Goal: Task Accomplishment & Management: Complete application form

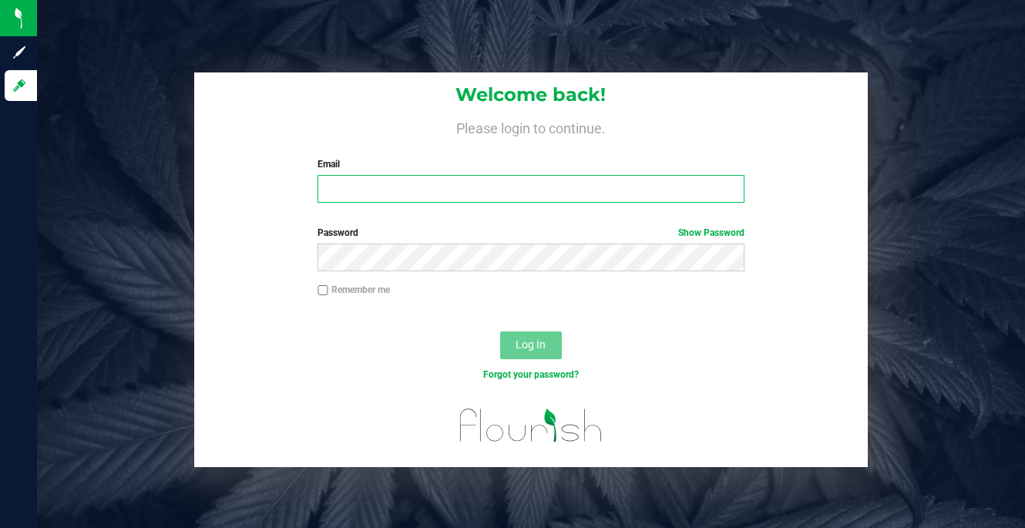
type input "[PERSON_NAME][EMAIL_ADDRESS][DOMAIN_NAME]"
click at [322, 289] on input "Remember me" at bounding box center [322, 290] width 11 height 11
checkbox input "true"
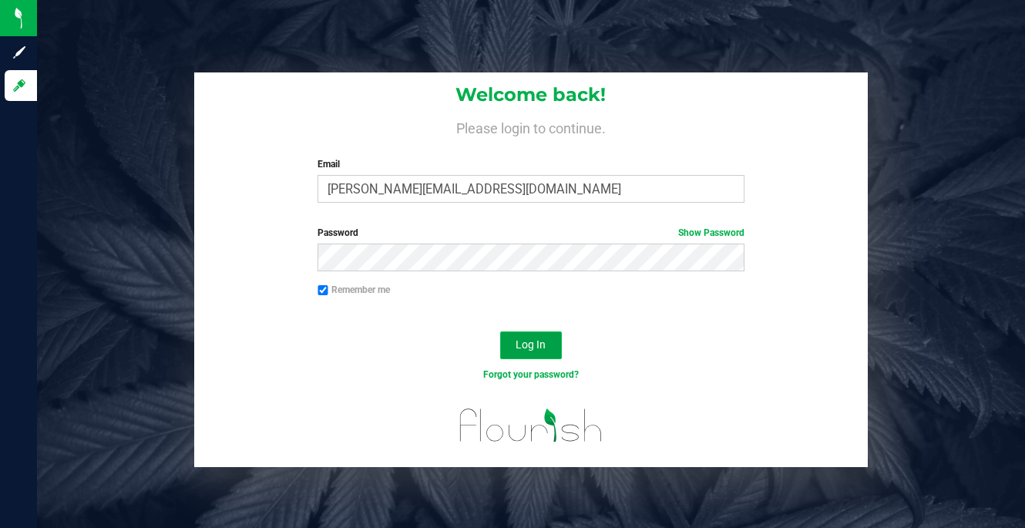
click at [509, 344] on button "Log In" at bounding box center [531, 345] width 62 height 28
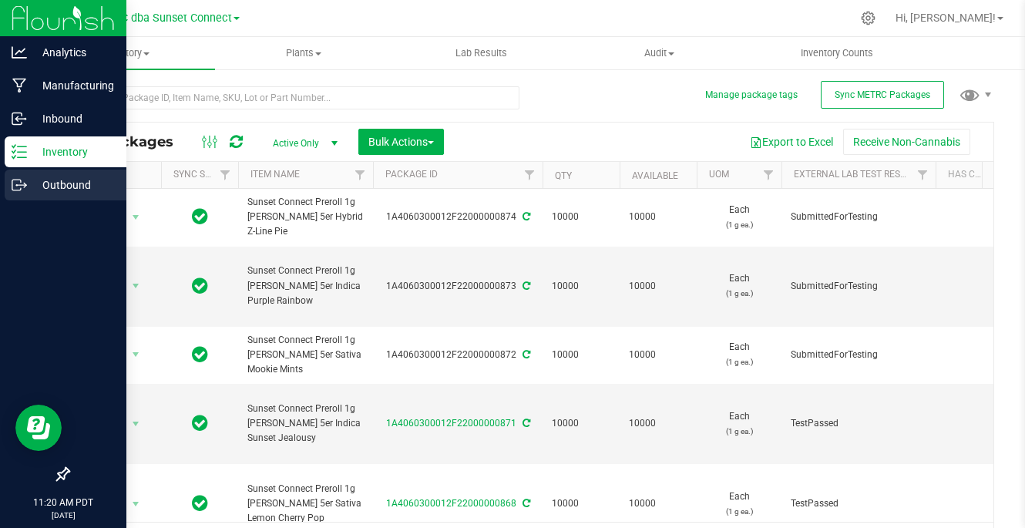
click at [28, 186] on p "Outbound" at bounding box center [73, 185] width 92 height 18
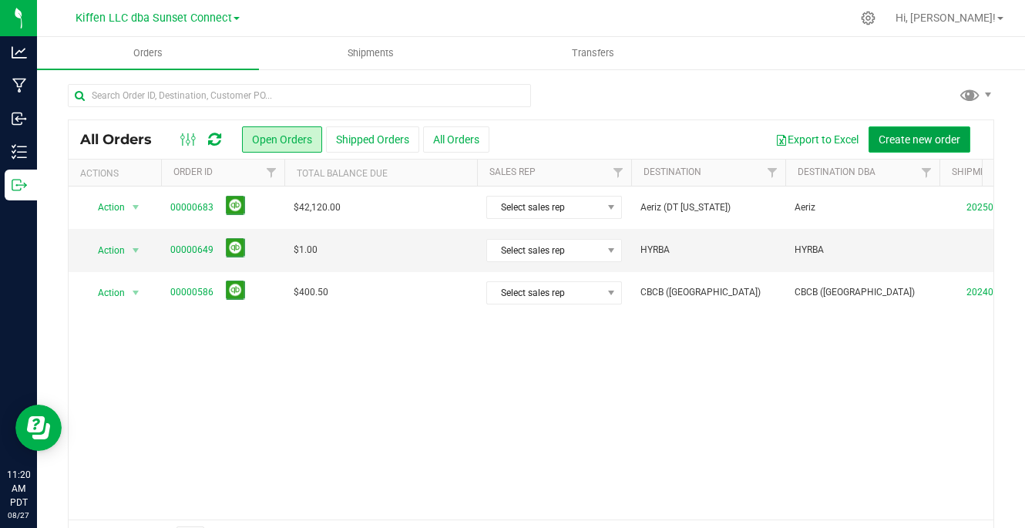
click at [898, 142] on span "Create new order" at bounding box center [919, 139] width 82 height 12
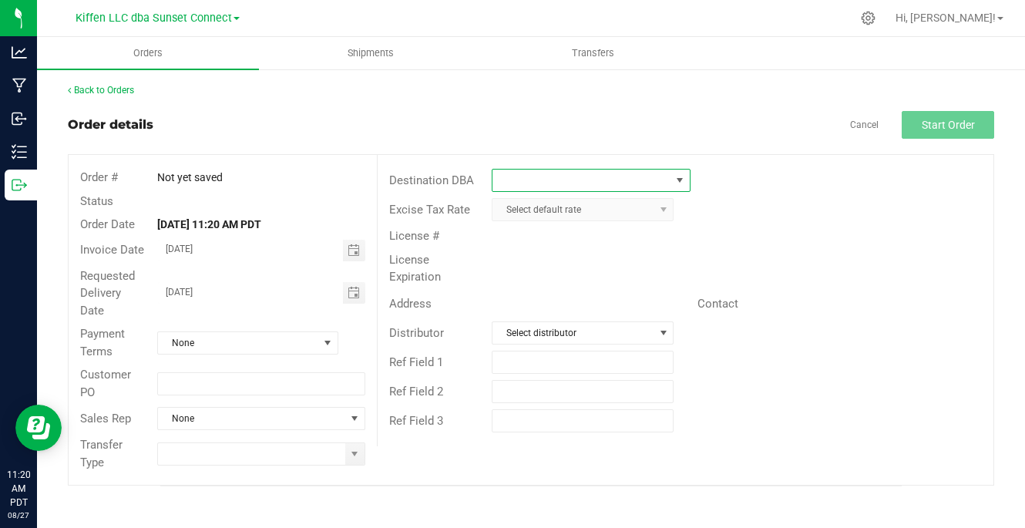
click at [621, 170] on span at bounding box center [580, 181] width 177 height 22
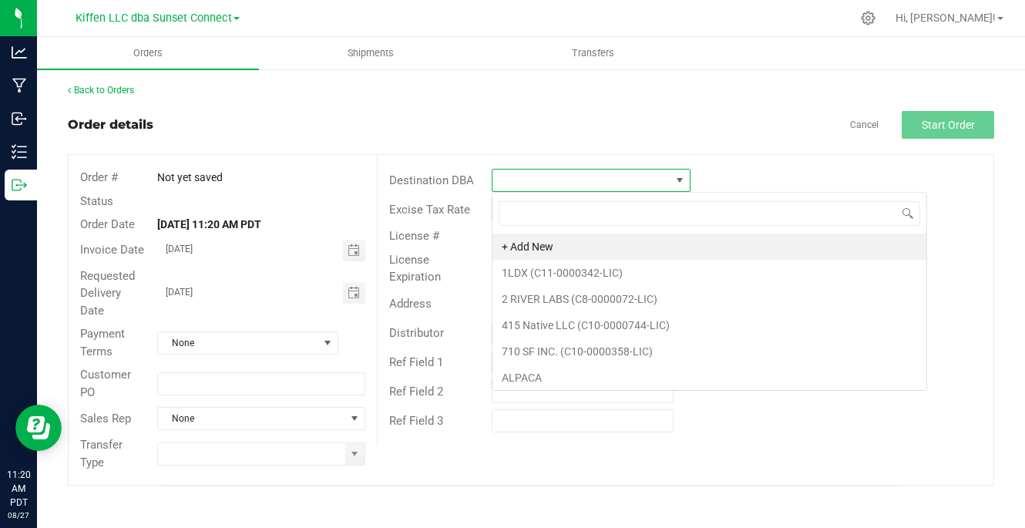
scroll to position [23, 198]
type input "aer"
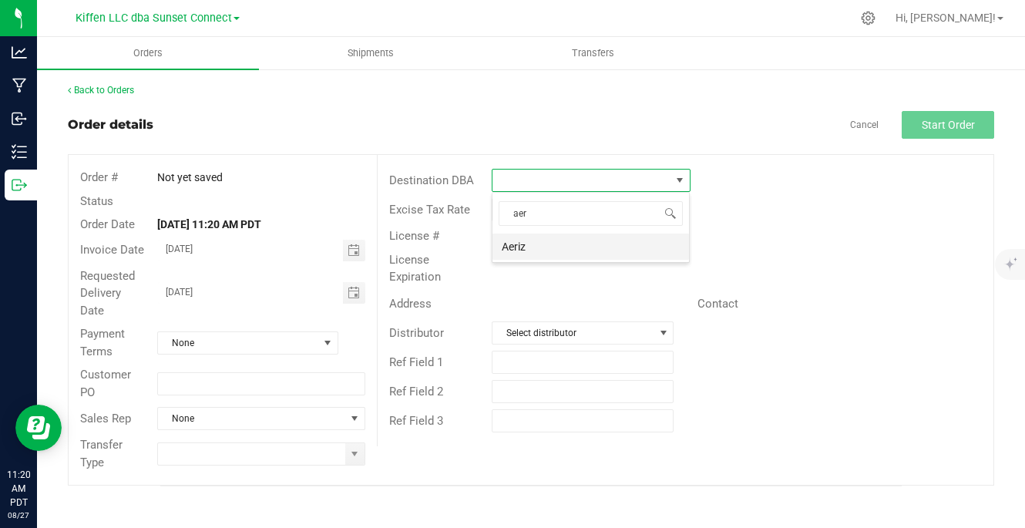
click at [566, 255] on li "Aeriz" at bounding box center [590, 246] width 196 height 26
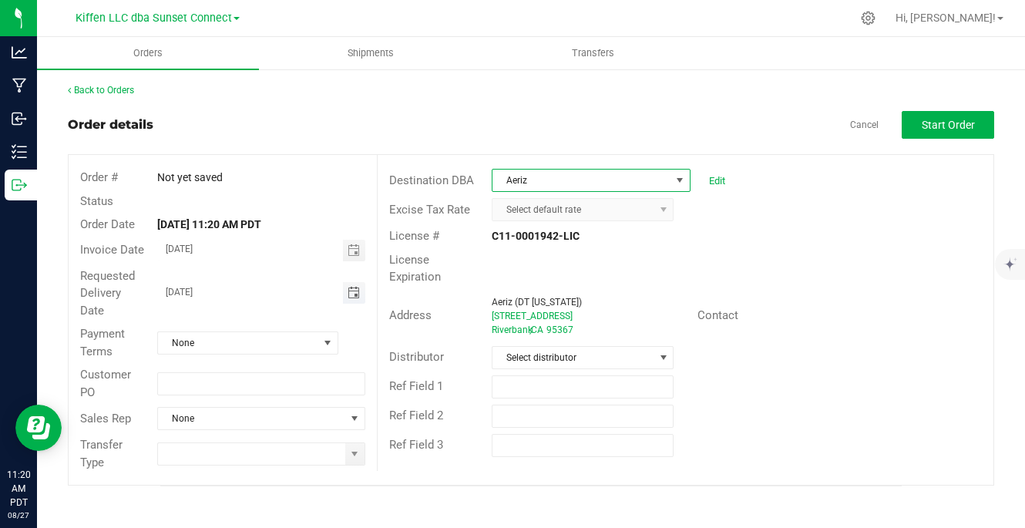
click at [357, 297] on span "Toggle calendar" at bounding box center [354, 293] width 12 height 12
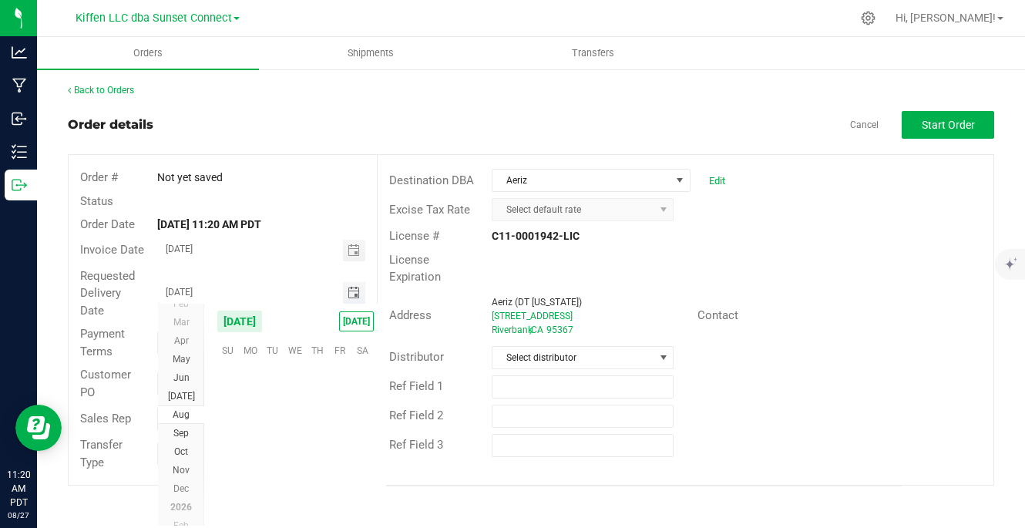
scroll to position [249785, 0]
click at [291, 472] on span "27" at bounding box center [295, 470] width 22 height 24
type input "[DATE]"
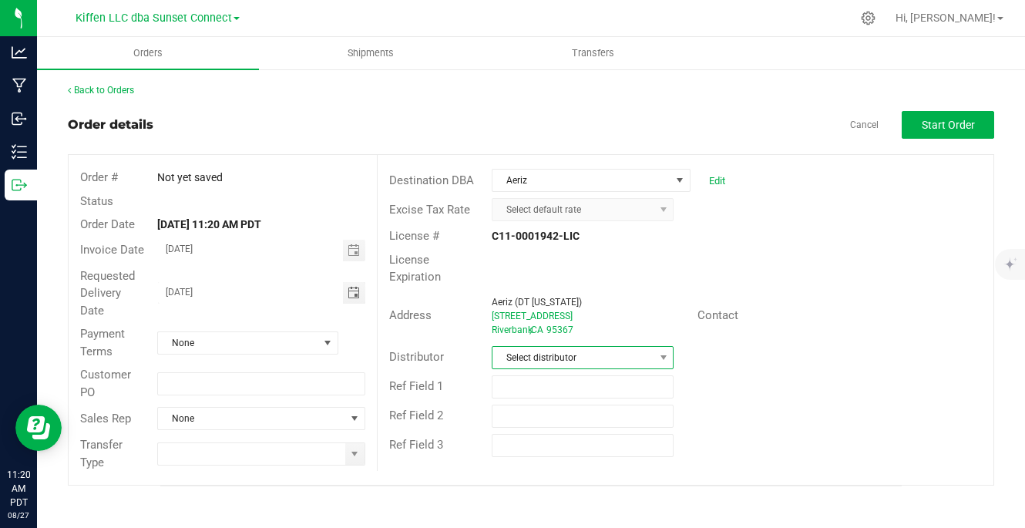
click at [554, 354] on span "Select distributor" at bounding box center [572, 358] width 161 height 22
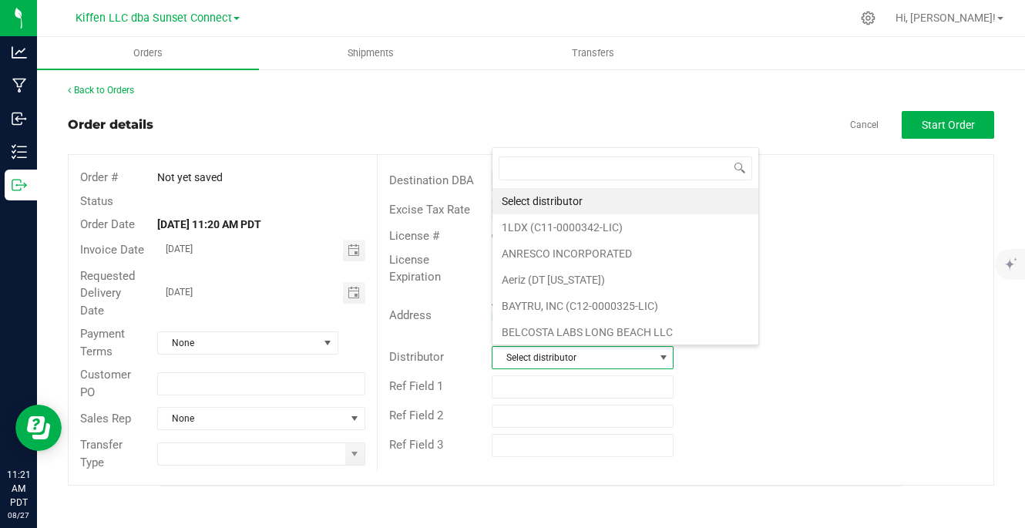
scroll to position [23, 180]
type input "kiff"
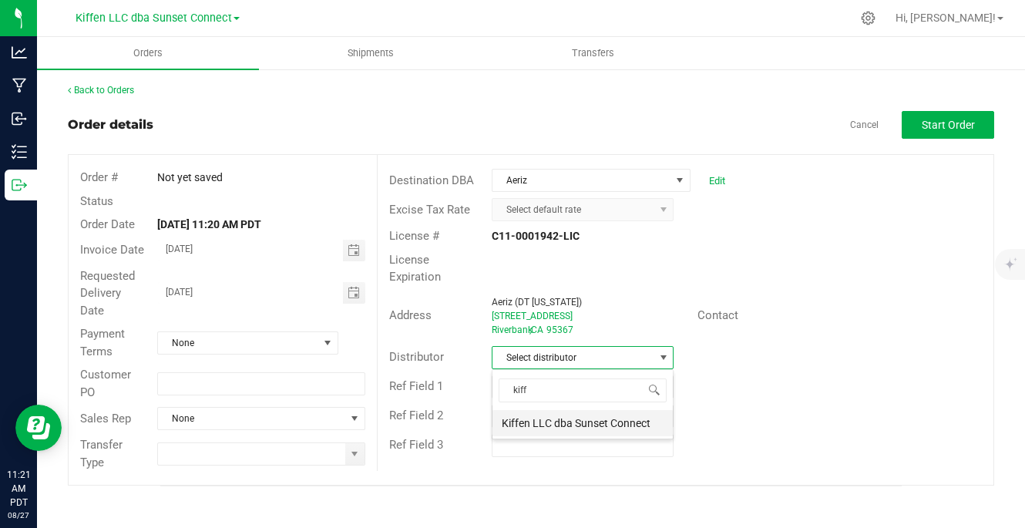
click at [553, 420] on li "Kiffen LLC dba Sunset Connect" at bounding box center [582, 423] width 180 height 26
click at [353, 455] on span at bounding box center [354, 454] width 12 height 12
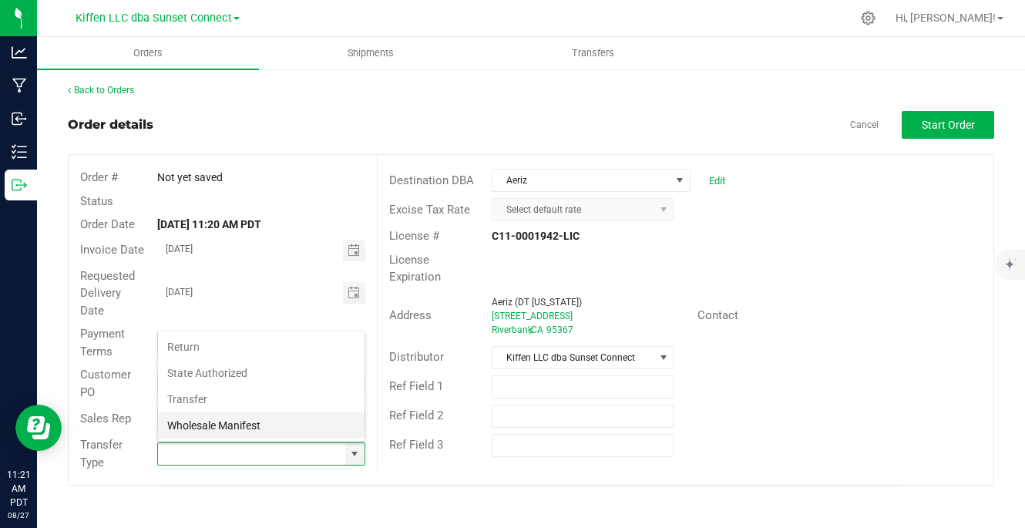
scroll to position [23, 205]
click at [299, 395] on li "Transfer" at bounding box center [261, 399] width 207 height 26
type input "Transfer"
click at [867, 389] on div "Ref Field 1" at bounding box center [686, 386] width 616 height 29
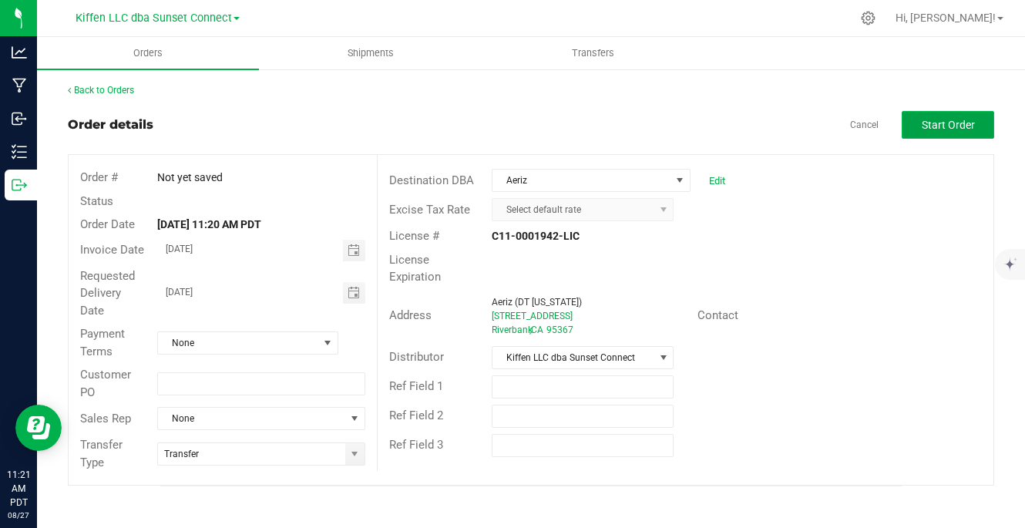
click at [938, 123] on span "Start Order" at bounding box center [948, 125] width 53 height 12
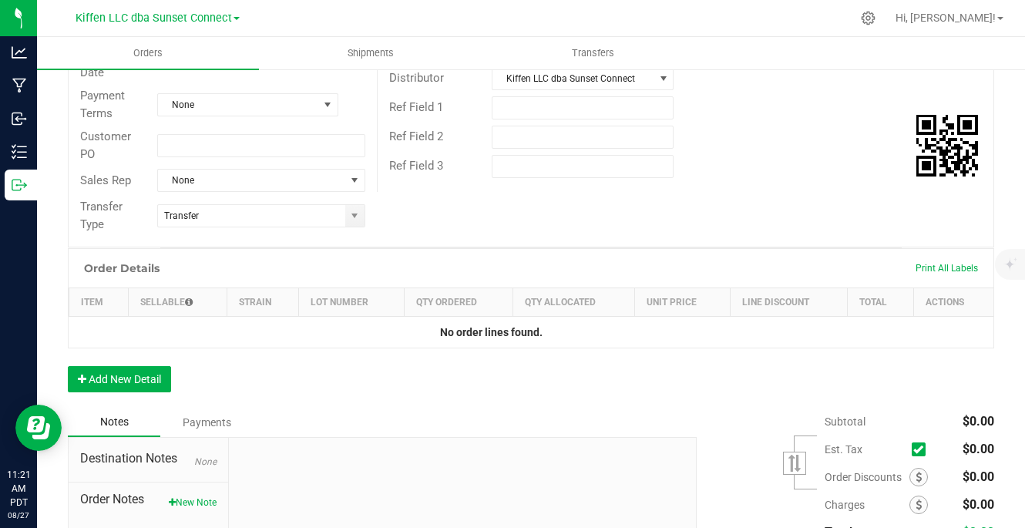
scroll to position [280, 0]
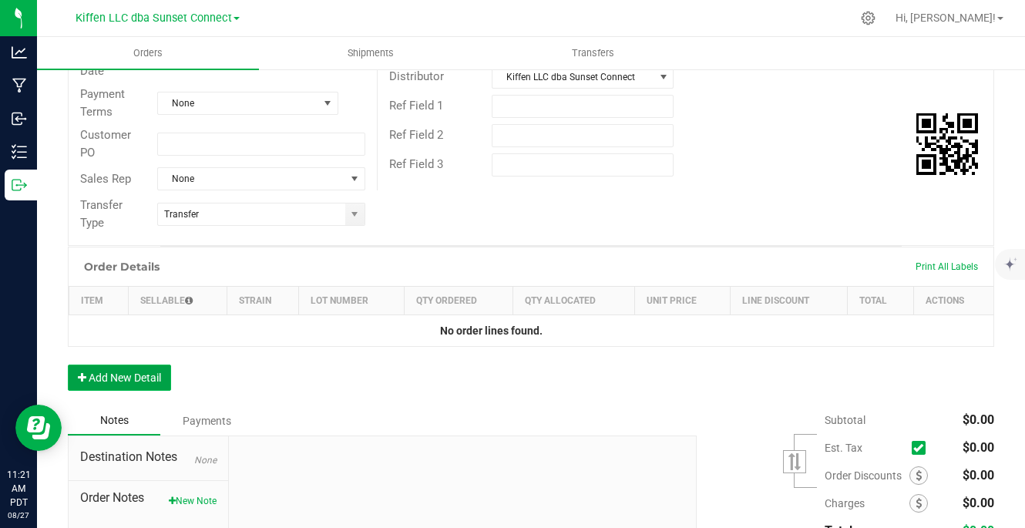
click at [162, 375] on button "Add New Detail" at bounding box center [119, 377] width 103 height 26
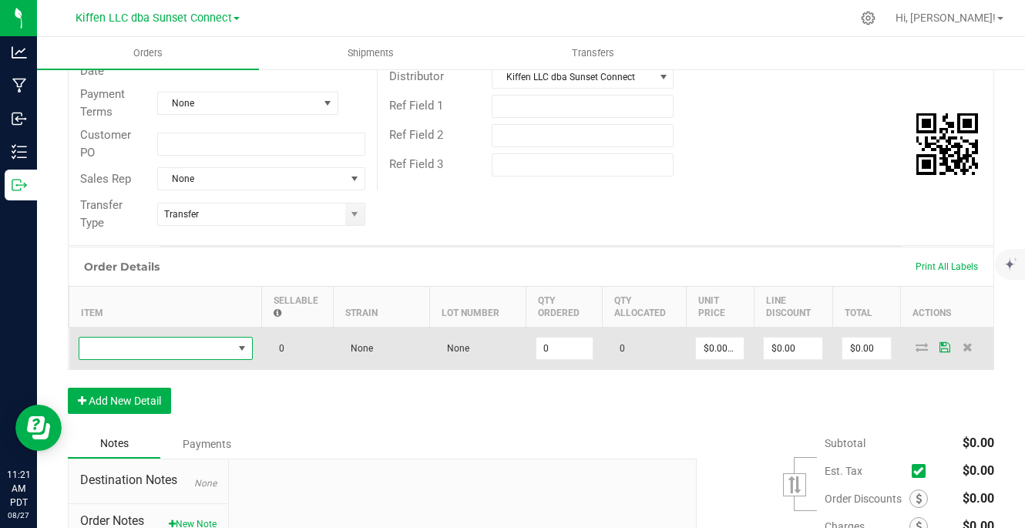
click at [187, 353] on span "NO DATA FOUND" at bounding box center [155, 348] width 153 height 22
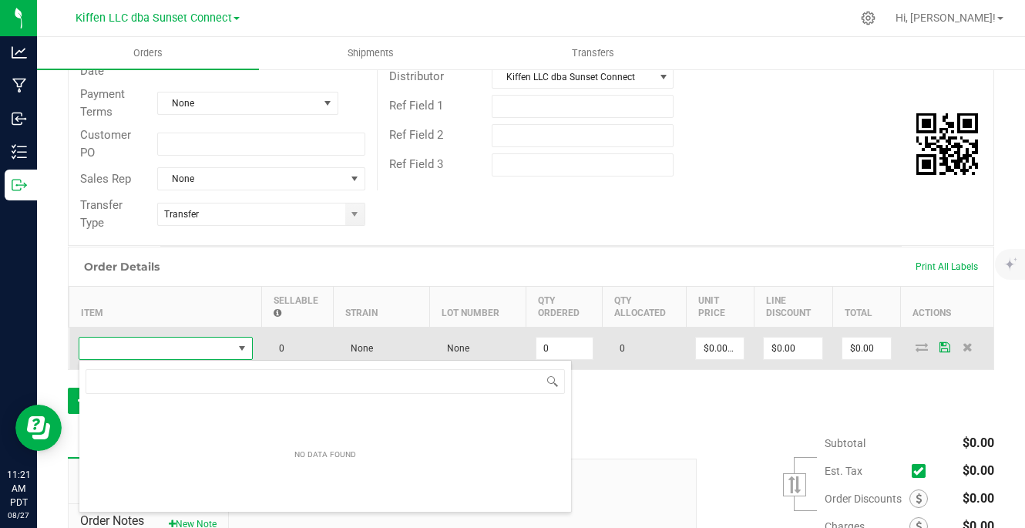
scroll to position [23, 174]
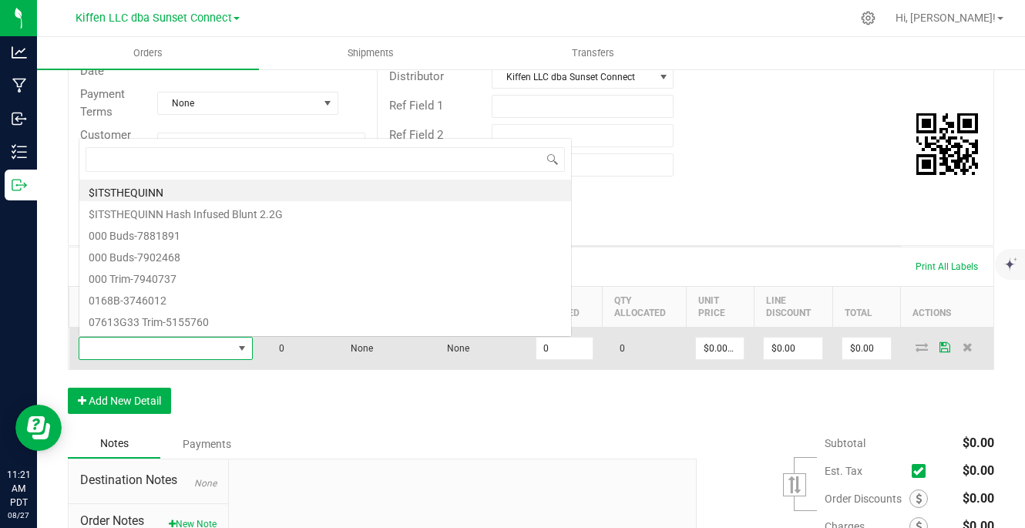
type input "e"
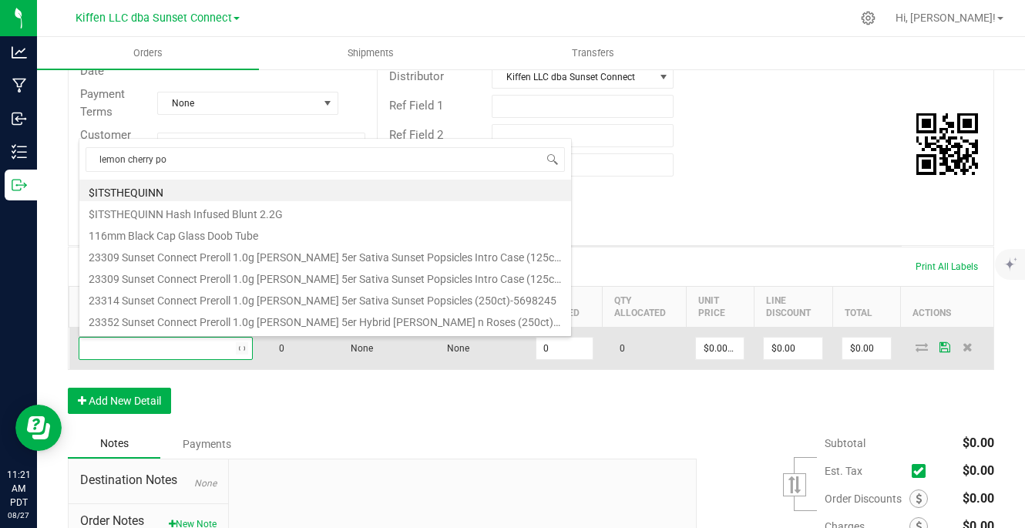
type input "lemon cherry pop"
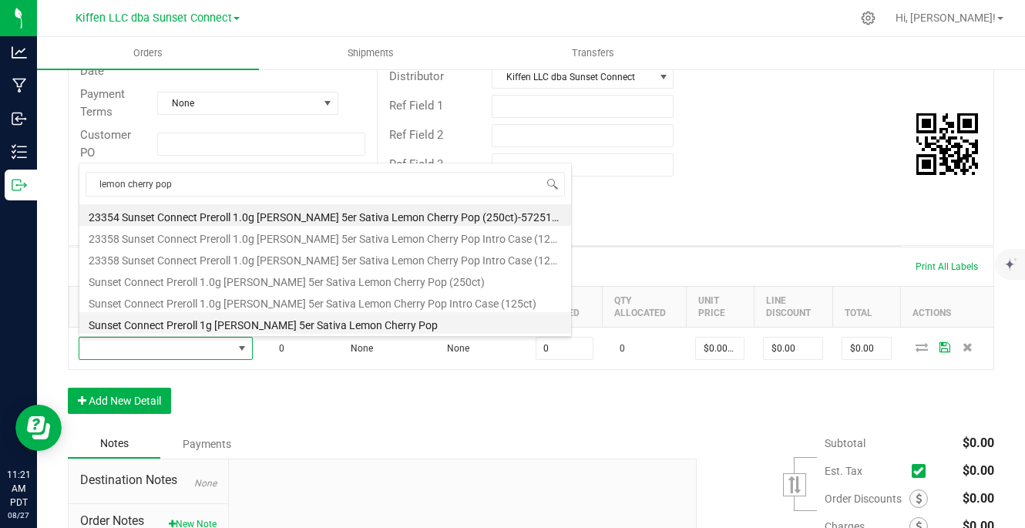
click at [381, 333] on li "Sunset Connect Preroll 1g [PERSON_NAME] 5er Sativa Lemon Cherry Pop" at bounding box center [325, 323] width 492 height 22
type input "0 ea"
type input "$1.56000"
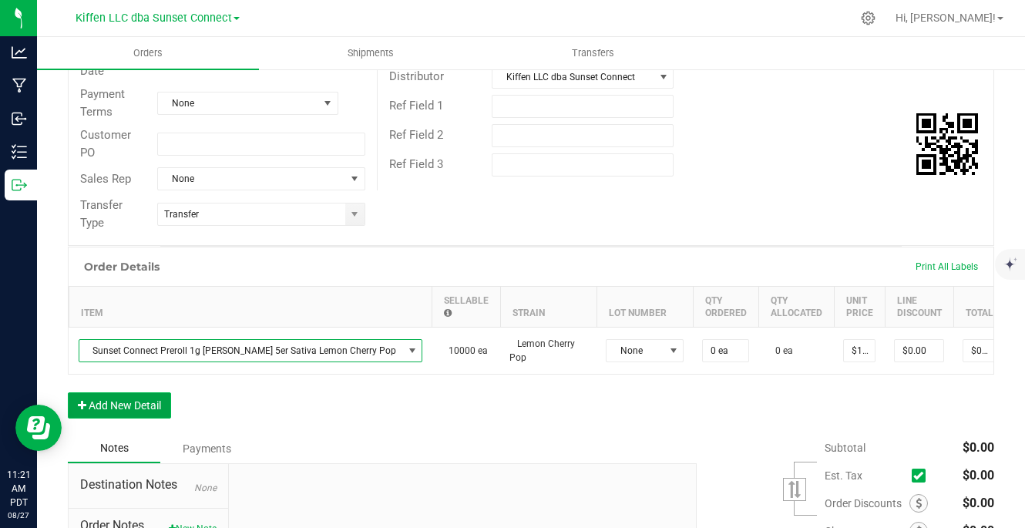
click at [135, 415] on button "Add New Detail" at bounding box center [119, 405] width 103 height 26
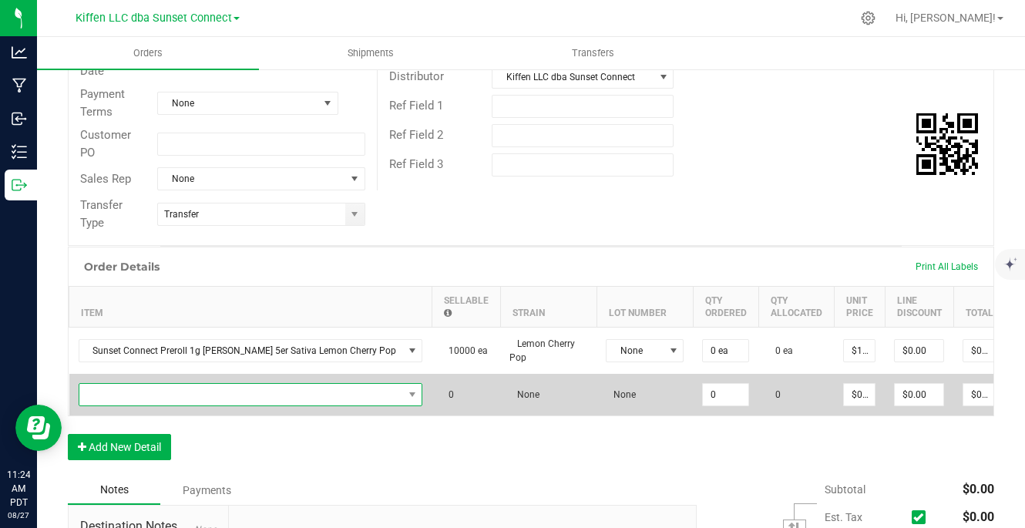
click at [279, 392] on span "NO DATA FOUND" at bounding box center [241, 395] width 324 height 22
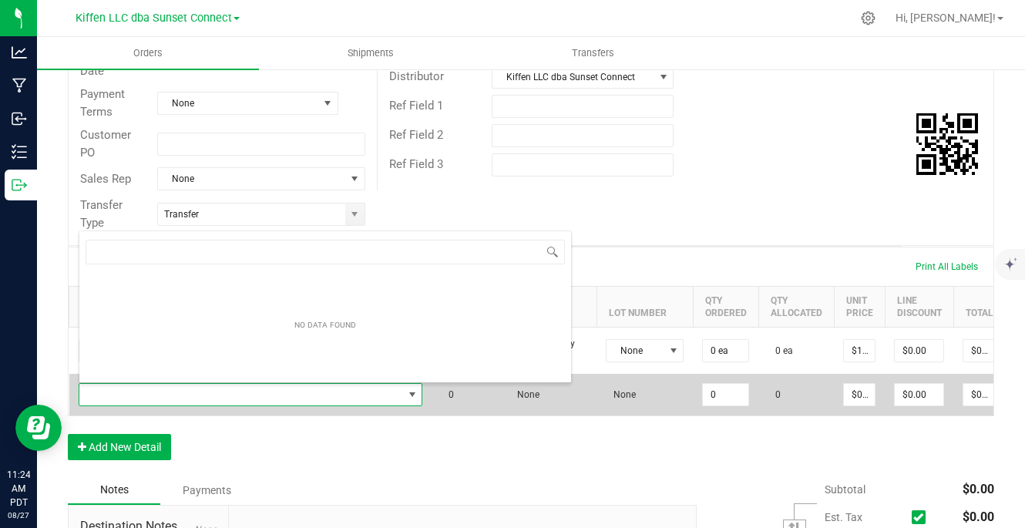
scroll to position [23, 296]
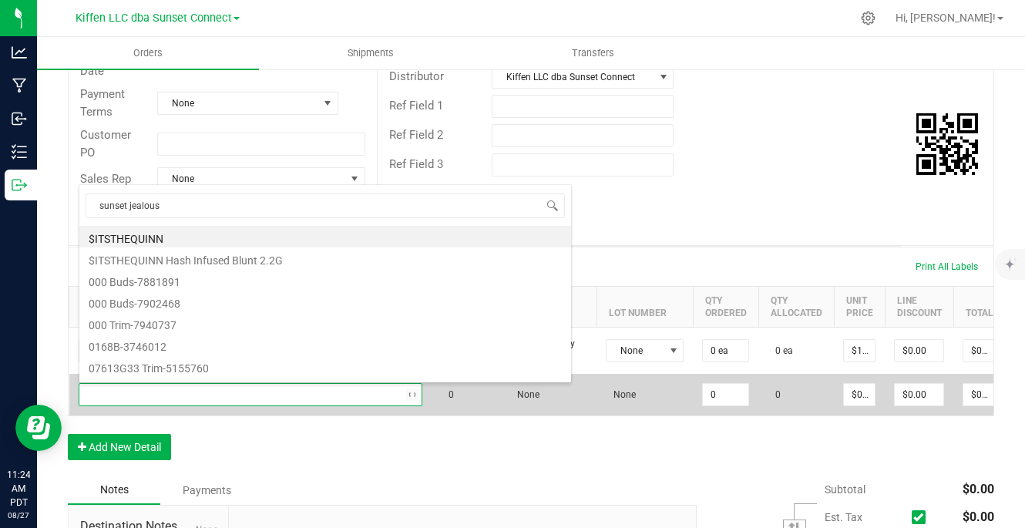
type input "sunset jealousy"
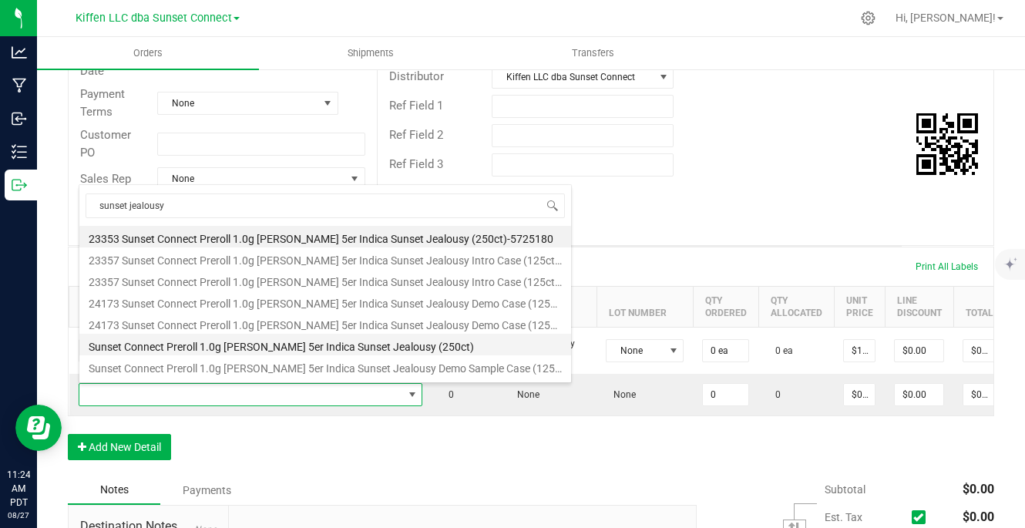
scroll to position [40, 0]
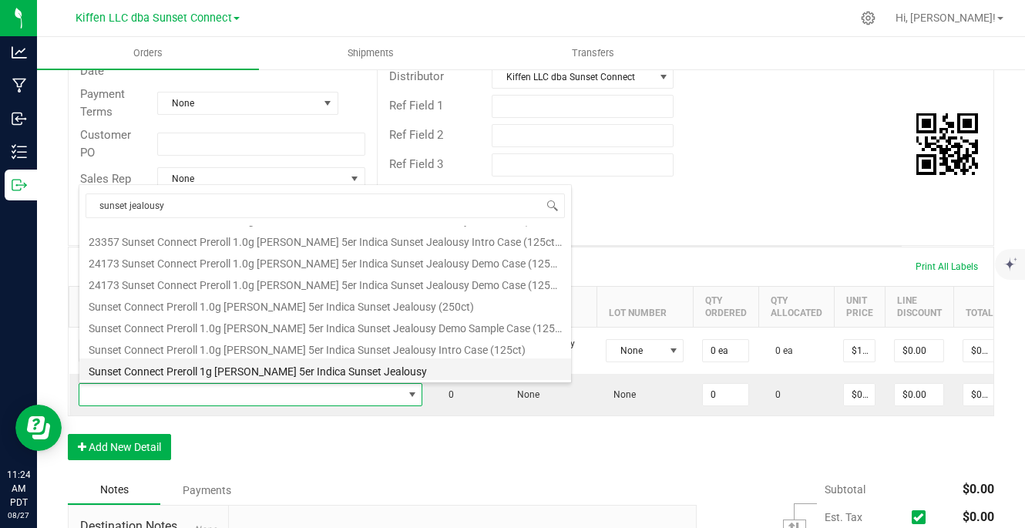
click at [297, 368] on li "Sunset Connect Preroll 1g [PERSON_NAME] 5er Indica Sunset Jealousy" at bounding box center [325, 369] width 492 height 22
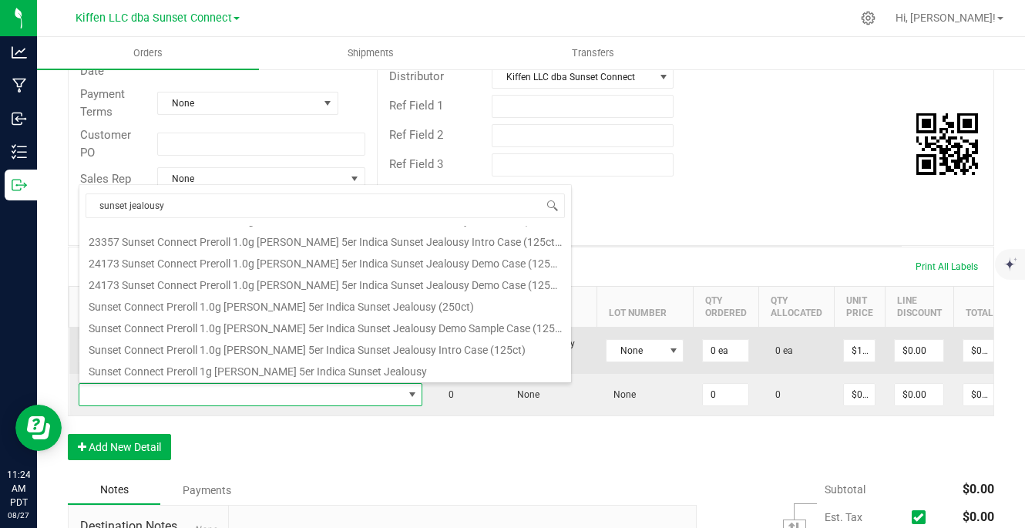
type input "0 ea"
type input "$1.56000"
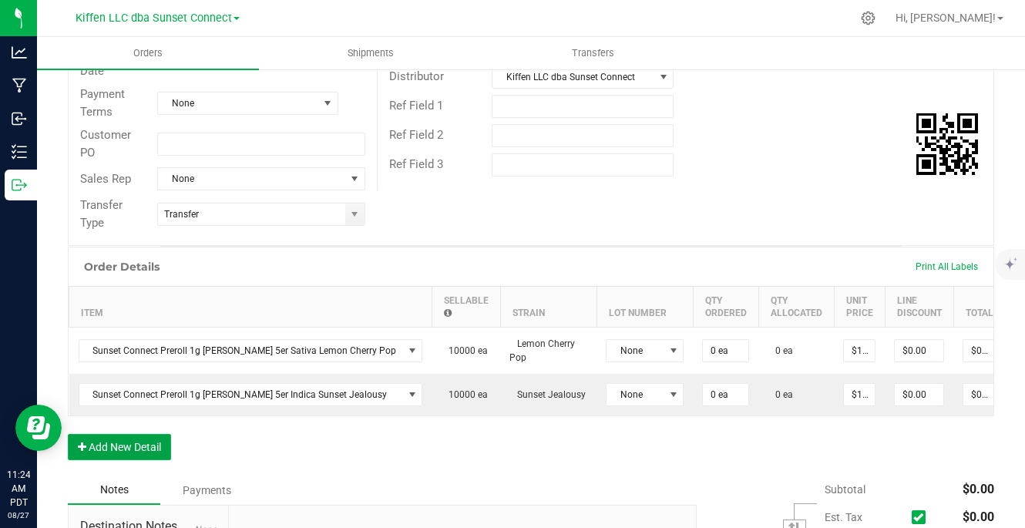
click at [155, 454] on button "Add New Detail" at bounding box center [119, 447] width 103 height 26
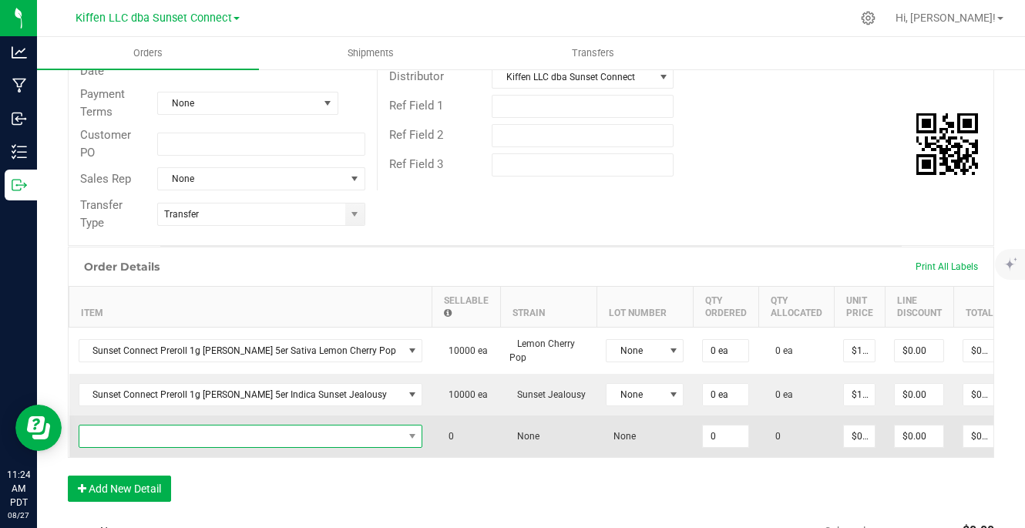
click at [284, 433] on span "NO DATA FOUND" at bounding box center [241, 436] width 324 height 22
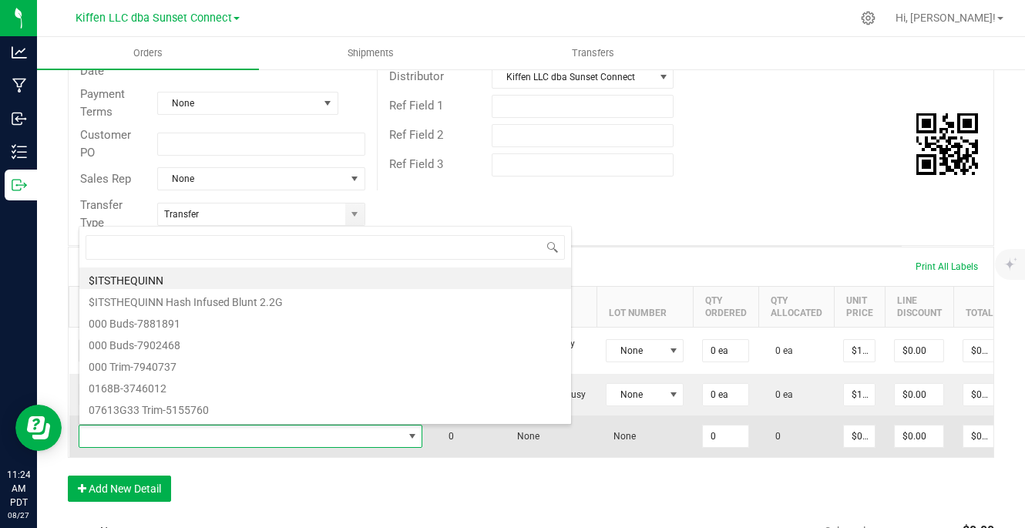
scroll to position [23, 296]
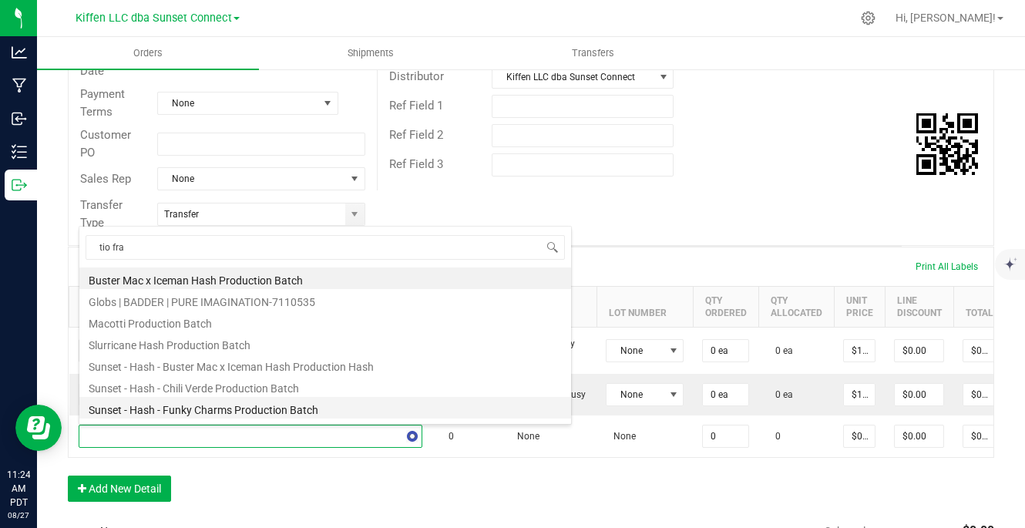
type input "tio [PERSON_NAME]"
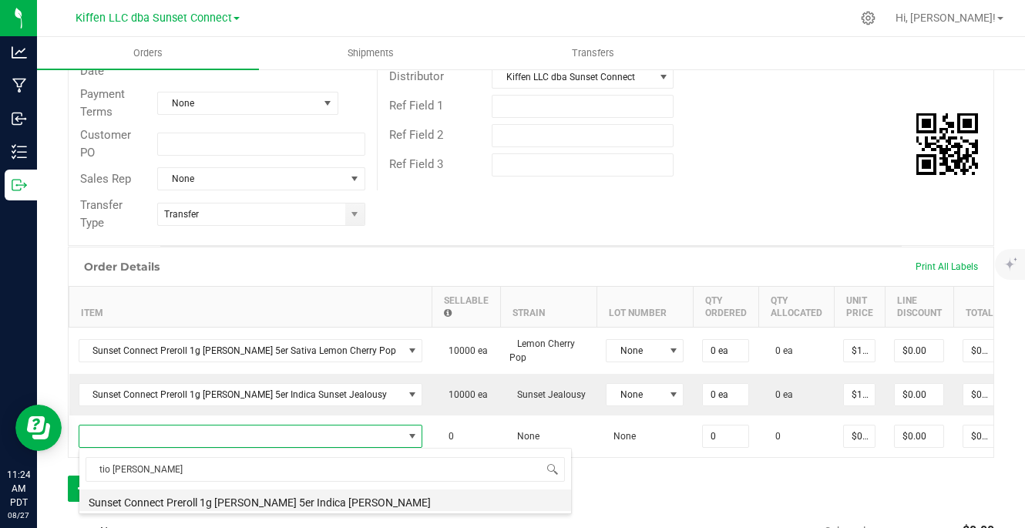
click at [274, 498] on li "Sunset Connect Preroll 1g [PERSON_NAME] 5er Indica [PERSON_NAME]" at bounding box center [325, 500] width 492 height 22
type input "0 ea"
type input "$1.56000"
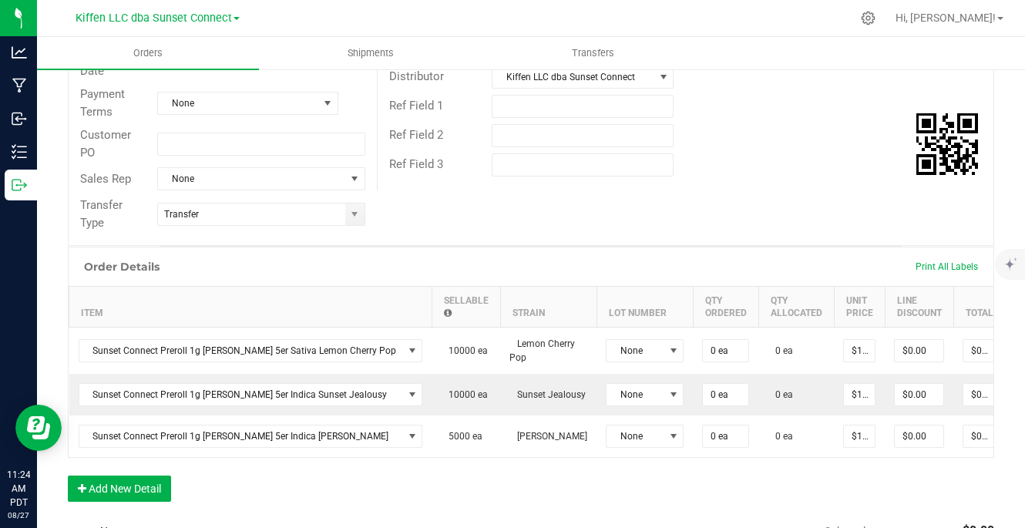
click at [161, 482] on div "Order Details Print All Labels Item Sellable Strain Lot Number Qty Ordered Qty …" at bounding box center [531, 382] width 926 height 270
click at [156, 496] on button "Add New Detail" at bounding box center [119, 488] width 103 height 26
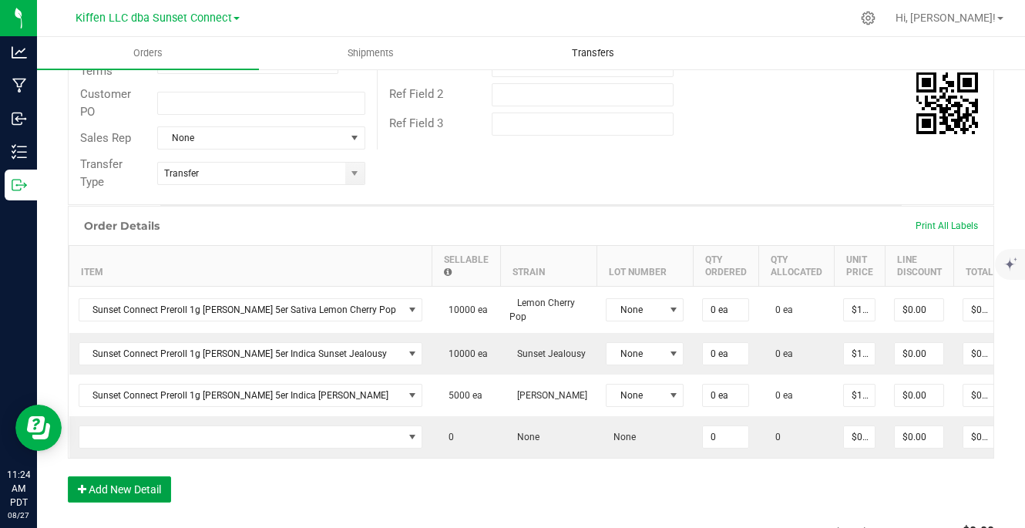
scroll to position [341, 0]
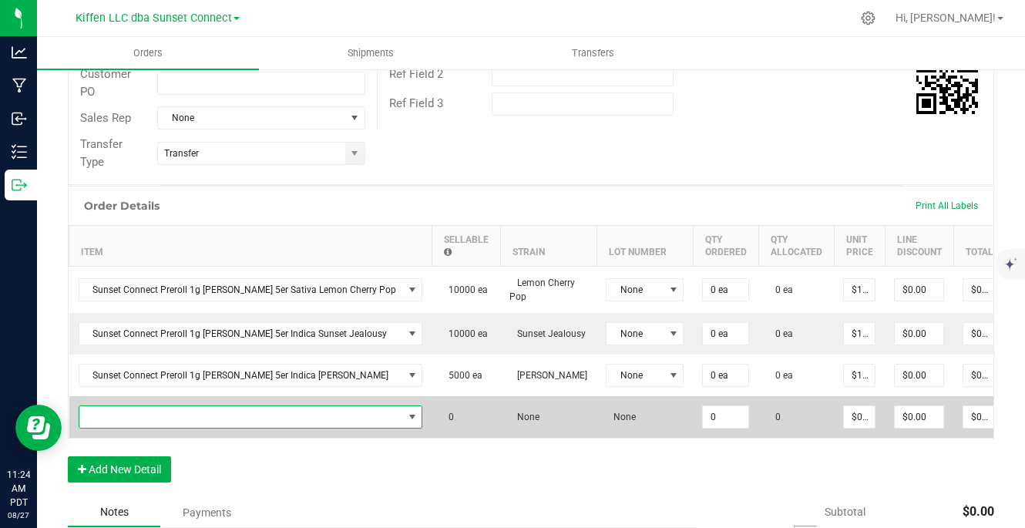
click at [240, 416] on span "NO DATA FOUND" at bounding box center [241, 417] width 324 height 22
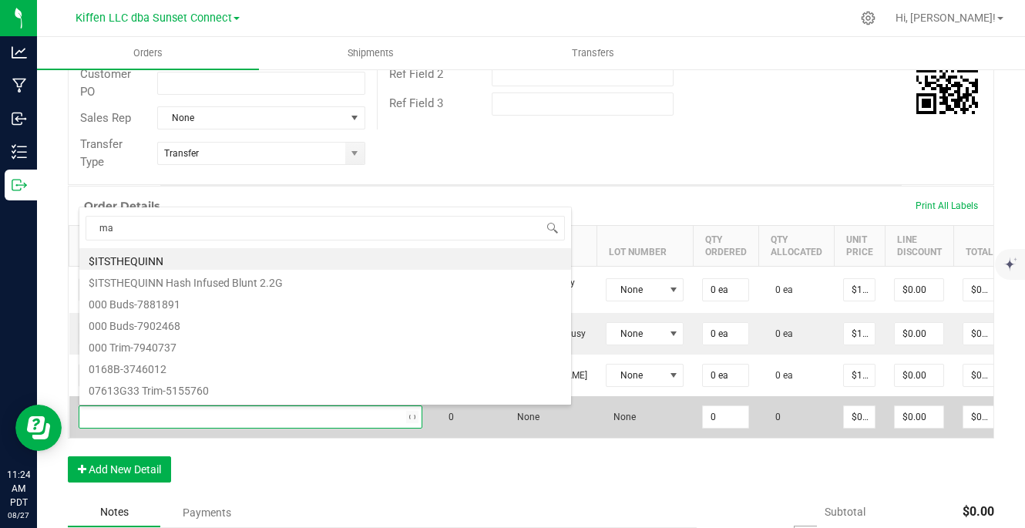
scroll to position [23, 296]
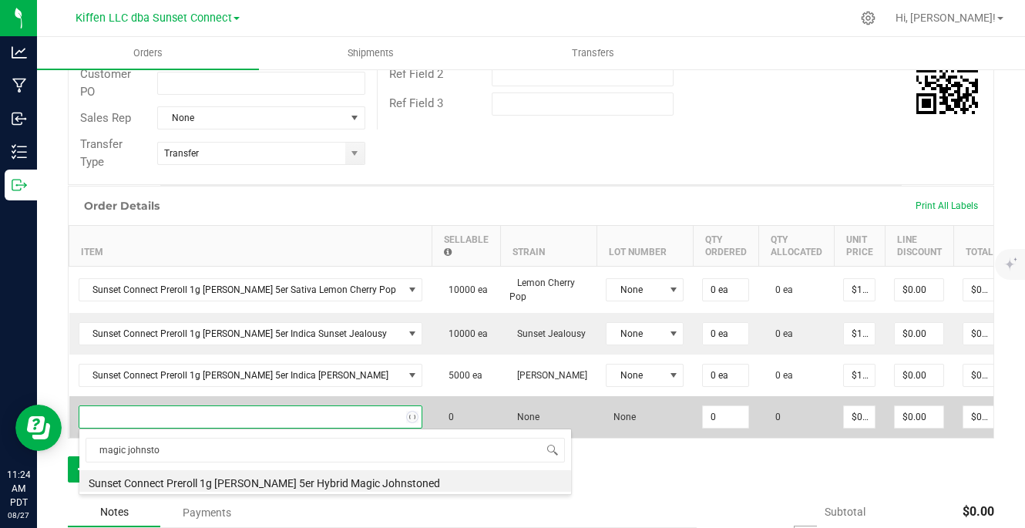
type input "magic [PERSON_NAME]"
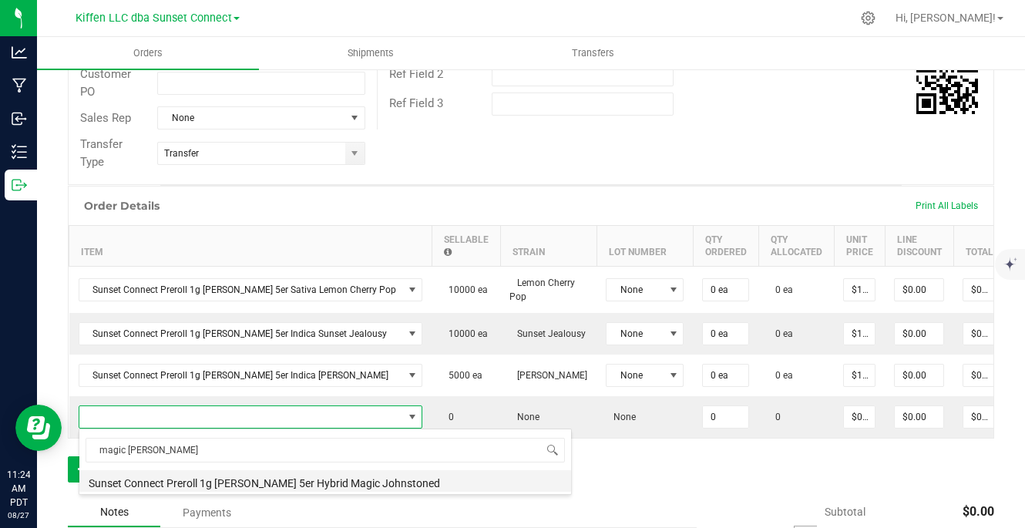
click at [239, 479] on li "Sunset Connect Preroll 1g [PERSON_NAME] 5er Hybrid Magic Johnstoned" at bounding box center [325, 481] width 492 height 22
type input "0 ea"
type input "$1.56000"
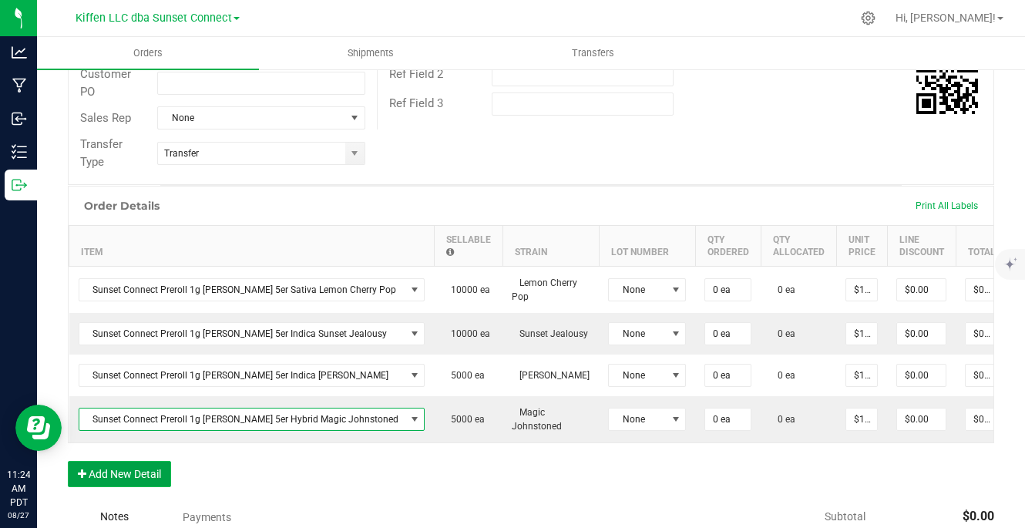
click at [139, 479] on button "Add New Detail" at bounding box center [119, 474] width 103 height 26
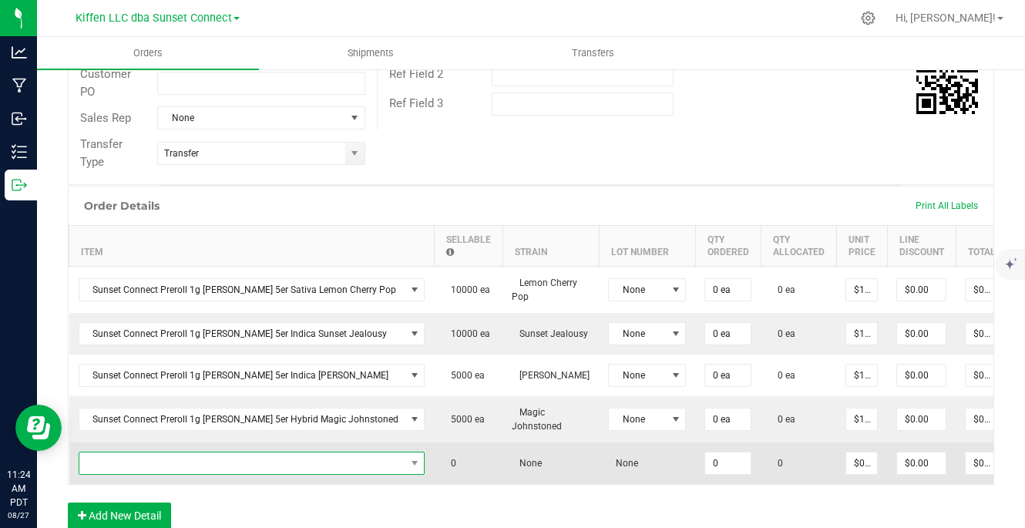
click at [262, 463] on span "NO DATA FOUND" at bounding box center [242, 463] width 326 height 22
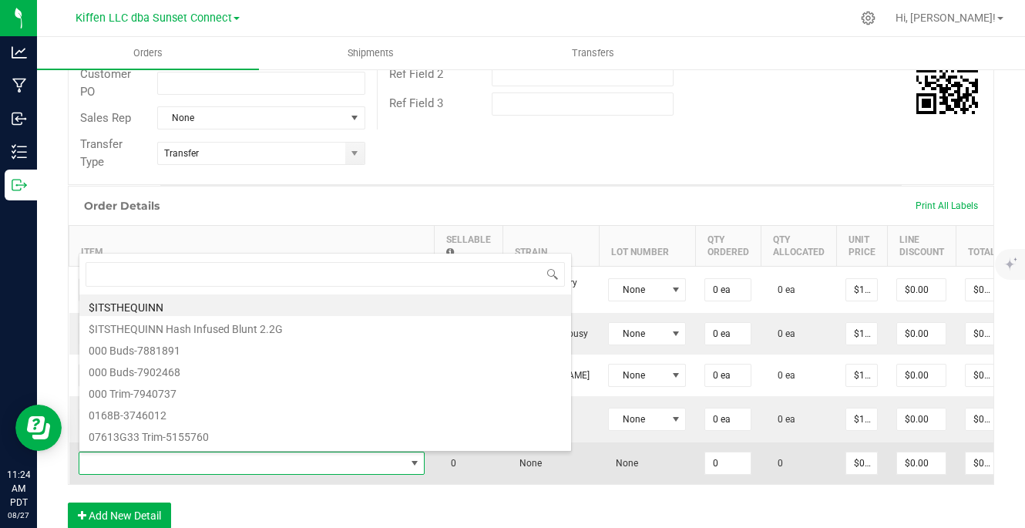
scroll to position [23, 298]
type input "doob nation"
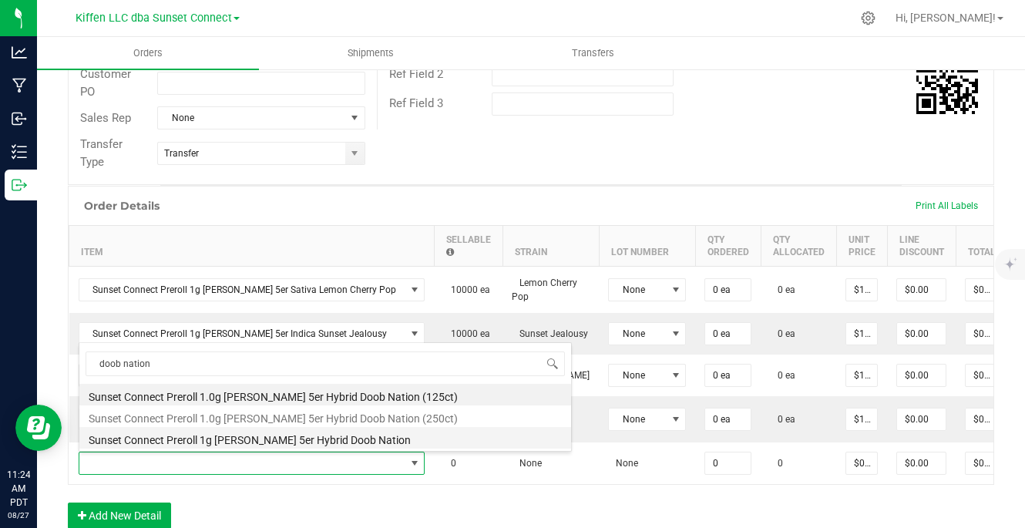
click at [234, 440] on li "Sunset Connect Preroll 1g [PERSON_NAME] 5er Hybrid Doob Nation" at bounding box center [325, 438] width 492 height 22
type input "0 ea"
type input "$1.56000"
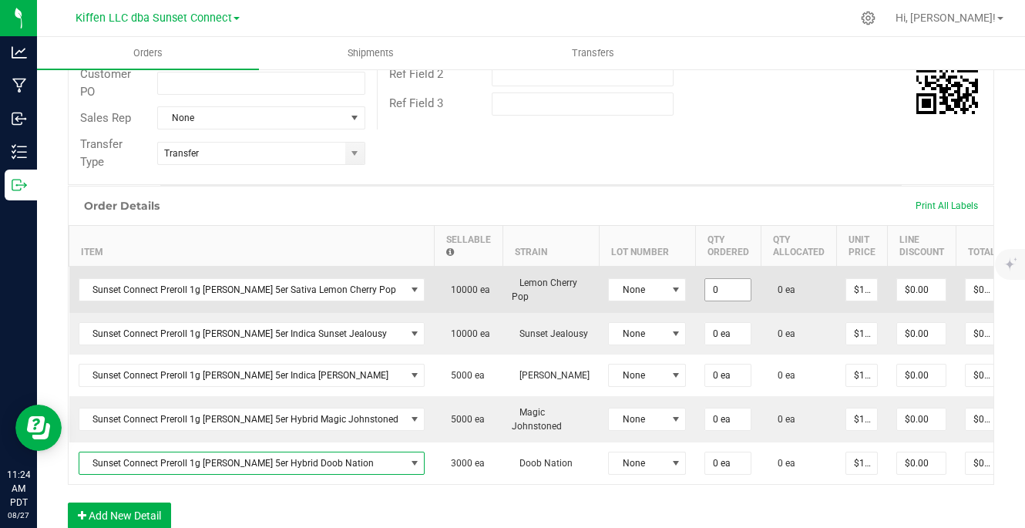
click at [705, 293] on input "0" at bounding box center [727, 290] width 45 height 22
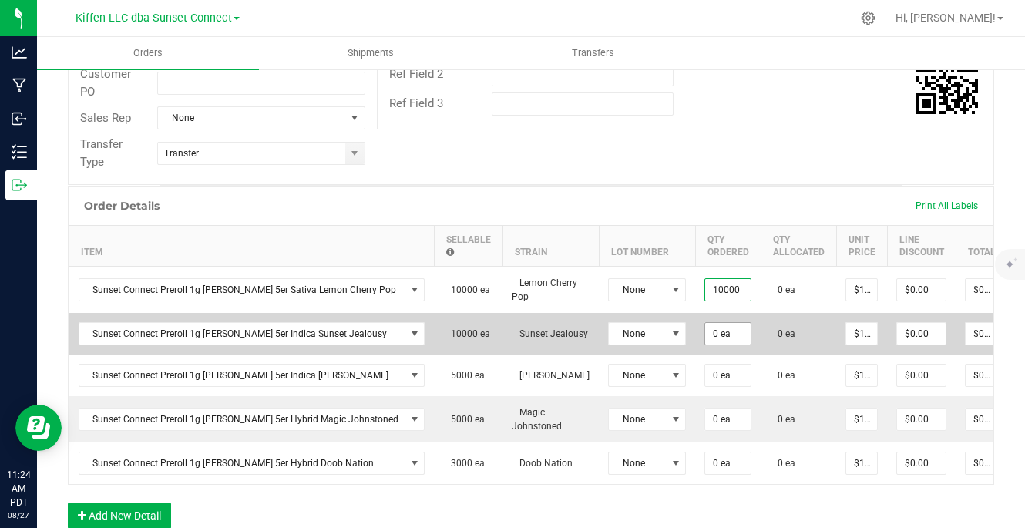
type input "10000 ea"
type input "$15,600.00"
click at [705, 329] on input "0" at bounding box center [727, 334] width 45 height 22
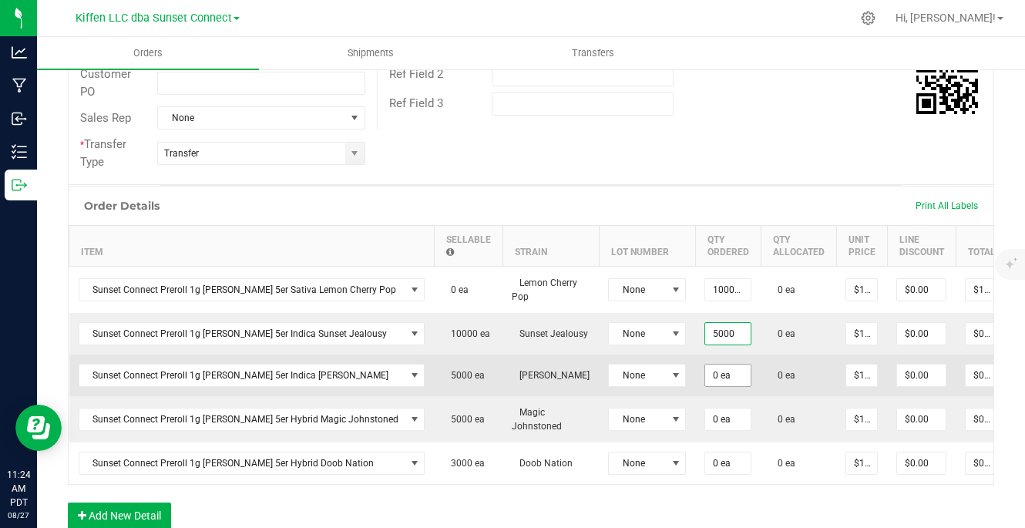
type input "5000 ea"
type input "$7,800.00"
click at [705, 377] on input "0" at bounding box center [727, 375] width 45 height 22
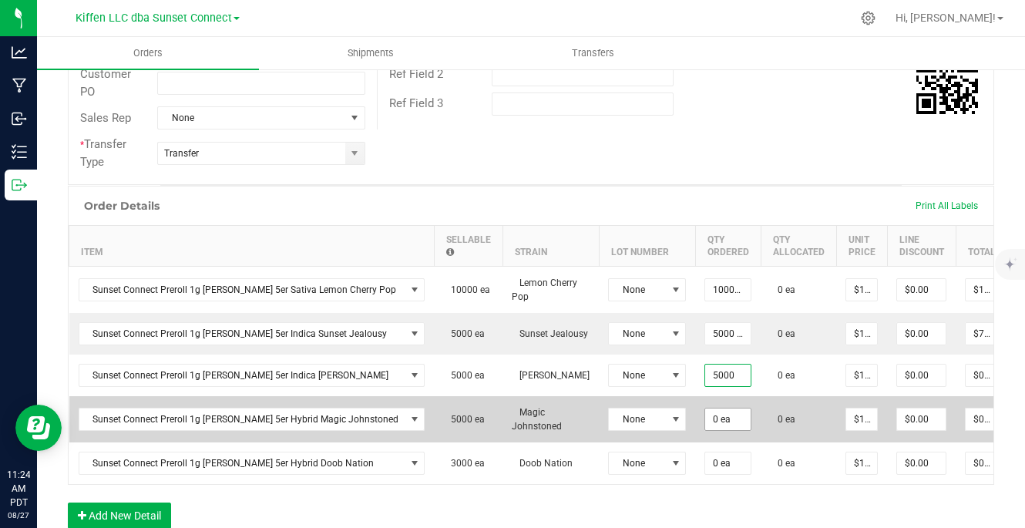
type input "5000 ea"
type input "$7,800.00"
click at [705, 419] on input "0" at bounding box center [727, 419] width 45 height 22
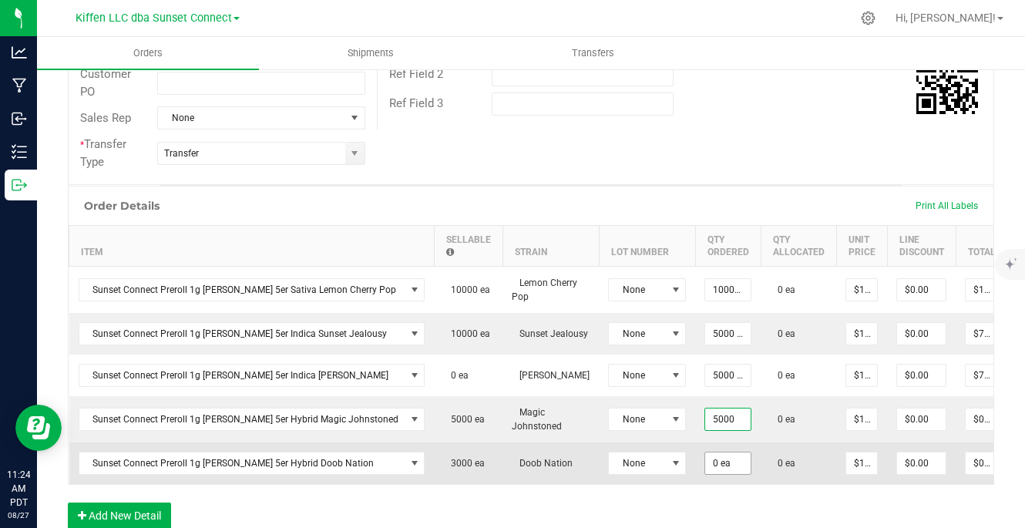
type input "5000 ea"
type input "$7,800.00"
click at [705, 459] on input "0" at bounding box center [727, 463] width 45 height 22
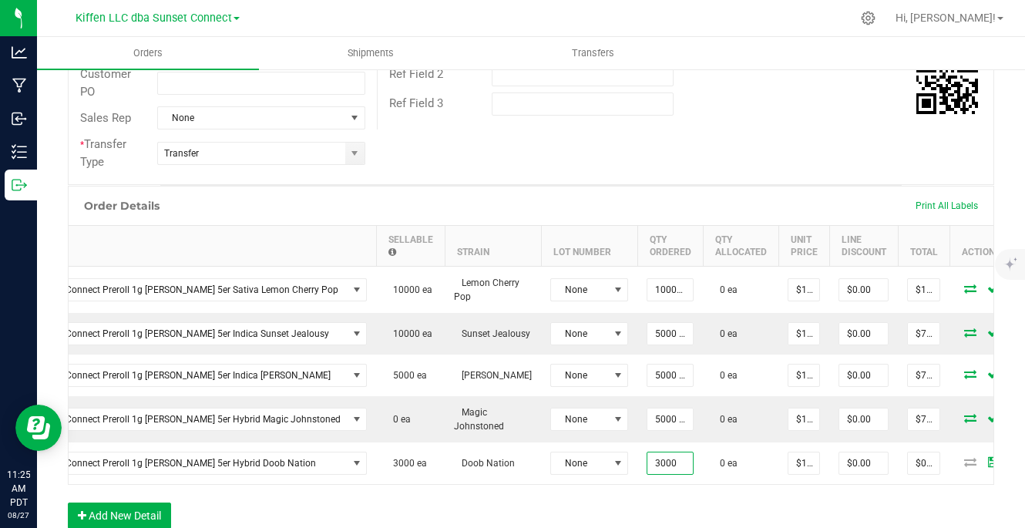
scroll to position [0, 66]
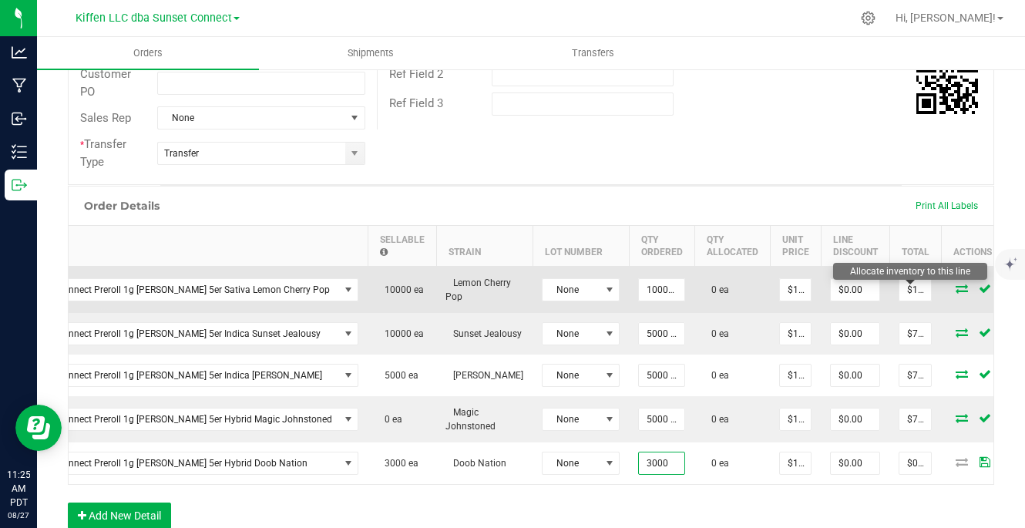
type input "3000 ea"
type input "$4,680.00"
click at [955, 289] on icon at bounding box center [961, 288] width 12 height 9
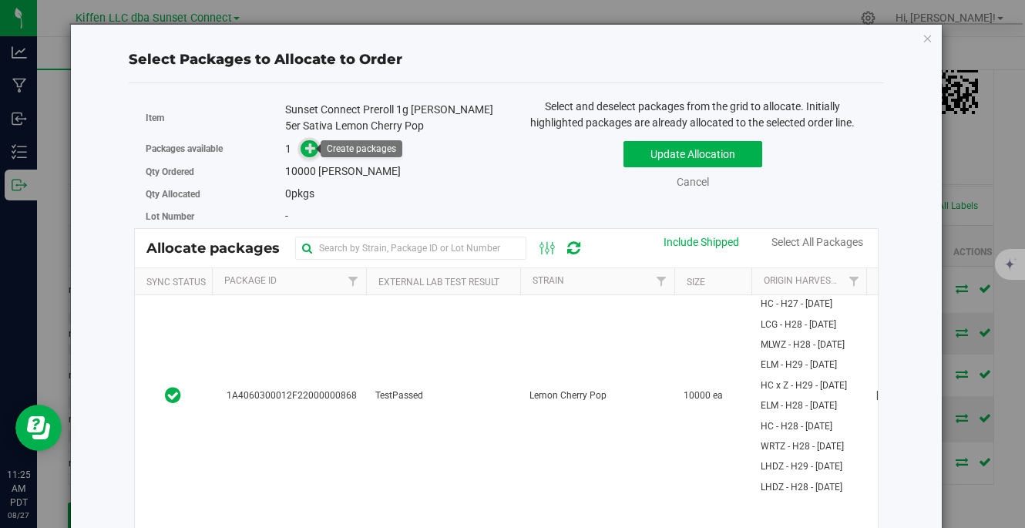
click at [307, 153] on icon at bounding box center [310, 148] width 11 height 11
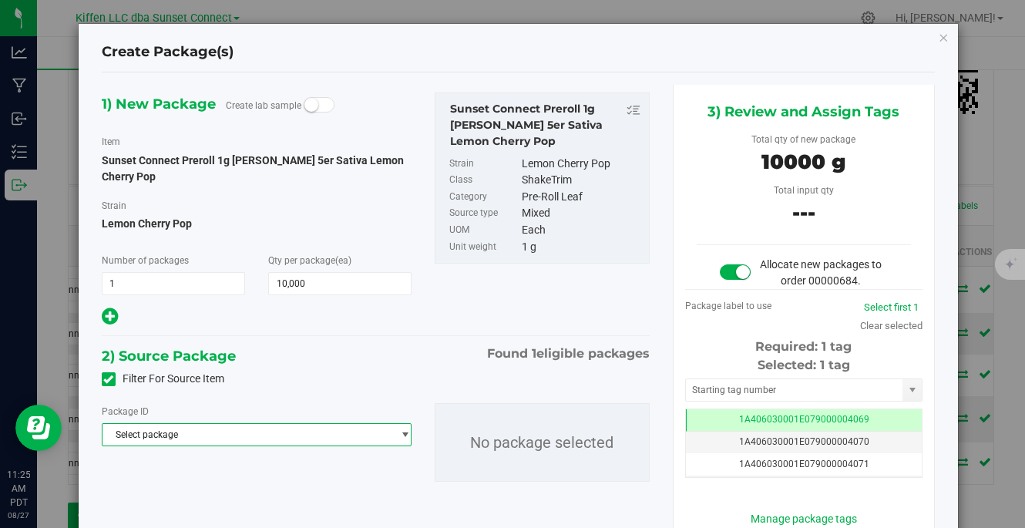
click at [277, 428] on span "Select package" at bounding box center [246, 435] width 289 height 22
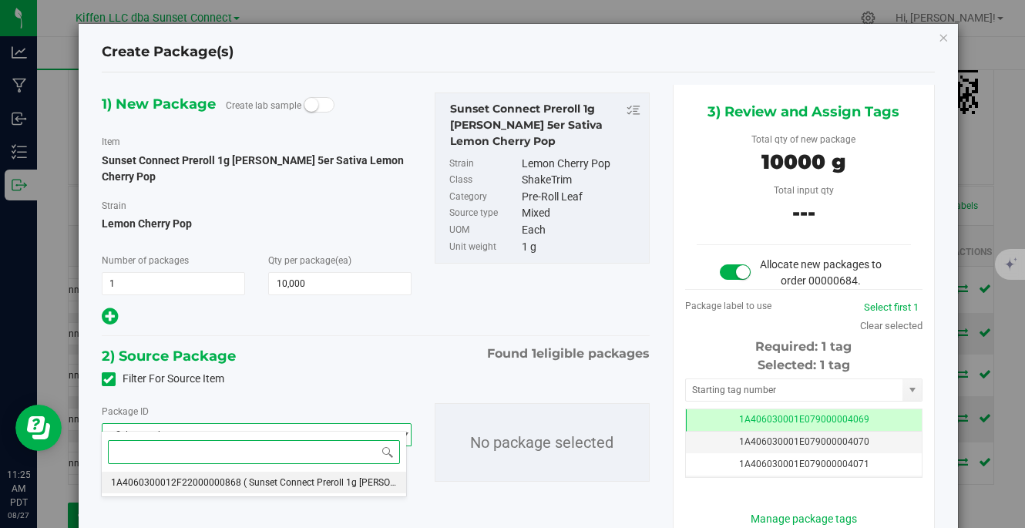
click at [250, 482] on span "( Sunset Connect Preroll 1g [PERSON_NAME] 5er Sativa Lemon Cherry Pop )" at bounding box center [400, 482] width 314 height 11
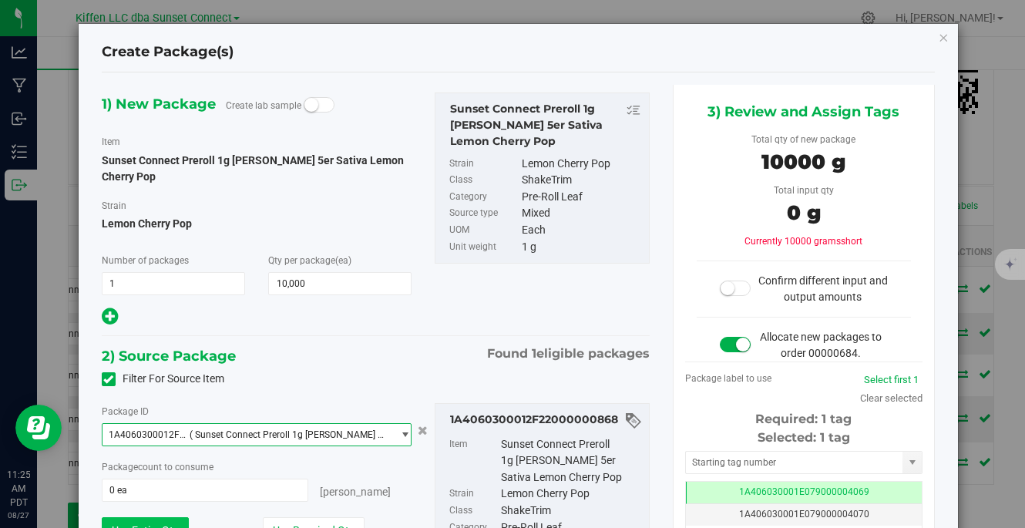
click at [180, 517] on button "Use Entire Qty" at bounding box center [145, 530] width 87 height 26
type input "10000 ea"
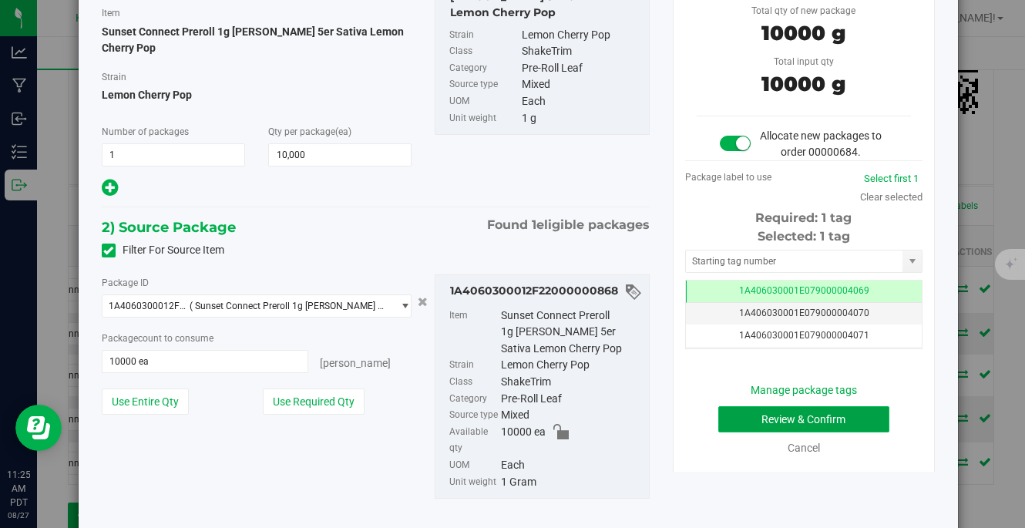
click at [764, 432] on button "Review & Confirm" at bounding box center [804, 419] width 172 height 26
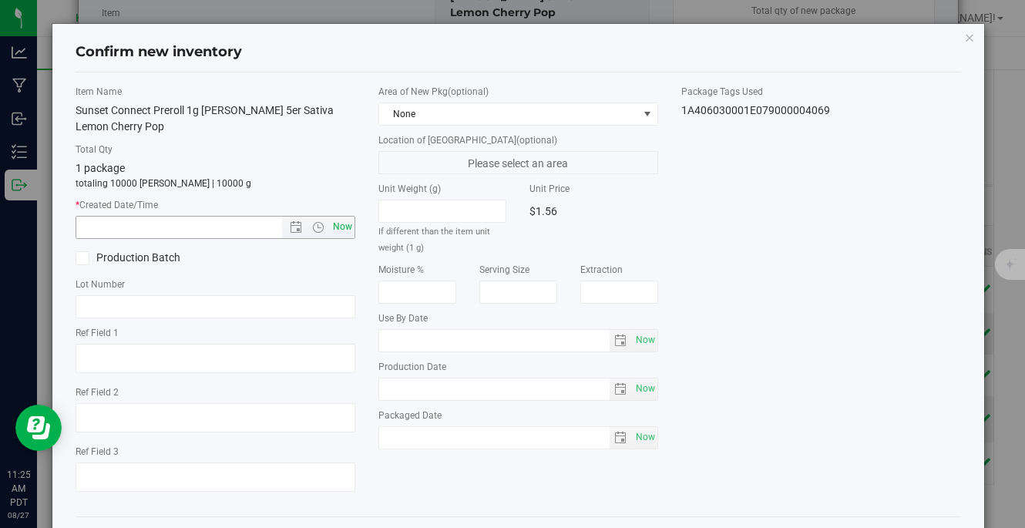
click at [348, 229] on span "Now" at bounding box center [343, 227] width 26 height 22
type input "[DATE] 11:25 AM"
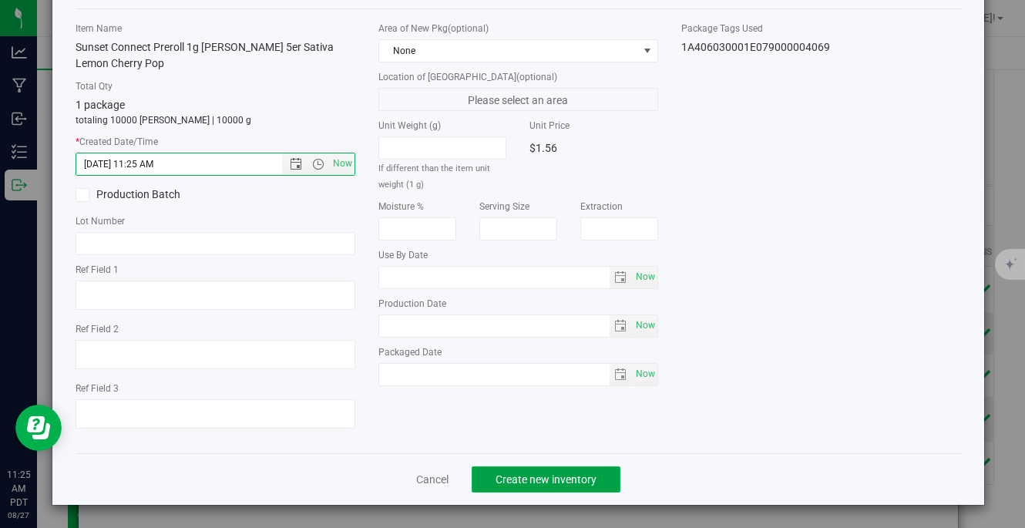
click at [575, 473] on span "Create new inventory" at bounding box center [545, 479] width 101 height 12
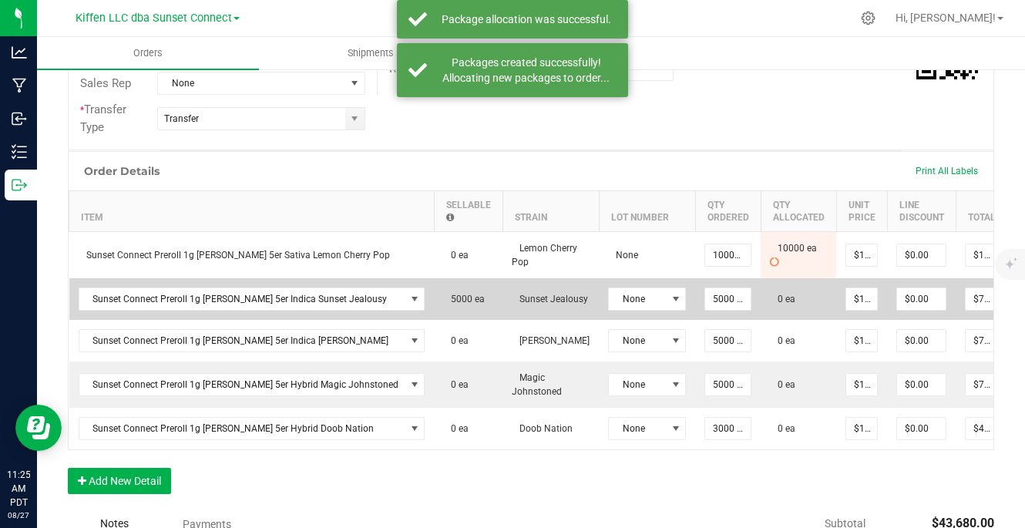
click at [1022, 299] on icon at bounding box center [1028, 297] width 12 height 9
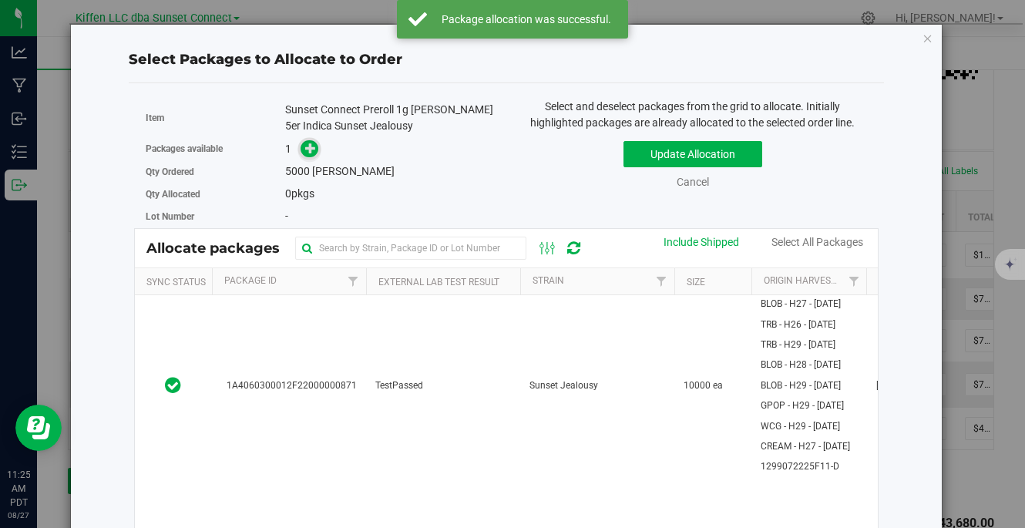
click at [307, 143] on icon at bounding box center [310, 148] width 11 height 11
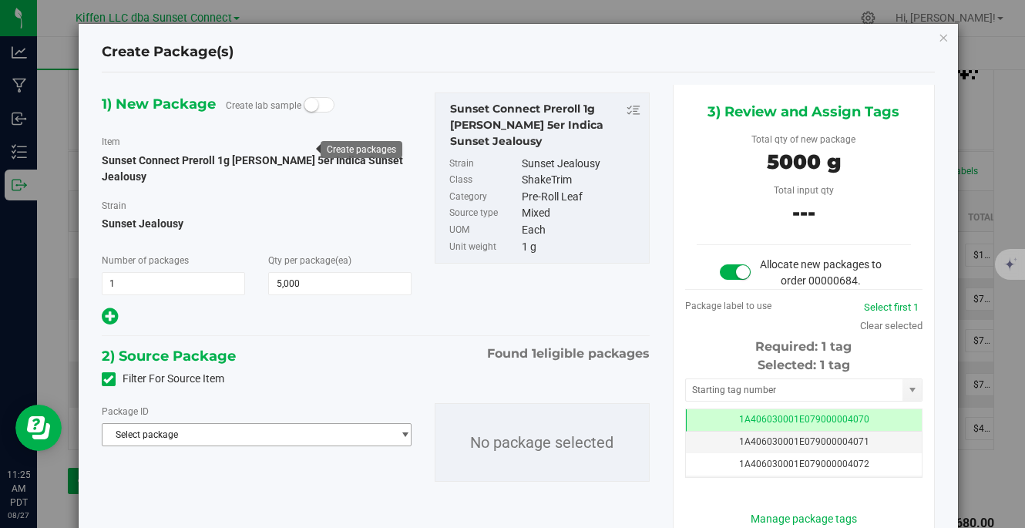
click at [320, 424] on span "Select package" at bounding box center [246, 435] width 289 height 22
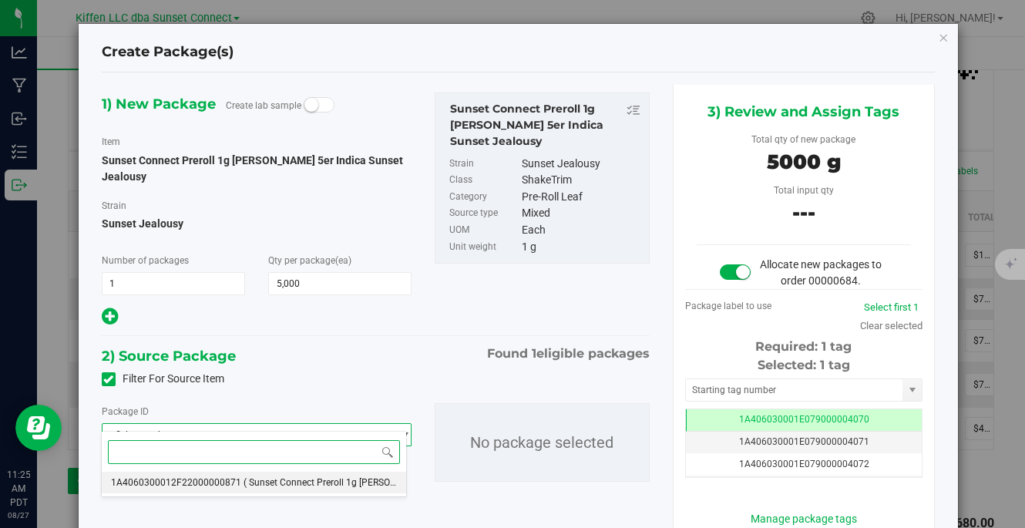
click at [307, 482] on span "( Sunset Connect Preroll 1g [PERSON_NAME] 5er Indica Sunset Jealousy )" at bounding box center [395, 482] width 305 height 11
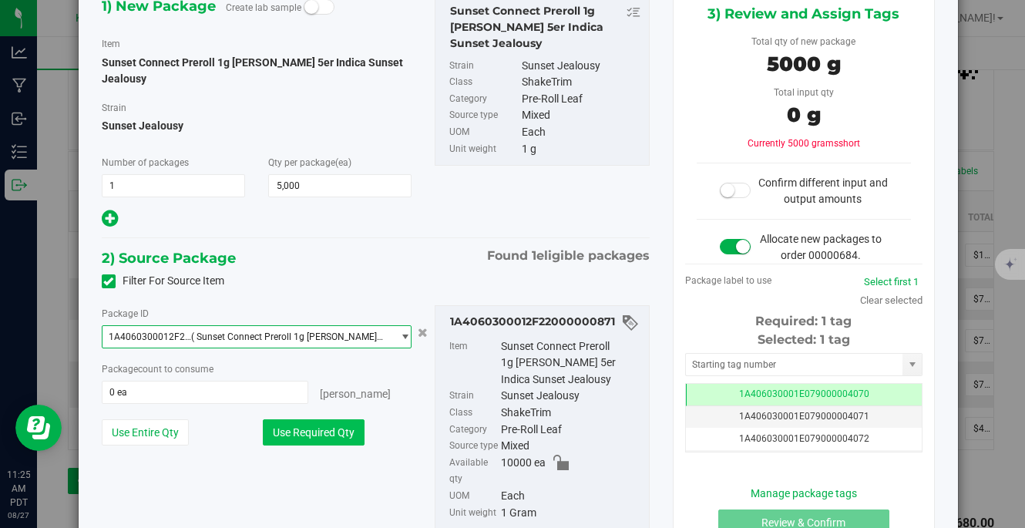
click at [325, 419] on button "Use Required Qty" at bounding box center [314, 432] width 102 height 26
type input "5000 ea"
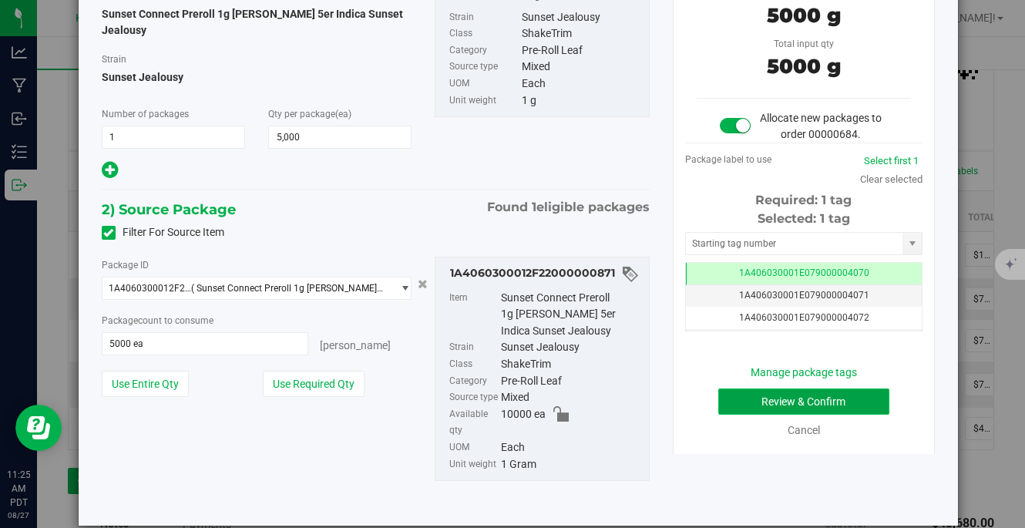
click at [760, 415] on button "Review & Confirm" at bounding box center [804, 401] width 172 height 26
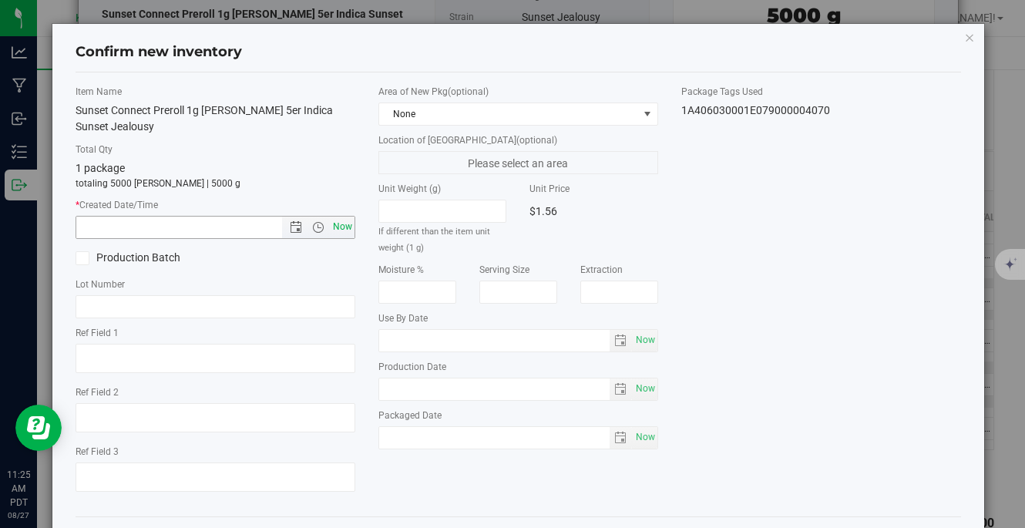
click at [337, 230] on span "Now" at bounding box center [343, 227] width 26 height 22
type input "[DATE] 11:25 AM"
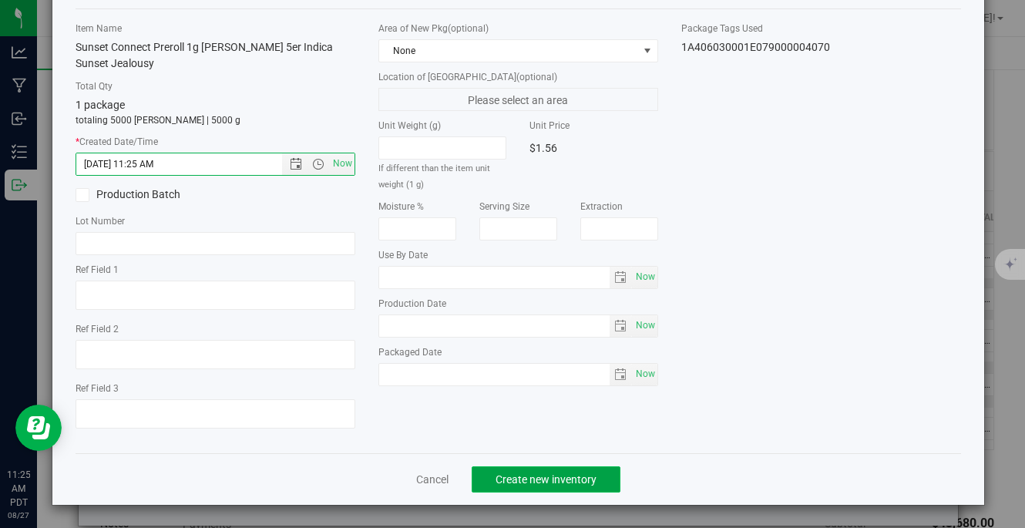
click at [574, 474] on span "Create new inventory" at bounding box center [545, 479] width 101 height 12
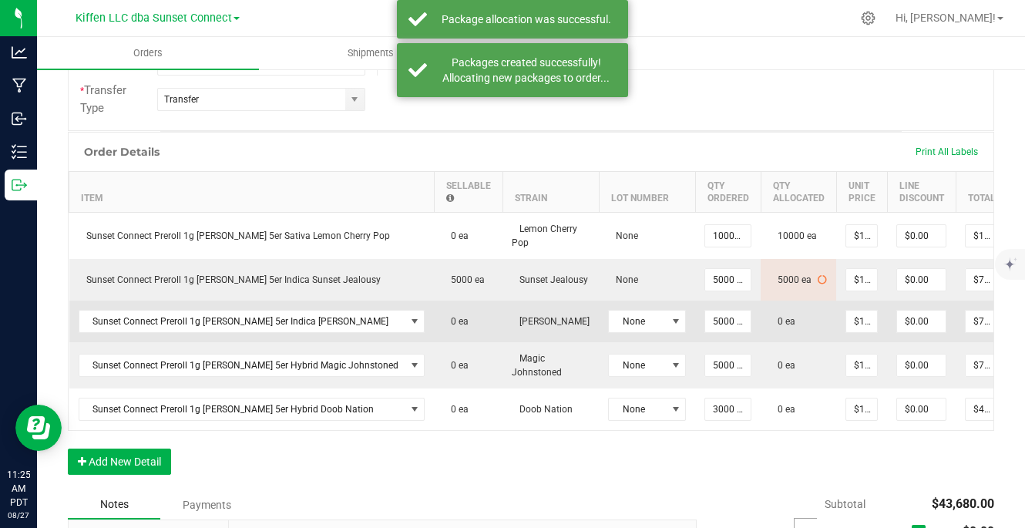
click at [1022, 321] on icon at bounding box center [1028, 319] width 12 height 9
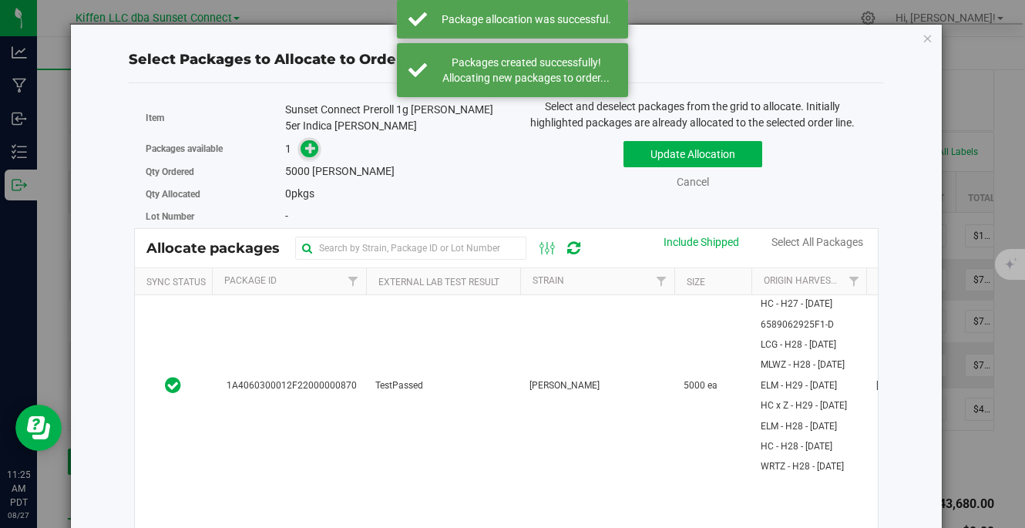
click at [305, 148] on icon at bounding box center [310, 148] width 11 height 11
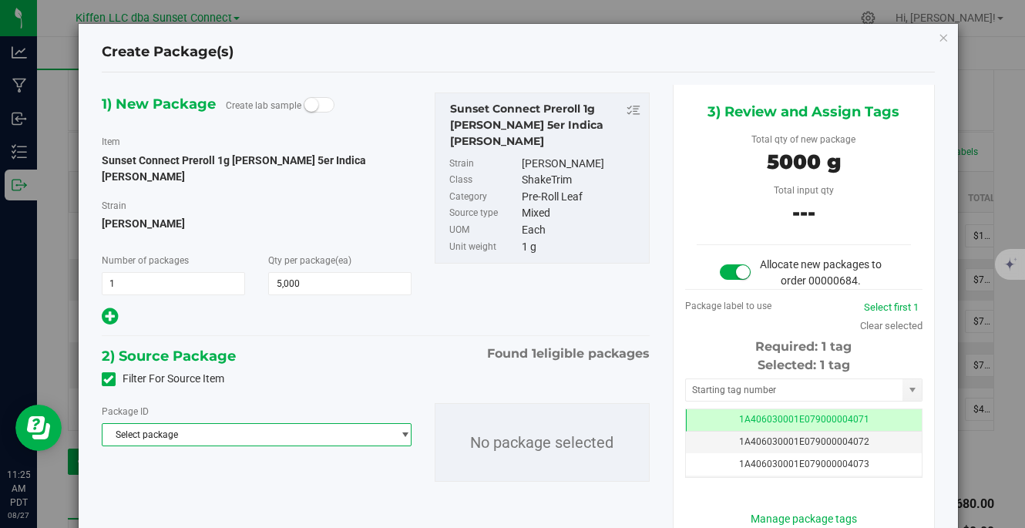
click at [319, 424] on span "Select package" at bounding box center [246, 435] width 289 height 22
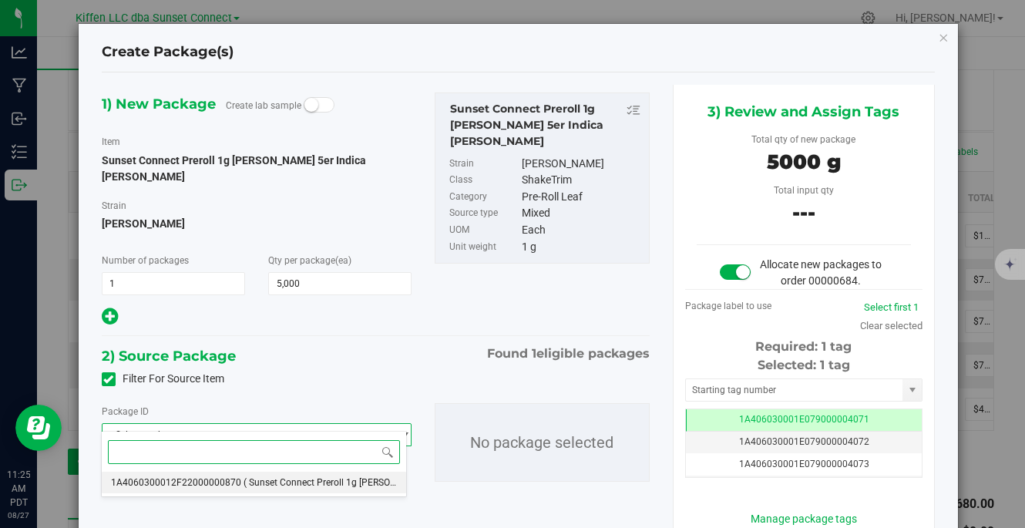
click at [284, 487] on span "( Sunset Connect Preroll 1g [PERSON_NAME] 5er Indica [PERSON_NAME] )" at bounding box center [396, 482] width 307 height 11
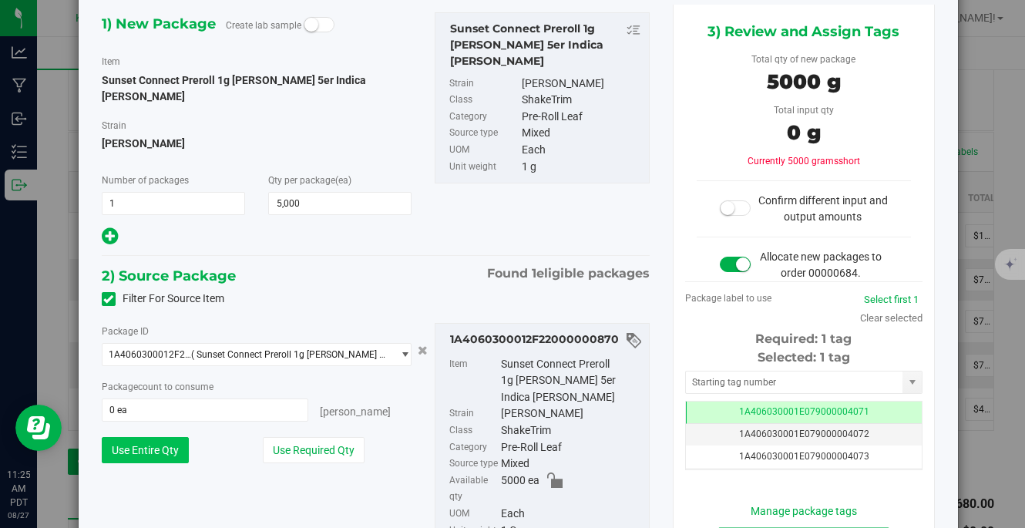
click at [155, 438] on button "Use Entire Qty" at bounding box center [145, 450] width 87 height 26
type input "5000 ea"
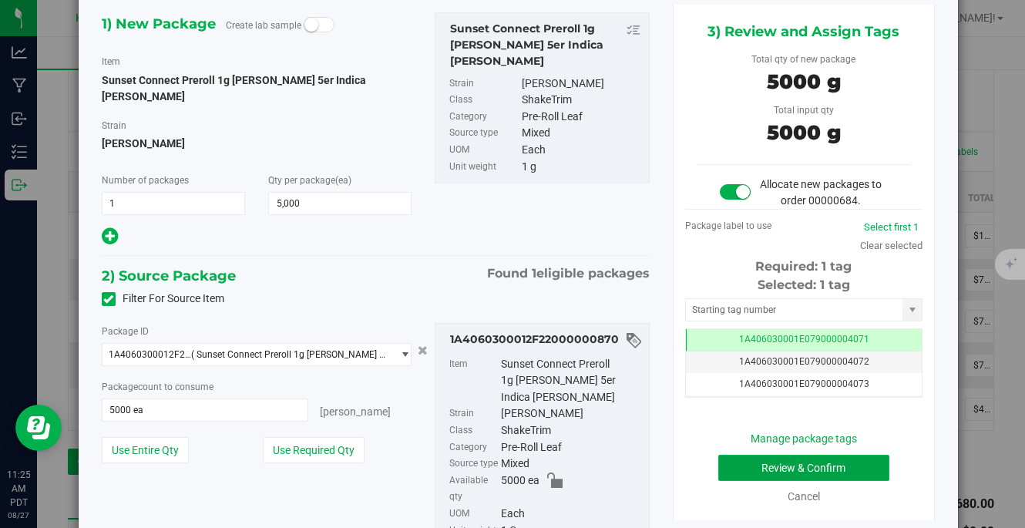
click at [742, 481] on button "Review & Confirm" at bounding box center [804, 468] width 172 height 26
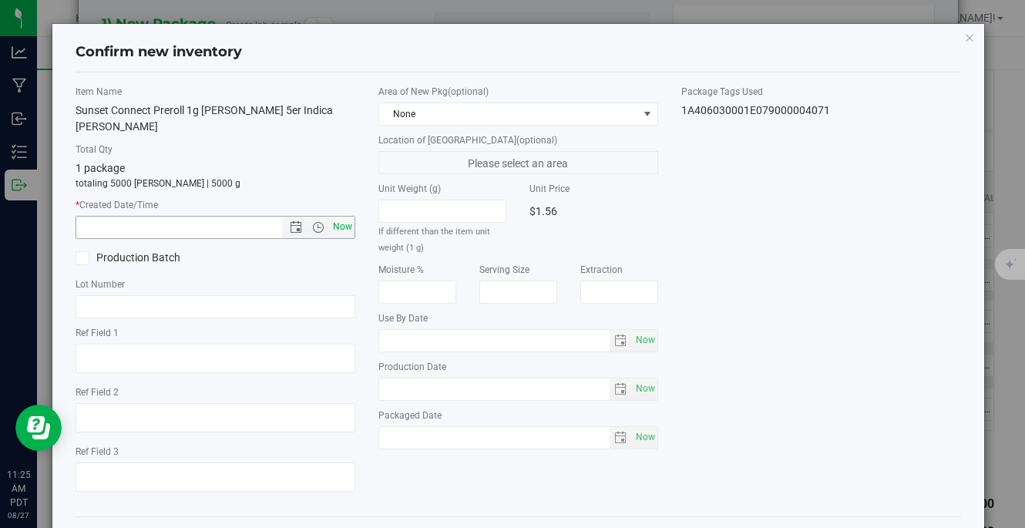
click at [337, 216] on span "Now" at bounding box center [343, 227] width 26 height 22
type input "[DATE] 11:25 AM"
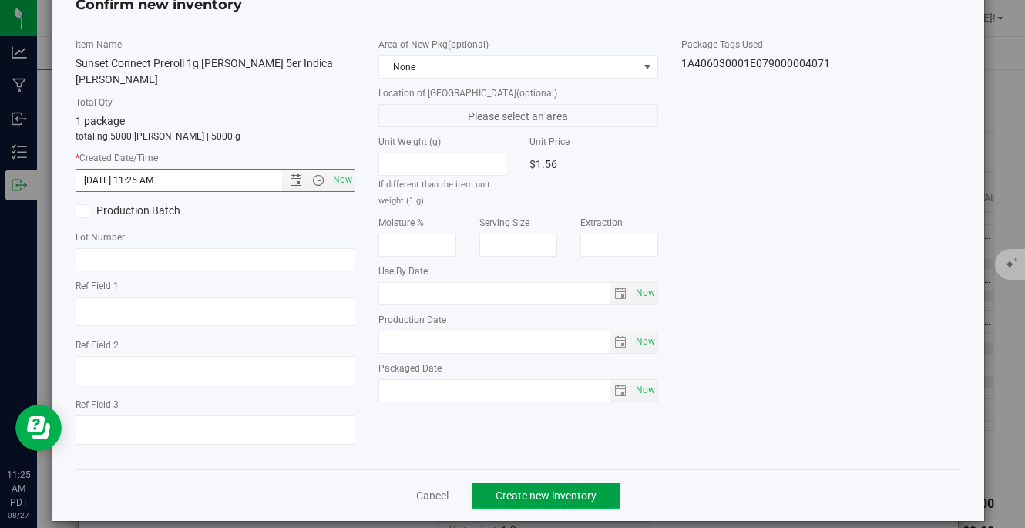
click at [557, 482] on button "Create new inventory" at bounding box center [546, 495] width 149 height 26
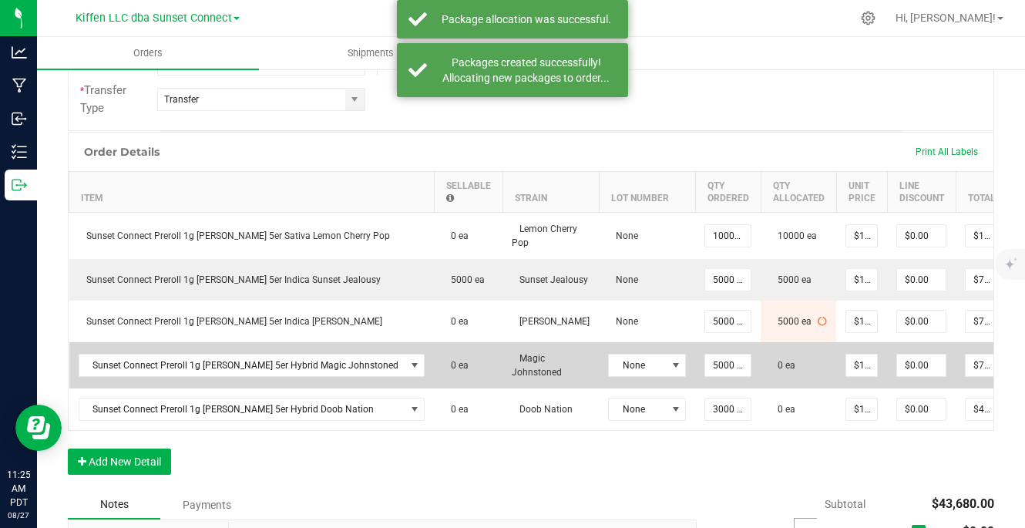
click at [1022, 368] on icon at bounding box center [1028, 363] width 12 height 9
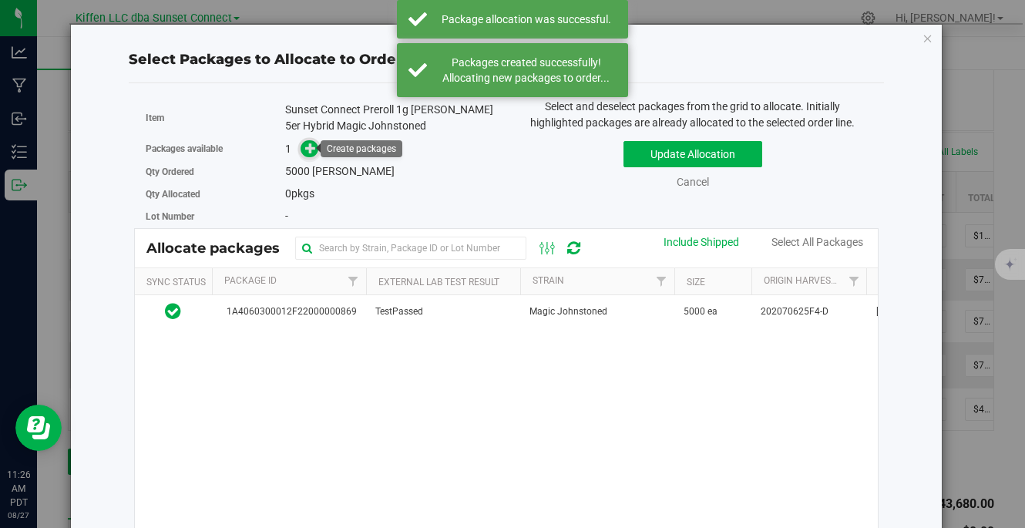
click at [308, 149] on icon at bounding box center [310, 147] width 11 height 11
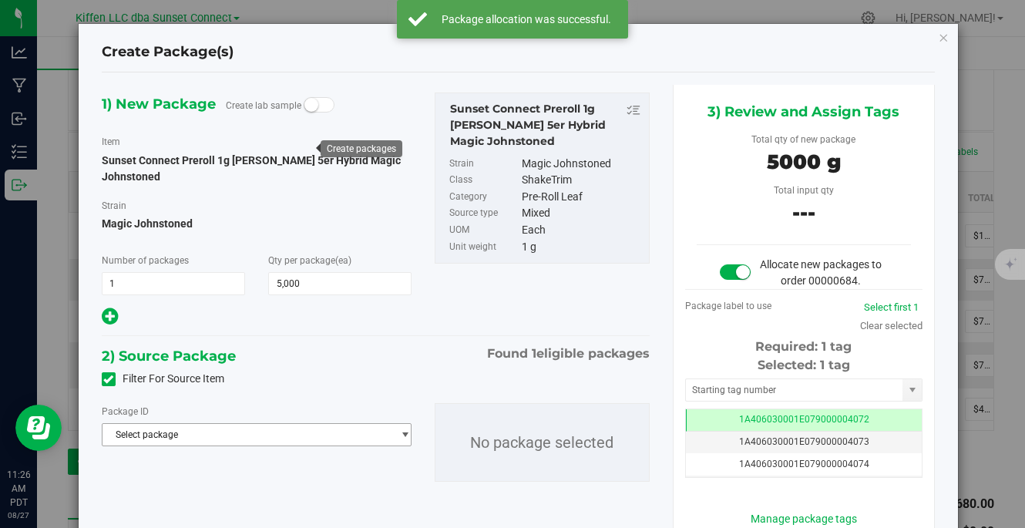
click at [302, 424] on span "Select package" at bounding box center [246, 435] width 289 height 22
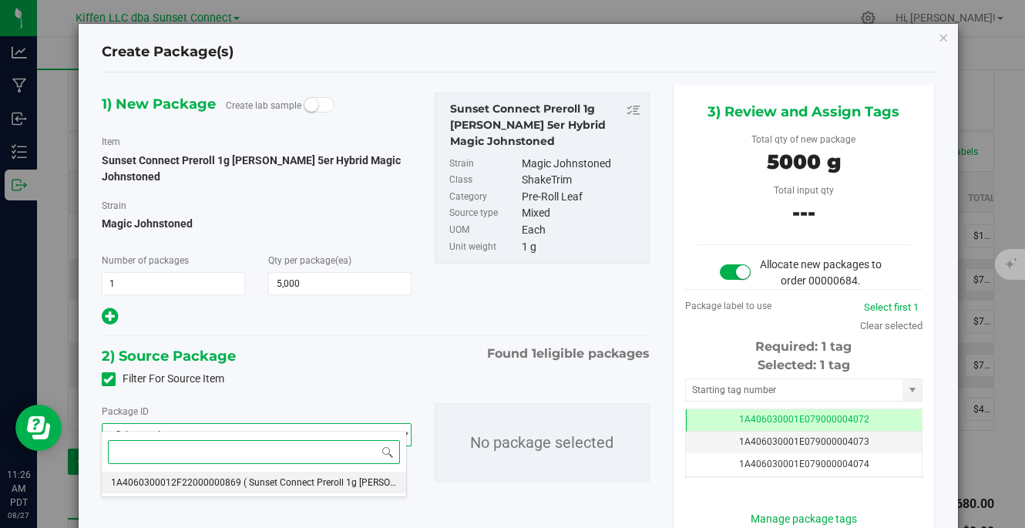
click at [284, 489] on li "1A4060300012F22000000869 ( Sunset Connect Preroll 1g [PERSON_NAME] 5er Hybrid M…" at bounding box center [254, 483] width 304 height 22
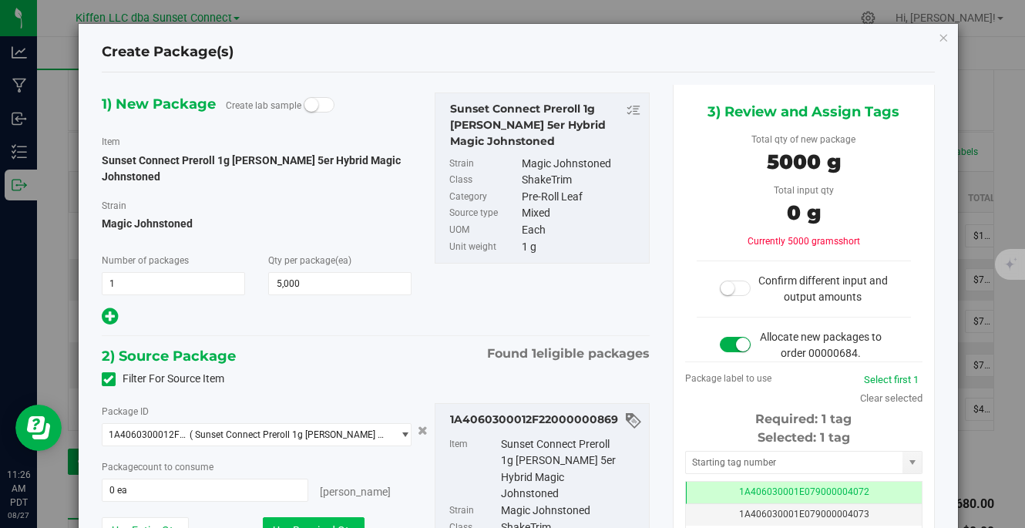
click at [325, 517] on button "Use Required Qty" at bounding box center [314, 530] width 102 height 26
type input "5000 ea"
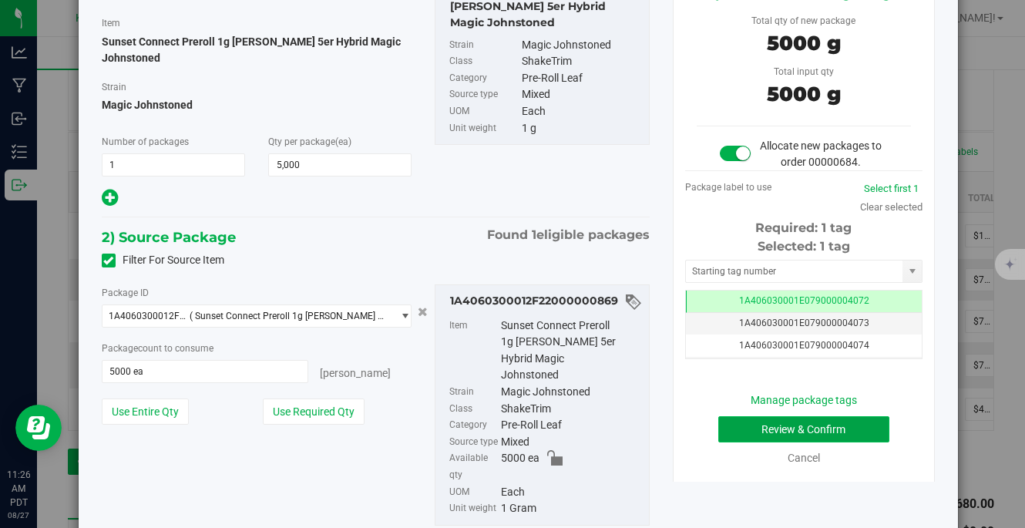
click at [747, 442] on button "Review & Confirm" at bounding box center [804, 429] width 172 height 26
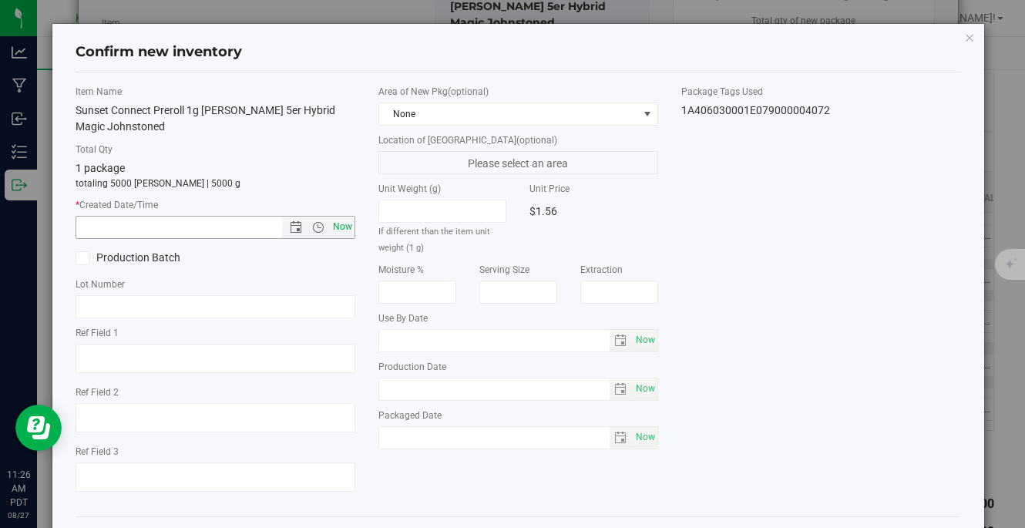
click at [336, 230] on span "Now" at bounding box center [343, 227] width 26 height 22
type input "[DATE] 11:26 AM"
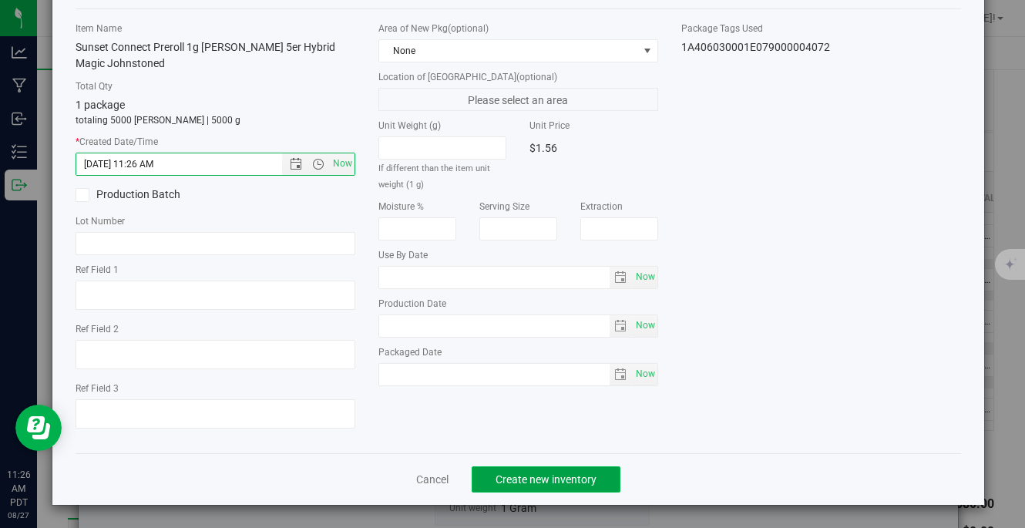
click at [582, 468] on button "Create new inventory" at bounding box center [546, 479] width 149 height 26
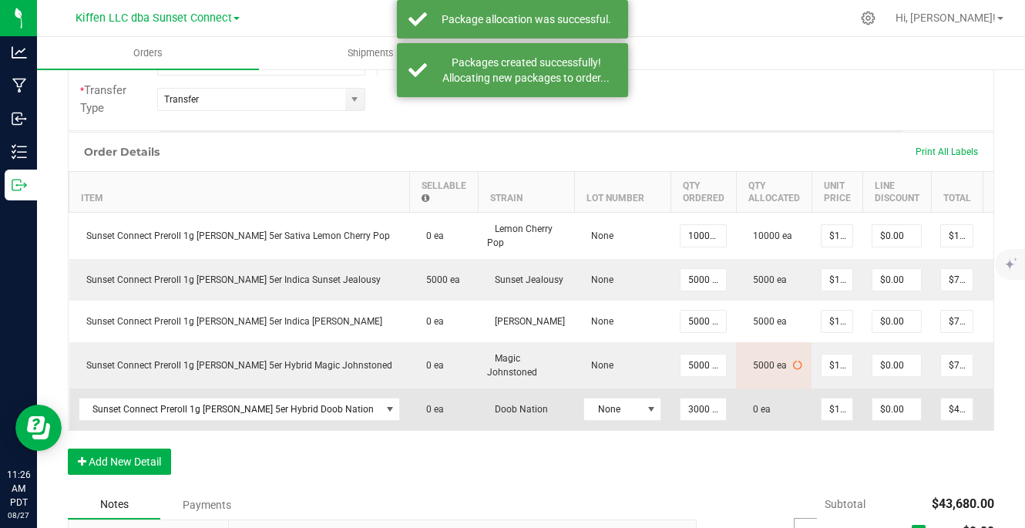
click at [997, 408] on icon at bounding box center [1003, 407] width 12 height 9
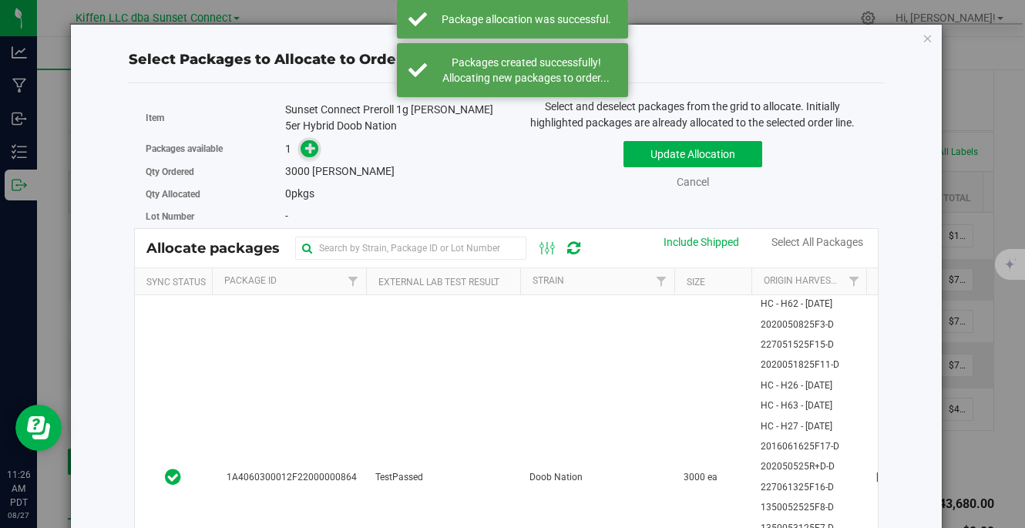
click at [307, 148] on icon at bounding box center [310, 148] width 11 height 11
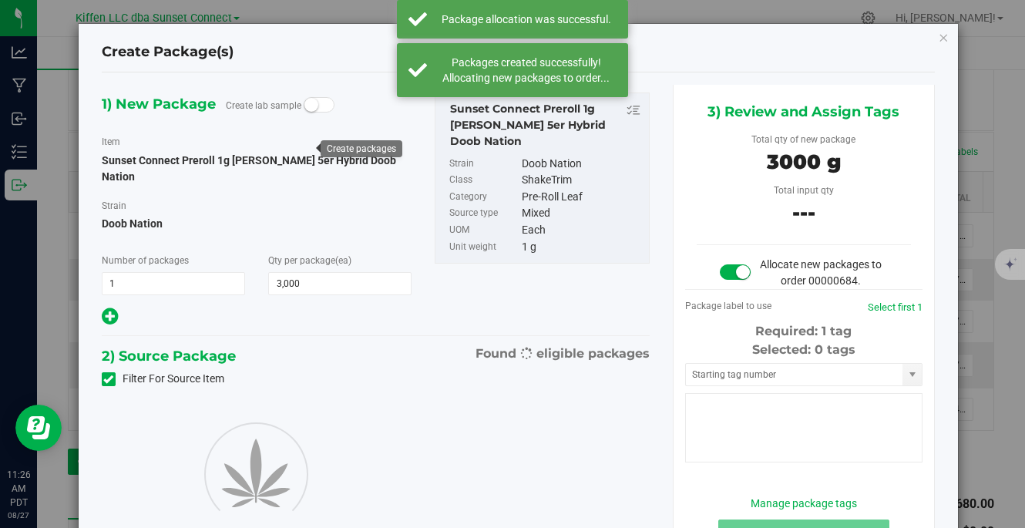
type input "3,000"
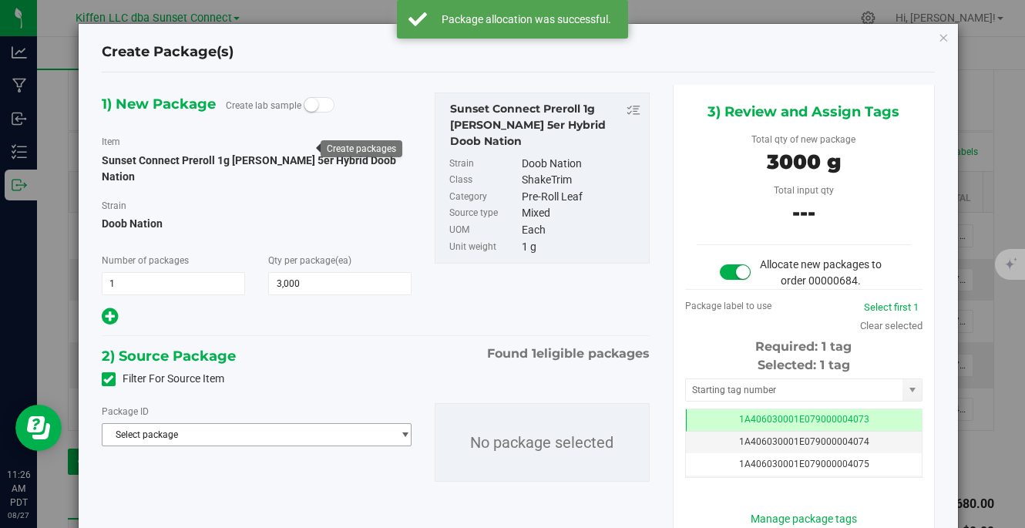
click at [341, 424] on span "Select package" at bounding box center [246, 435] width 289 height 22
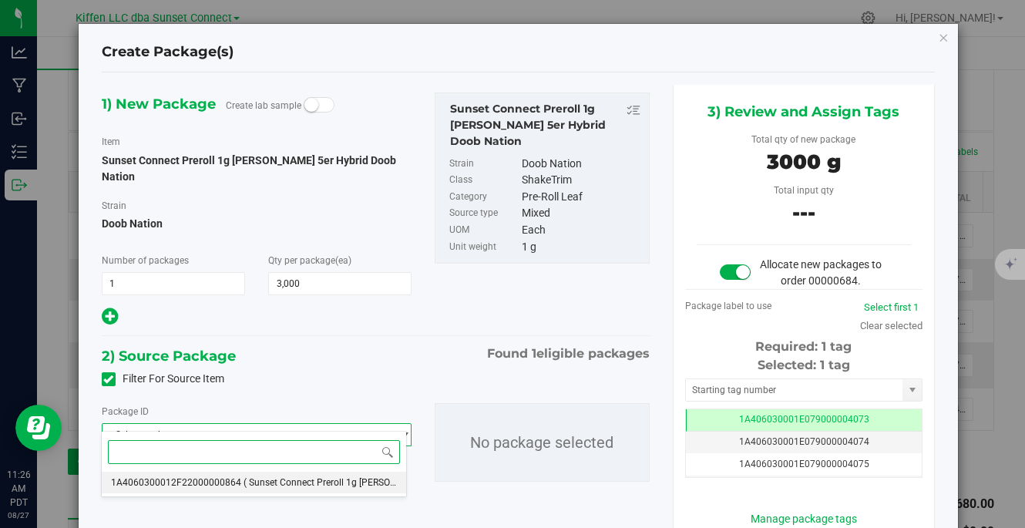
click at [310, 480] on span "( Sunset Connect Preroll 1g [PERSON_NAME] 5er Hybrid Doob Nation )" at bounding box center [389, 482] width 292 height 11
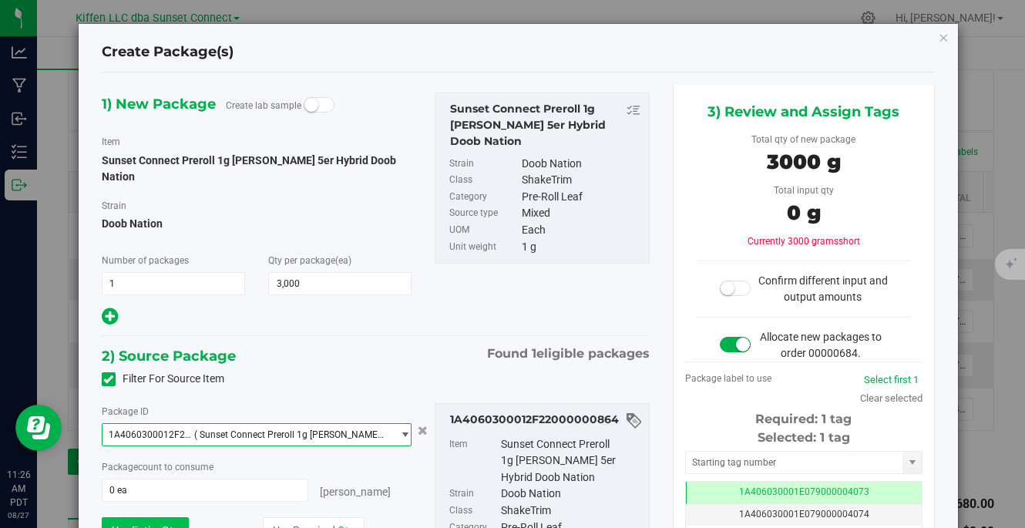
click at [151, 517] on button "Use Entire Qty" at bounding box center [145, 530] width 87 height 26
type input "3000 ea"
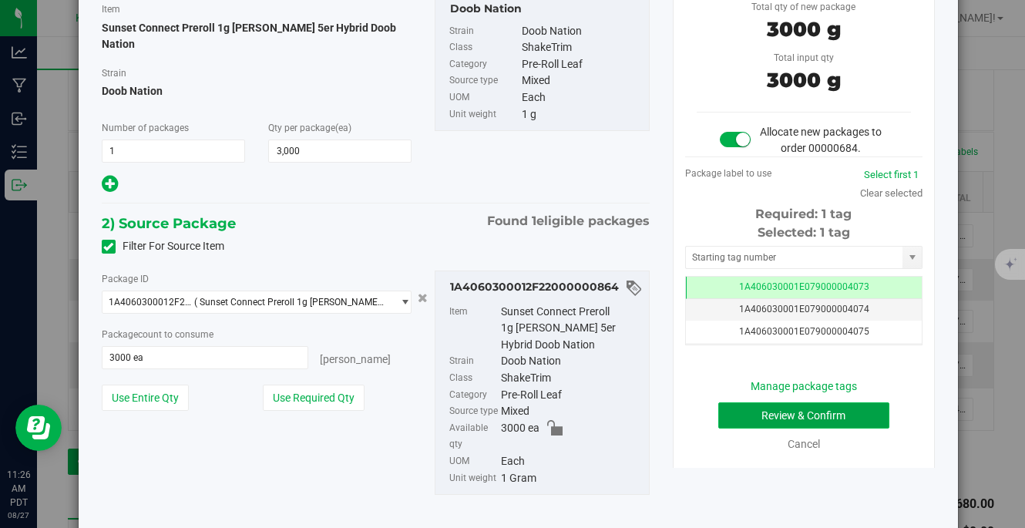
click at [798, 428] on button "Review & Confirm" at bounding box center [804, 415] width 172 height 26
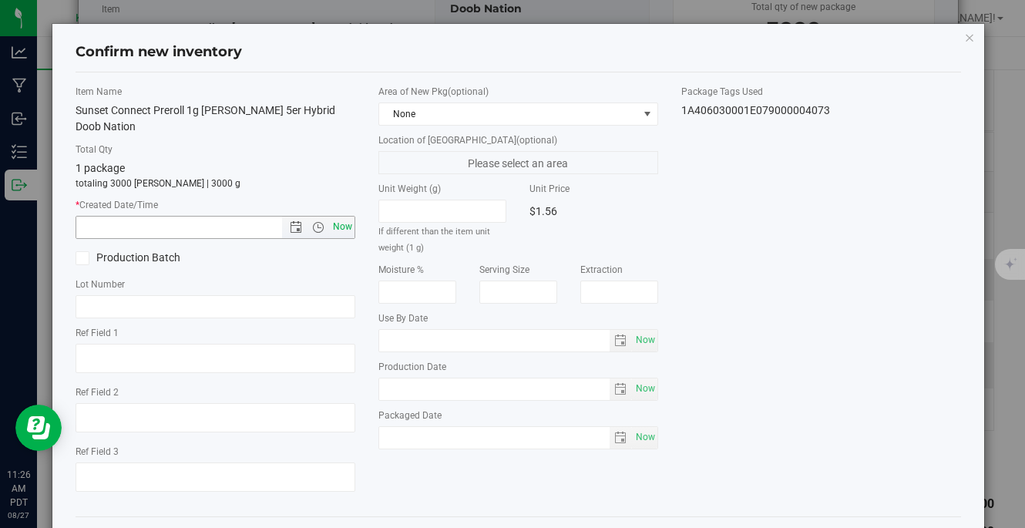
click at [346, 216] on span "Now" at bounding box center [343, 227] width 26 height 22
type input "[DATE] 11:26 AM"
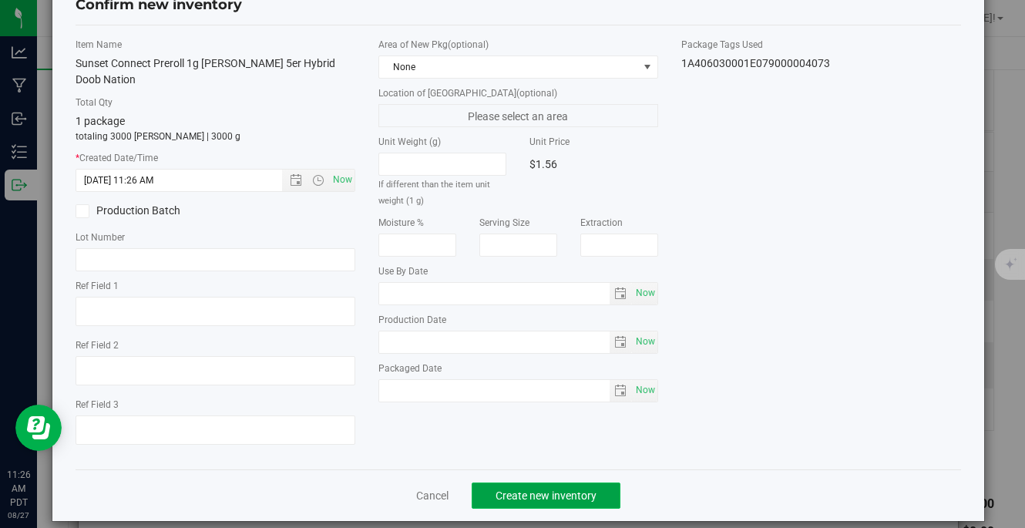
click at [570, 489] on span "Create new inventory" at bounding box center [545, 495] width 101 height 12
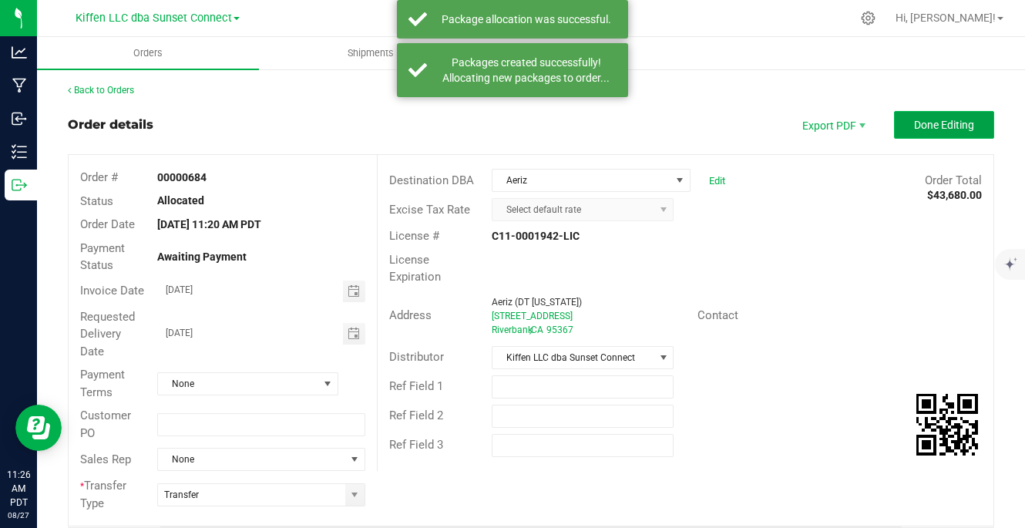
click at [916, 133] on button "Done Editing" at bounding box center [944, 125] width 100 height 28
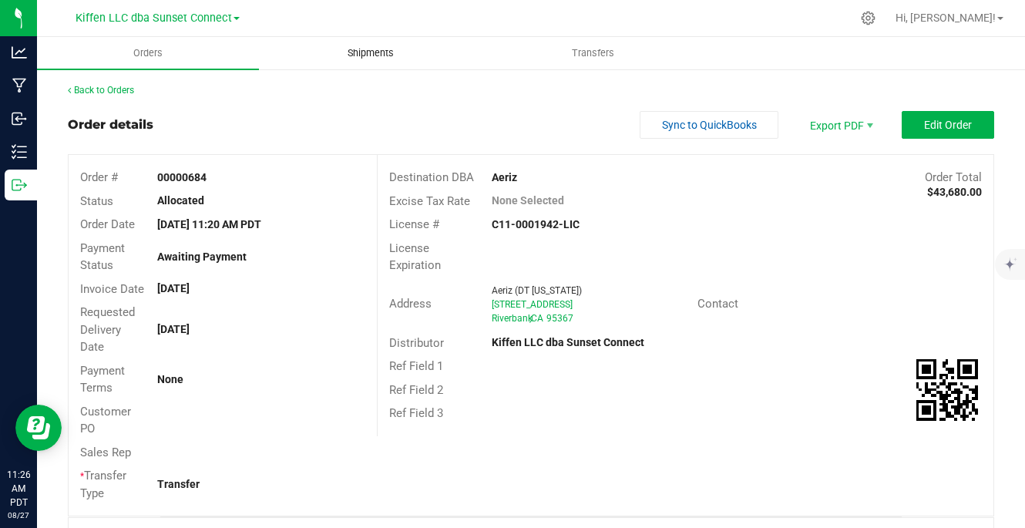
click at [358, 59] on span "Shipments" at bounding box center [371, 53] width 88 height 14
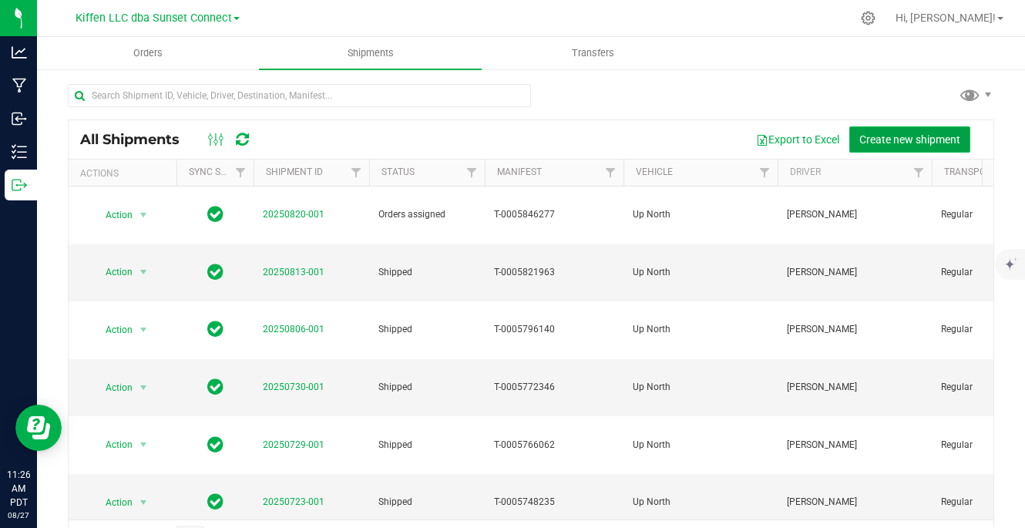
click at [884, 140] on span "Create new shipment" at bounding box center [909, 139] width 101 height 12
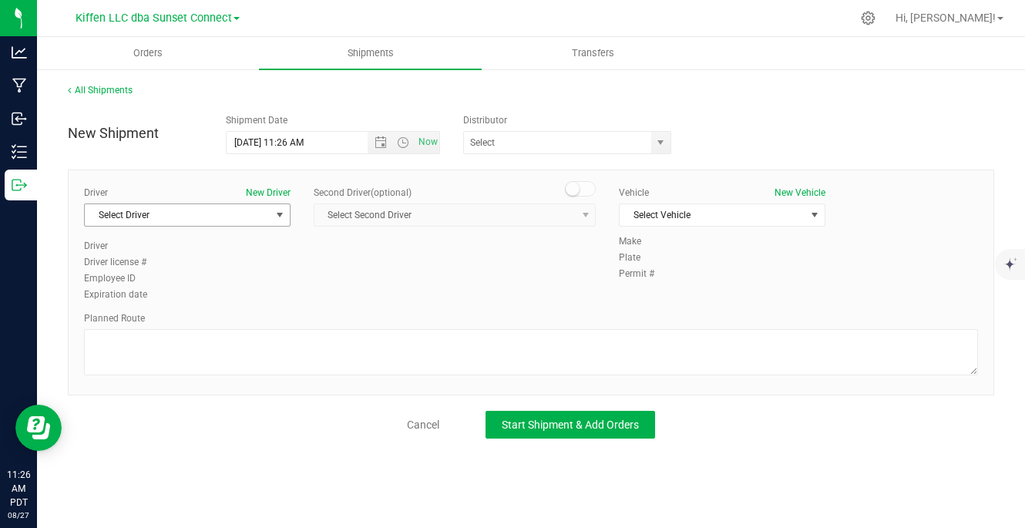
click at [217, 214] on span "Select Driver" at bounding box center [178, 215] width 186 height 22
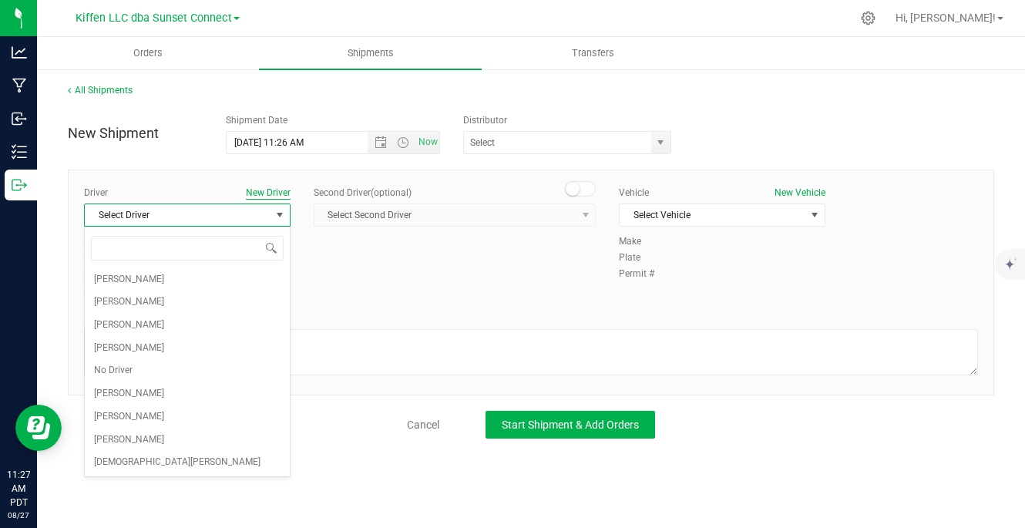
click at [266, 194] on button "New Driver" at bounding box center [268, 193] width 45 height 14
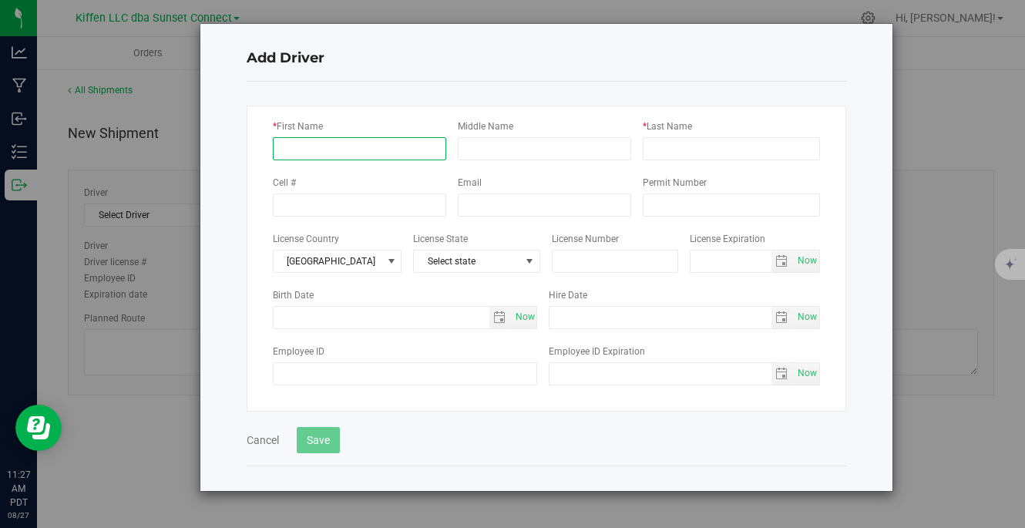
click at [339, 149] on input "* First Name" at bounding box center [359, 148] width 173 height 23
type input "[PERSON_NAME]"
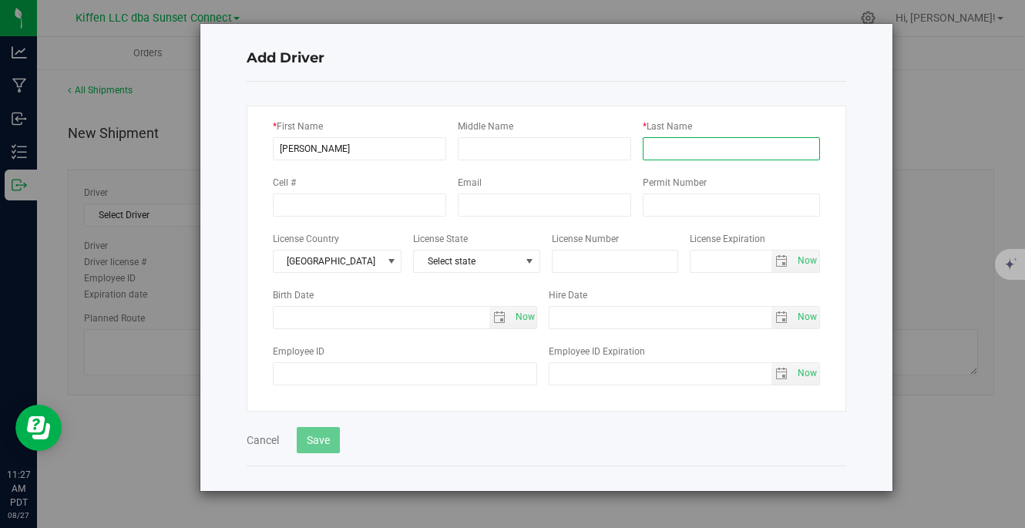
click at [675, 143] on input "* Last Name" at bounding box center [731, 148] width 177 height 23
type input "Due"
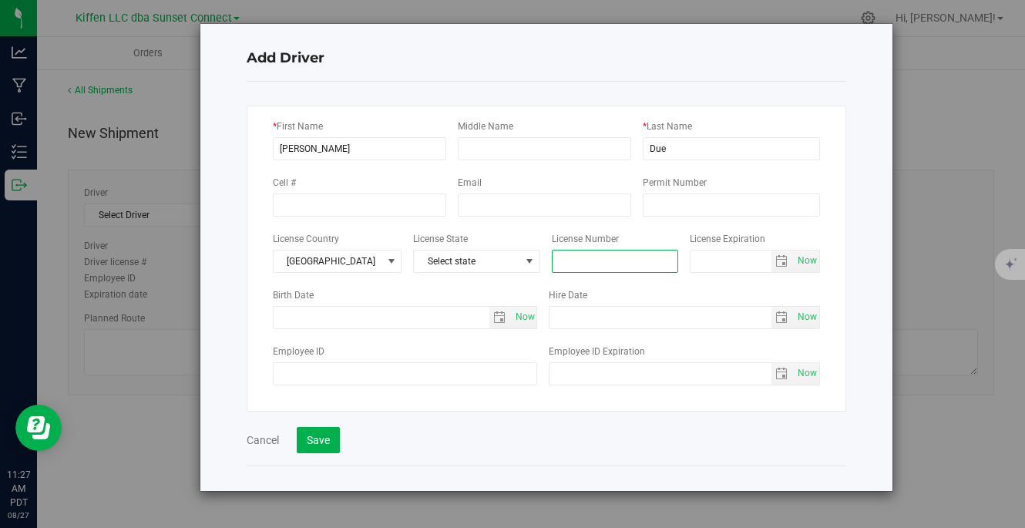
click at [605, 264] on input "text" at bounding box center [615, 261] width 127 height 23
paste input "A7734074"
type input "A7734074"
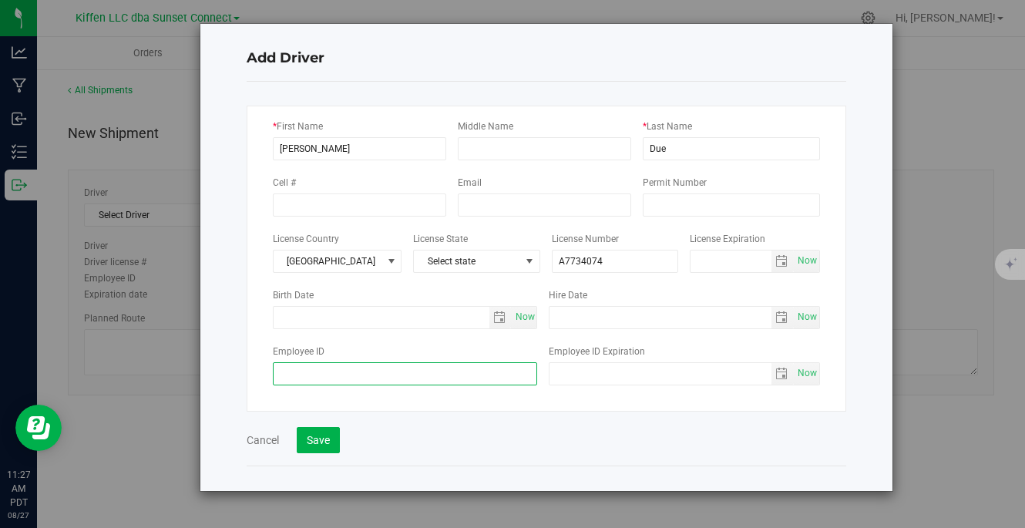
click at [445, 381] on input "Employee ID" at bounding box center [405, 373] width 265 height 23
type input "248"
click at [475, 409] on div "* First Name [PERSON_NAME] Middle Name * Last Name Due Cell # Email Permit Numb…" at bounding box center [546, 259] width 599 height 306
click at [327, 444] on button "Save" at bounding box center [318, 440] width 43 height 26
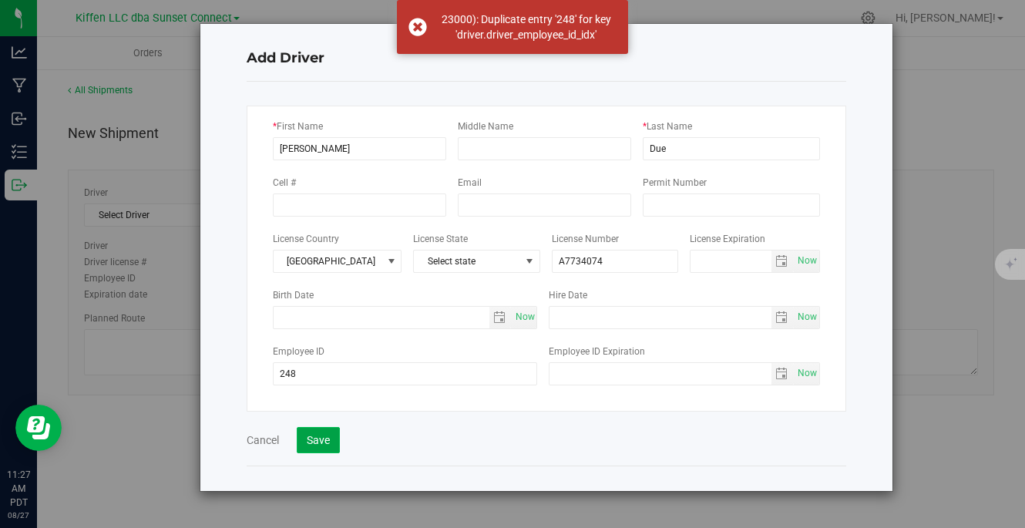
click at [322, 439] on button "Save" at bounding box center [318, 440] width 43 height 26
click at [268, 437] on button "Cancel" at bounding box center [263, 439] width 32 height 15
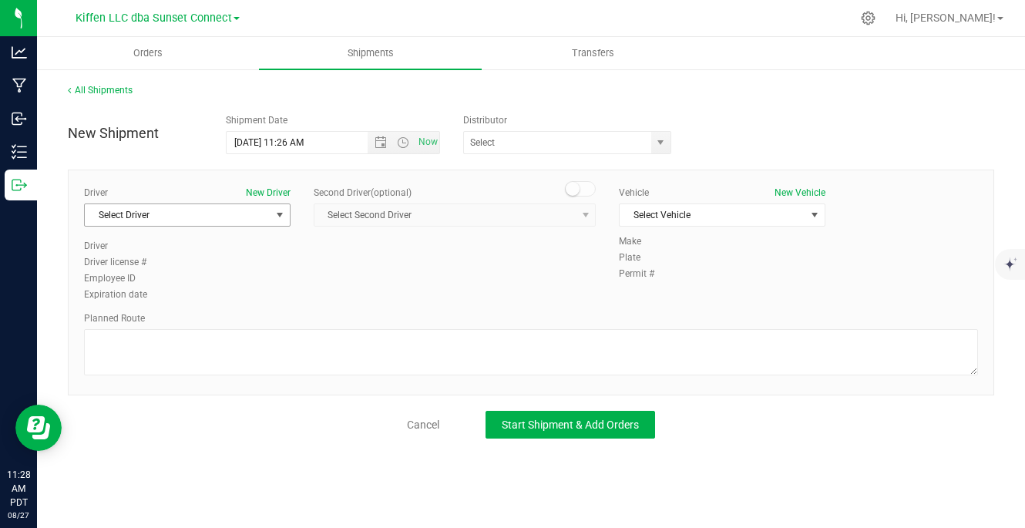
click at [266, 220] on span "Select Driver" at bounding box center [178, 215] width 186 height 22
type input "z"
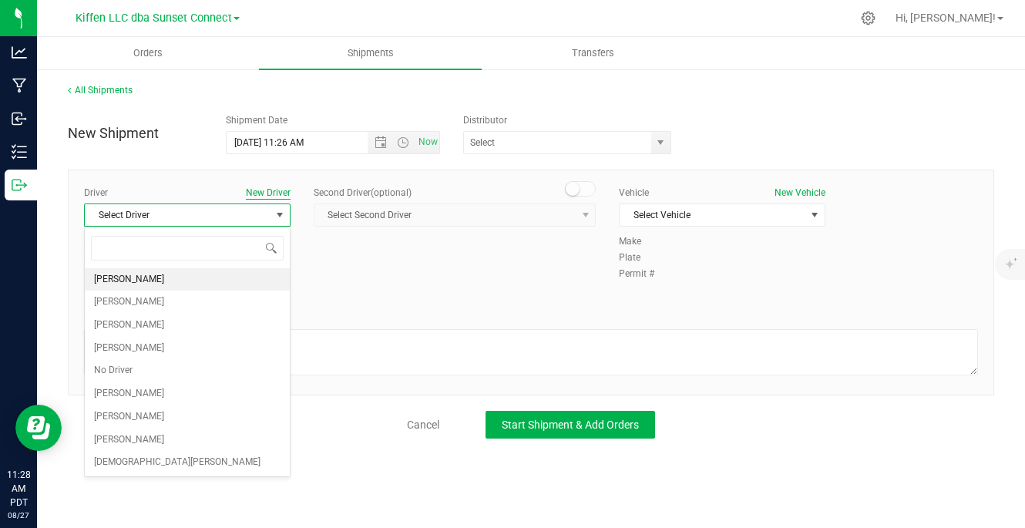
click at [279, 195] on button "New Driver" at bounding box center [268, 193] width 45 height 14
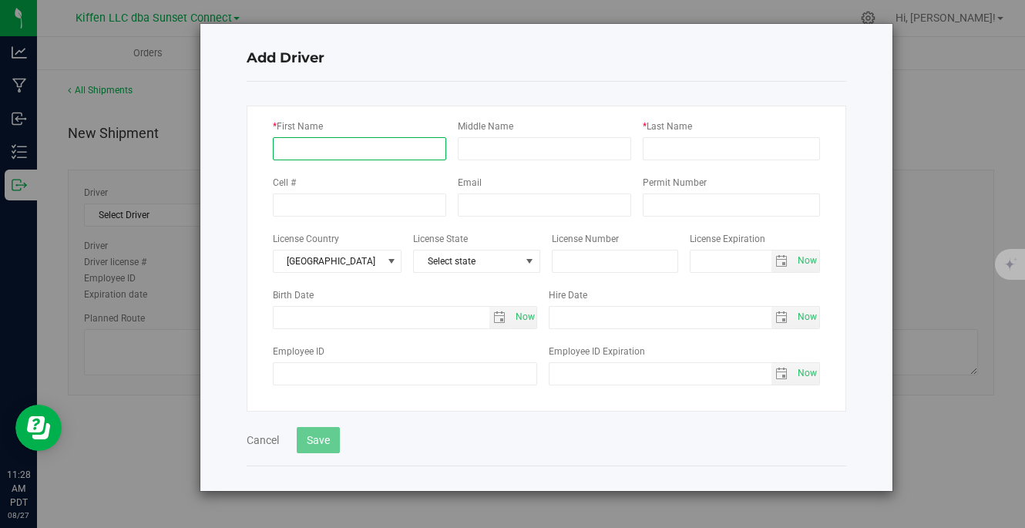
click at [323, 153] on input "* First Name" at bounding box center [359, 148] width 173 height 23
type input "[PERSON_NAME]"
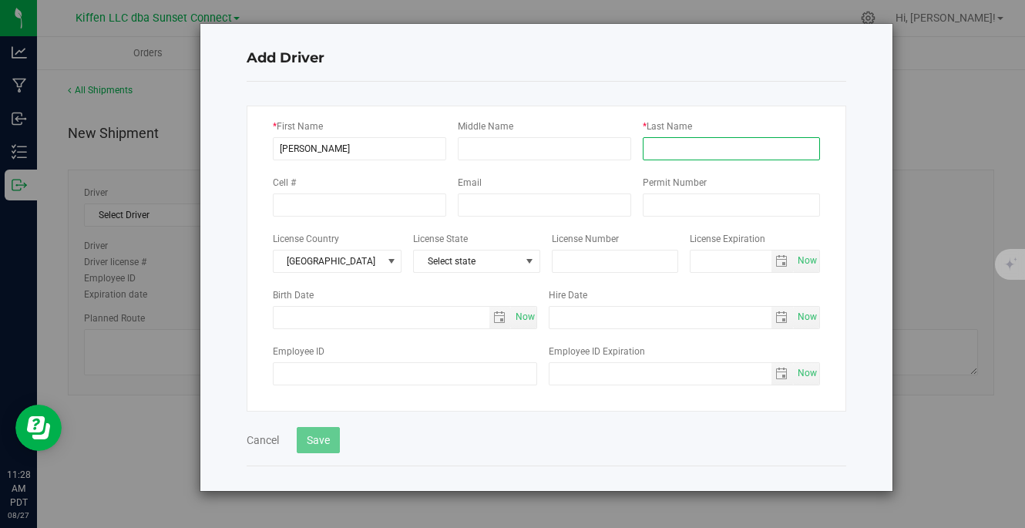
click at [660, 153] on input "* Last Name" at bounding box center [731, 148] width 177 height 23
type input "Due"
click at [613, 110] on div "* First Name [PERSON_NAME] Middle Name * Last Name Due Cell # Email Permit Numb…" at bounding box center [546, 259] width 599 height 306
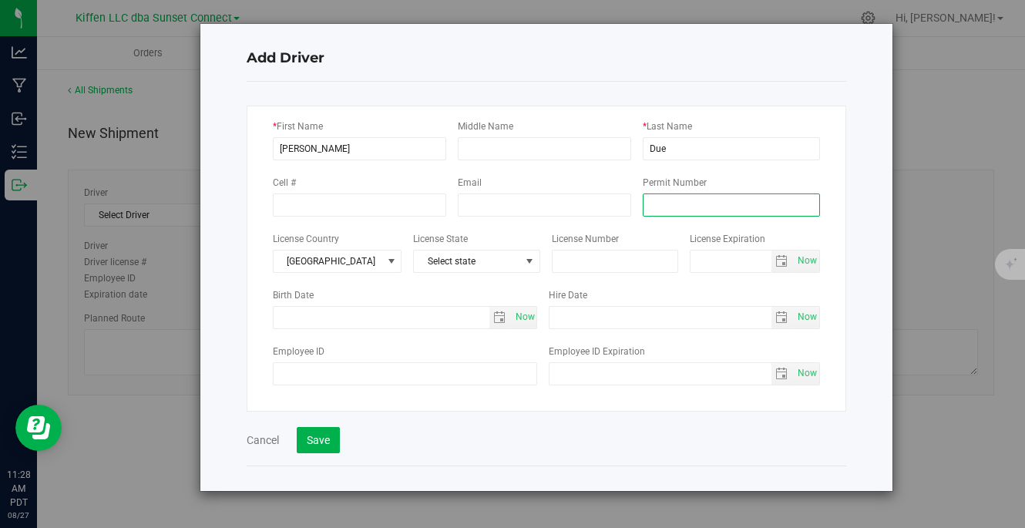
click at [690, 203] on input "Permit Number" at bounding box center [731, 204] width 177 height 23
click at [640, 260] on input "text" at bounding box center [615, 261] width 127 height 23
paste input "A7734074"
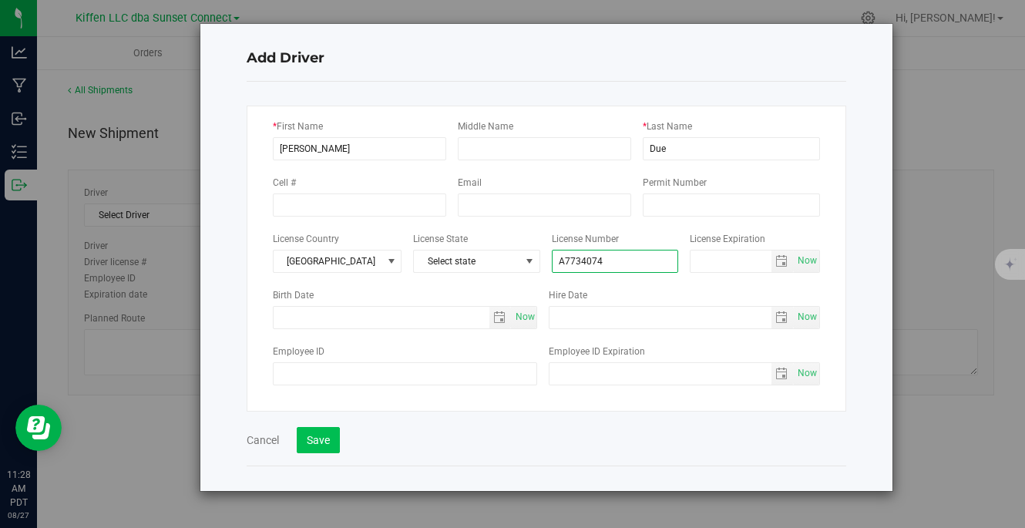
type input "A7734074"
click at [334, 437] on button "Save" at bounding box center [318, 440] width 43 height 26
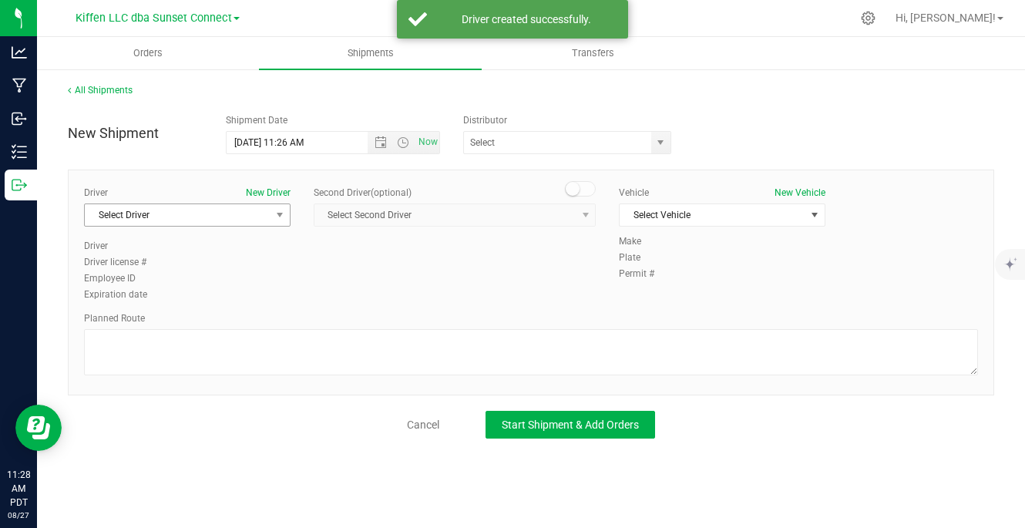
click at [264, 217] on span "Select Driver" at bounding box center [178, 215] width 186 height 22
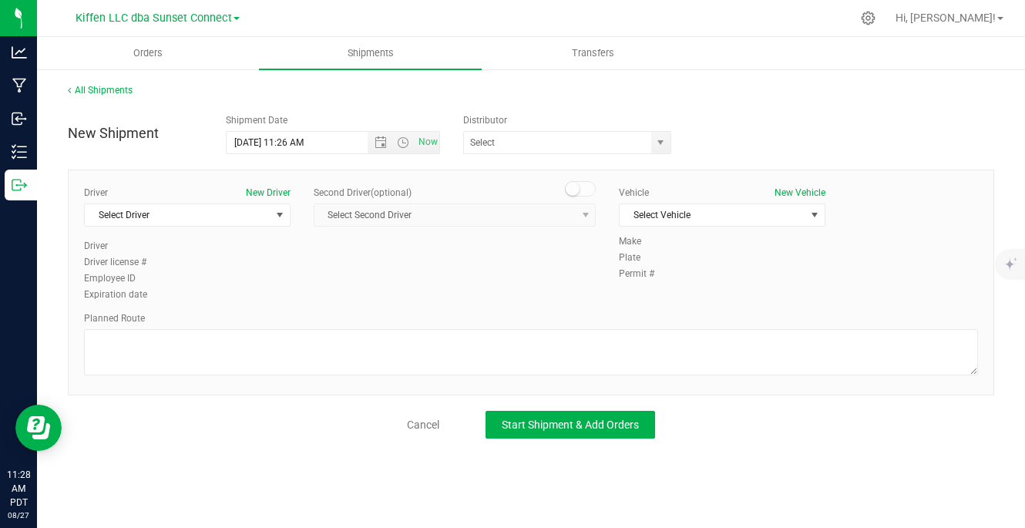
click at [373, 262] on div "Driver New Driver Select Driver Select Driver [PERSON_NAME] [PERSON_NAME] [PERS…" at bounding box center [530, 245] width 917 height 118
click at [279, 213] on span "select" at bounding box center [280, 215] width 12 height 12
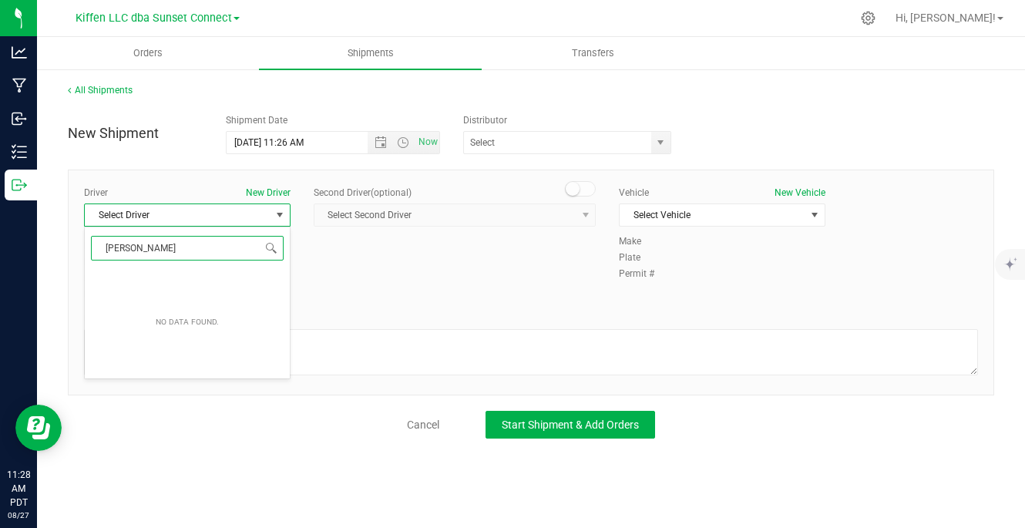
type input "[PERSON_NAME]"
click at [337, 264] on div "Driver New Driver Select Driver Select Driver Driver Driver license # Employee …" at bounding box center [530, 245] width 917 height 118
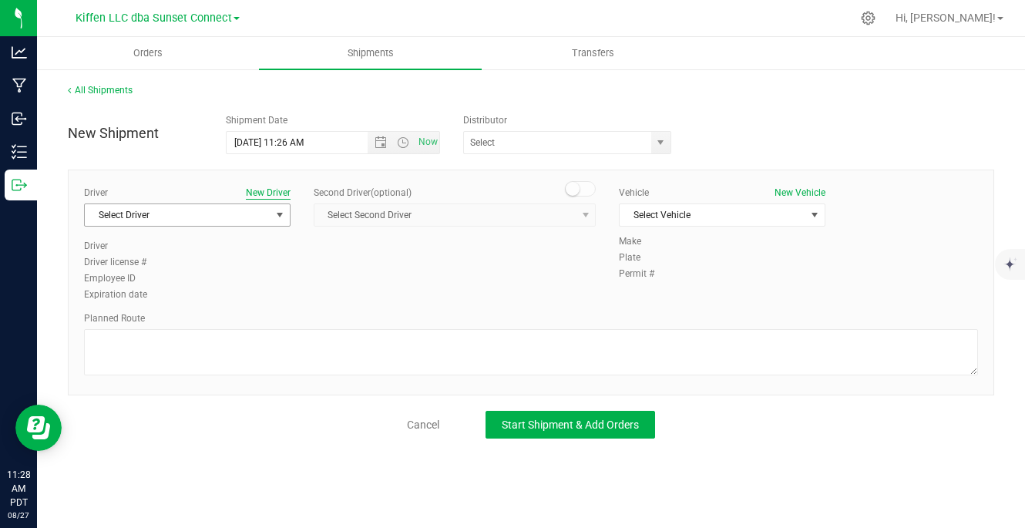
click at [279, 187] on button "New Driver" at bounding box center [268, 193] width 45 height 14
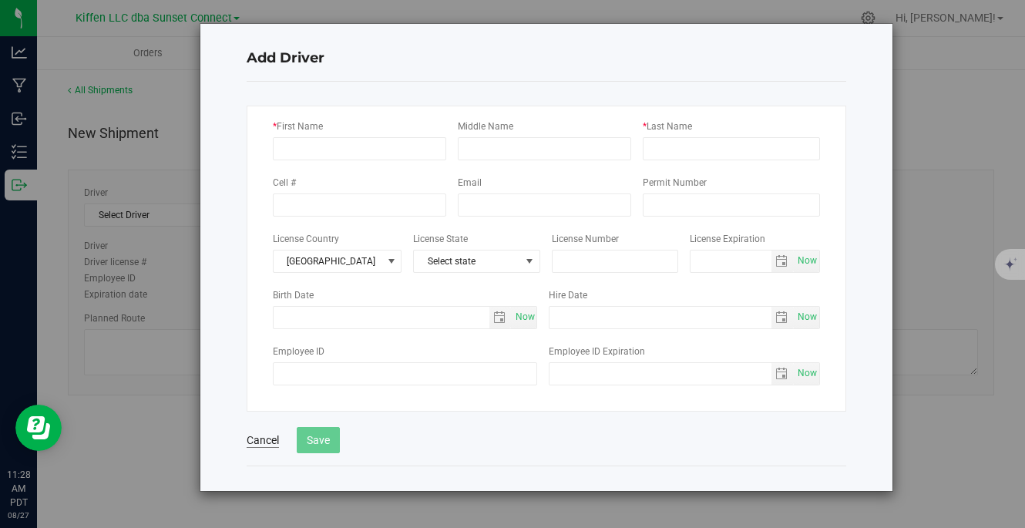
click at [261, 440] on button "Cancel" at bounding box center [263, 439] width 32 height 15
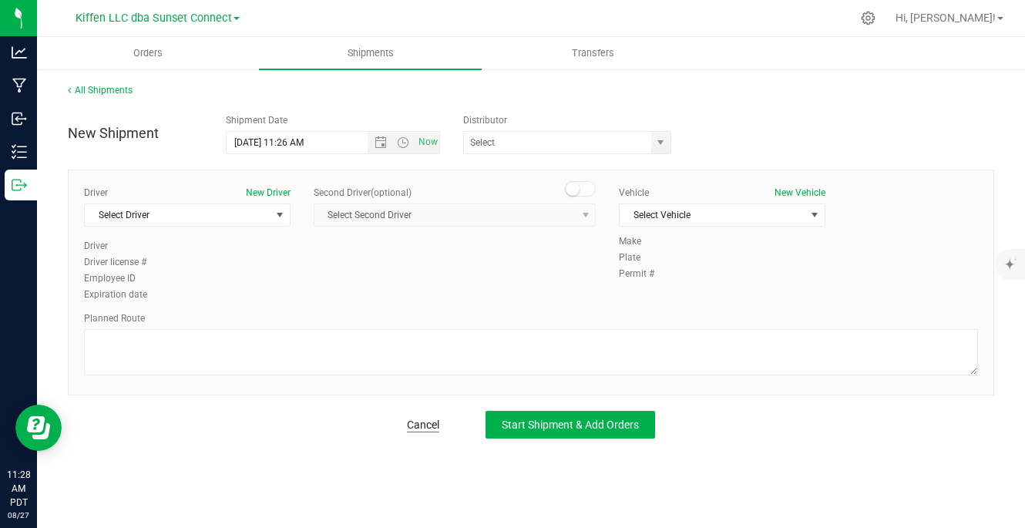
click at [426, 421] on link "Cancel" at bounding box center [423, 424] width 32 height 15
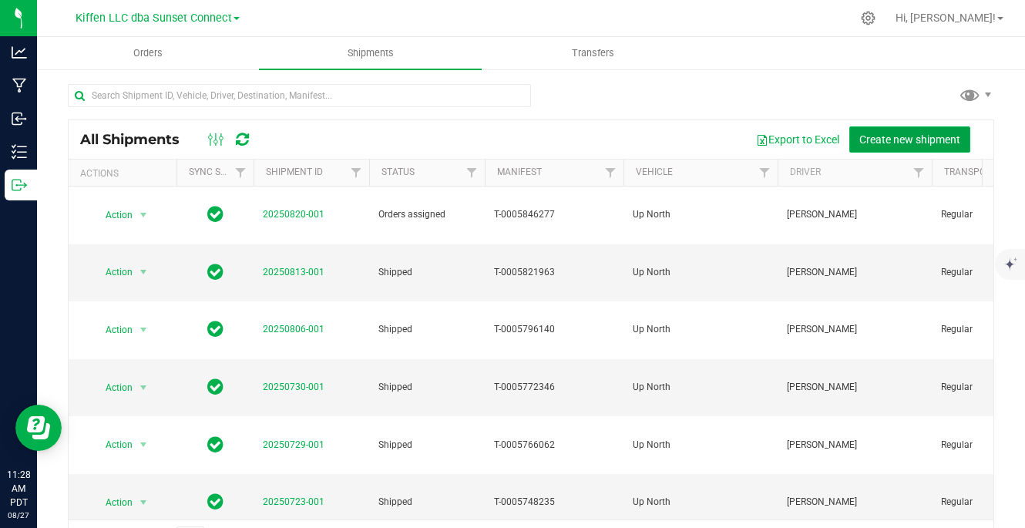
click at [888, 133] on span "Create new shipment" at bounding box center [909, 139] width 101 height 12
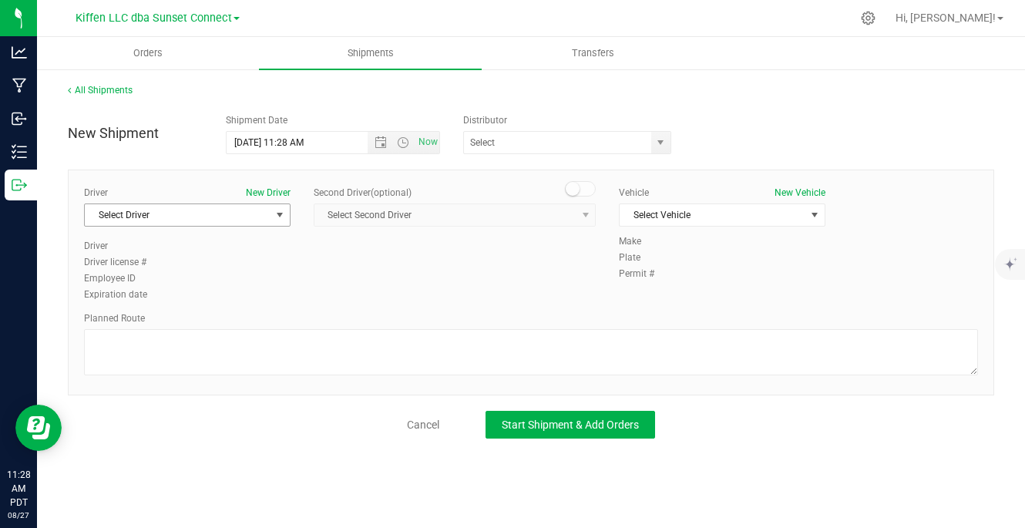
click at [234, 213] on span "Select Driver" at bounding box center [178, 215] width 186 height 22
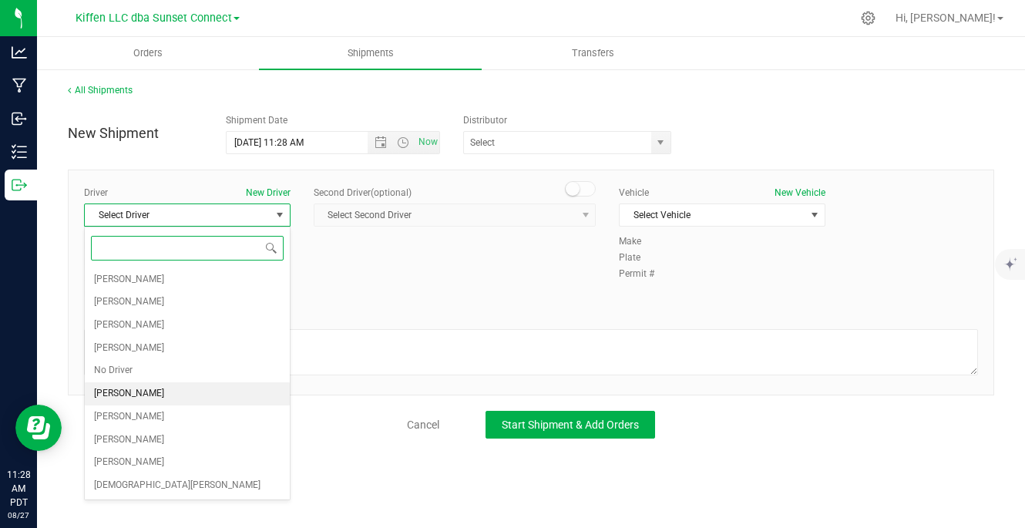
click at [188, 391] on li "[PERSON_NAME]" at bounding box center [187, 393] width 205 height 23
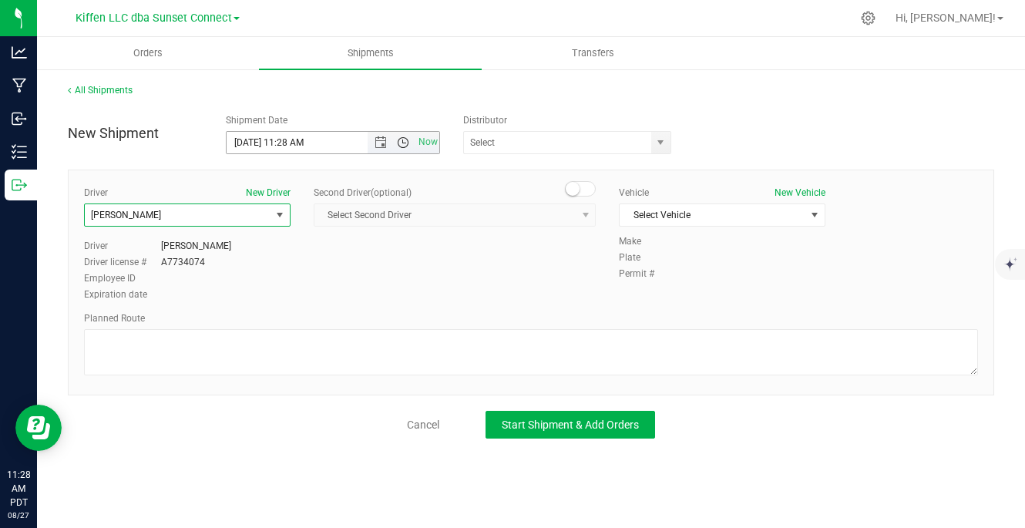
click at [405, 142] on span "Open the time view" at bounding box center [403, 142] width 12 height 12
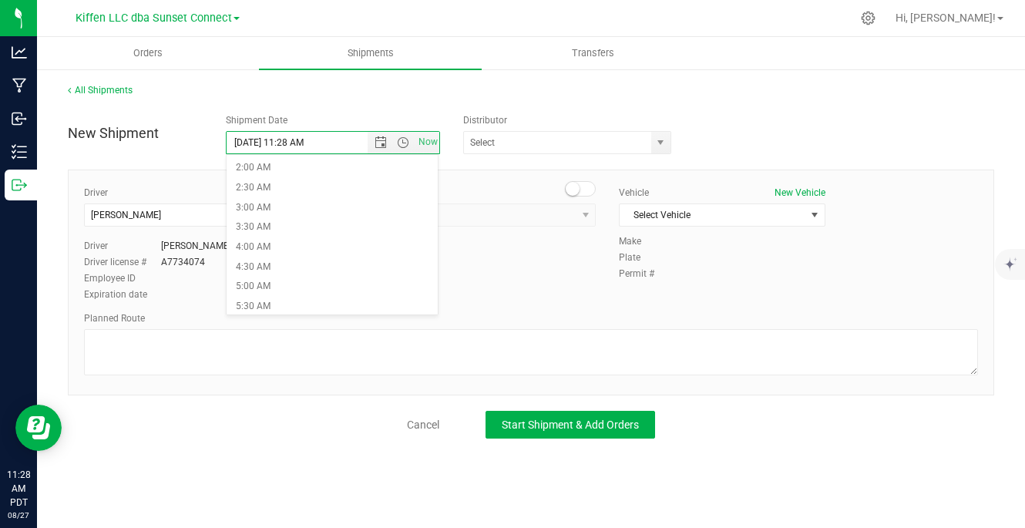
scroll to position [111, 0]
click at [334, 293] on li "6:00 AM" at bounding box center [332, 294] width 211 height 20
type input "[DATE] 6:00 AM"
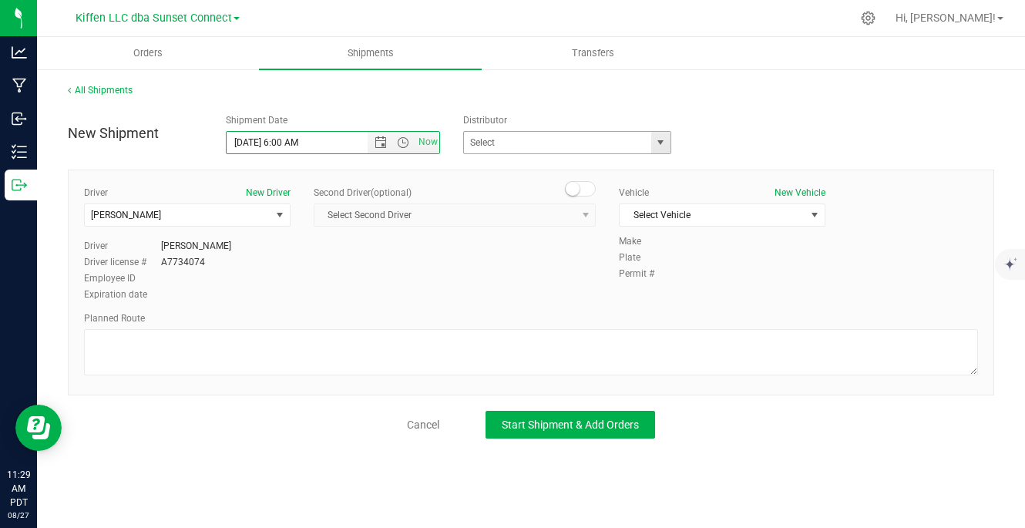
click at [655, 141] on span "select" at bounding box center [660, 142] width 12 height 12
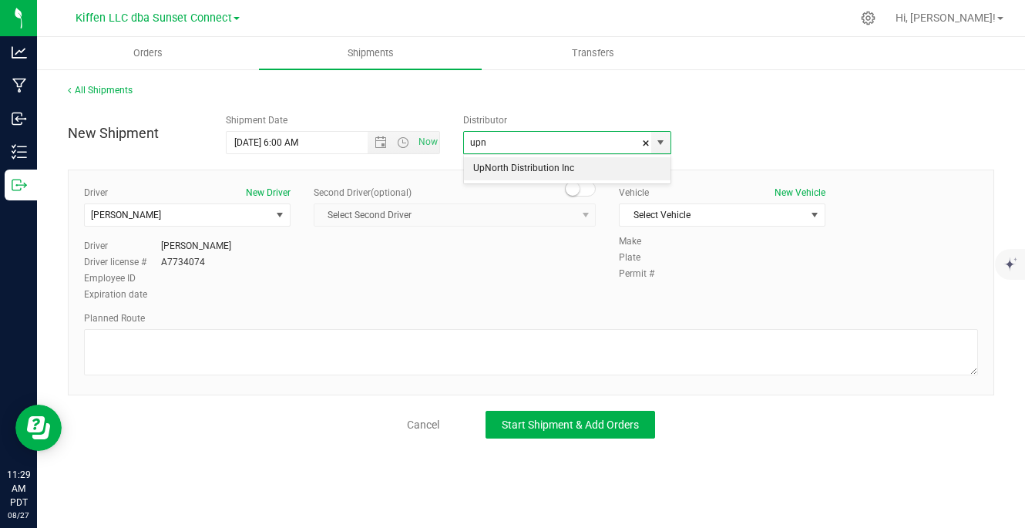
click at [593, 166] on li "UpNorth Distribution Inc" at bounding box center [567, 168] width 207 height 23
type input "UpNorth Distribution Inc"
click at [665, 215] on span "Select Vehicle" at bounding box center [713, 215] width 186 height 22
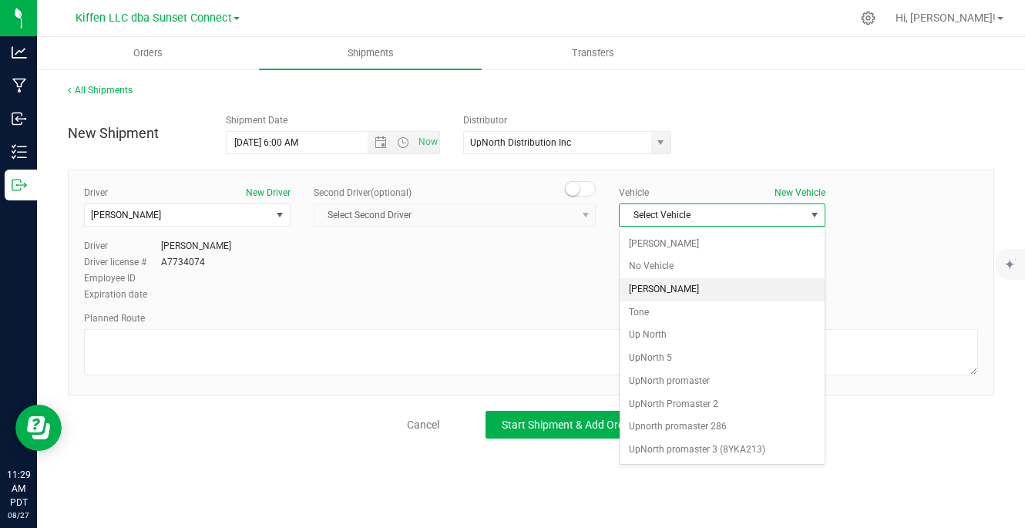
scroll to position [57, 0]
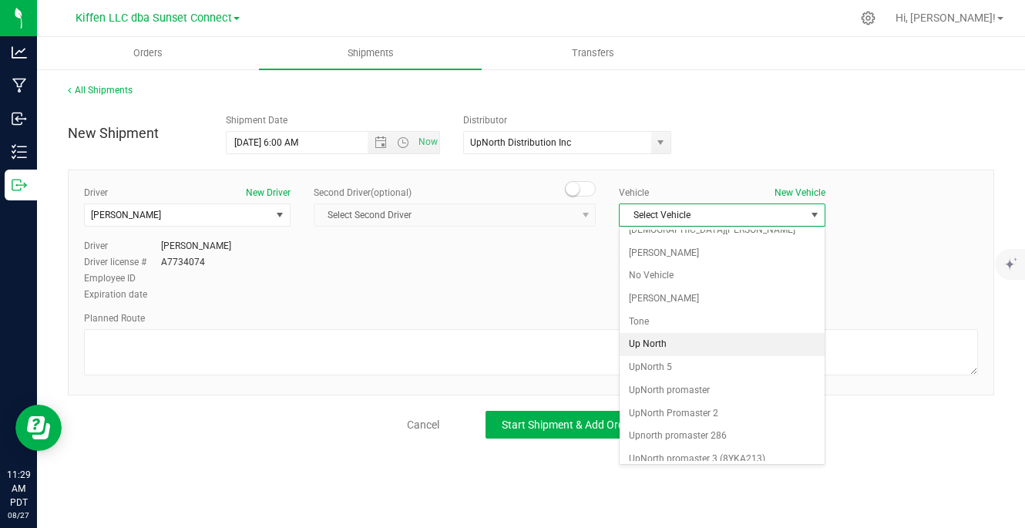
click at [673, 349] on li "Up North" at bounding box center [722, 344] width 205 height 23
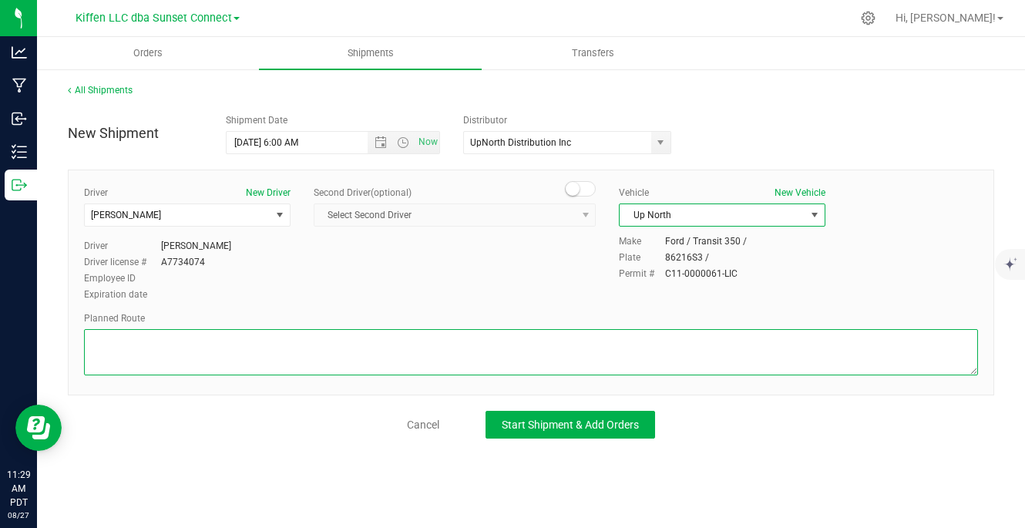
click at [660, 345] on textarea at bounding box center [531, 352] width 894 height 46
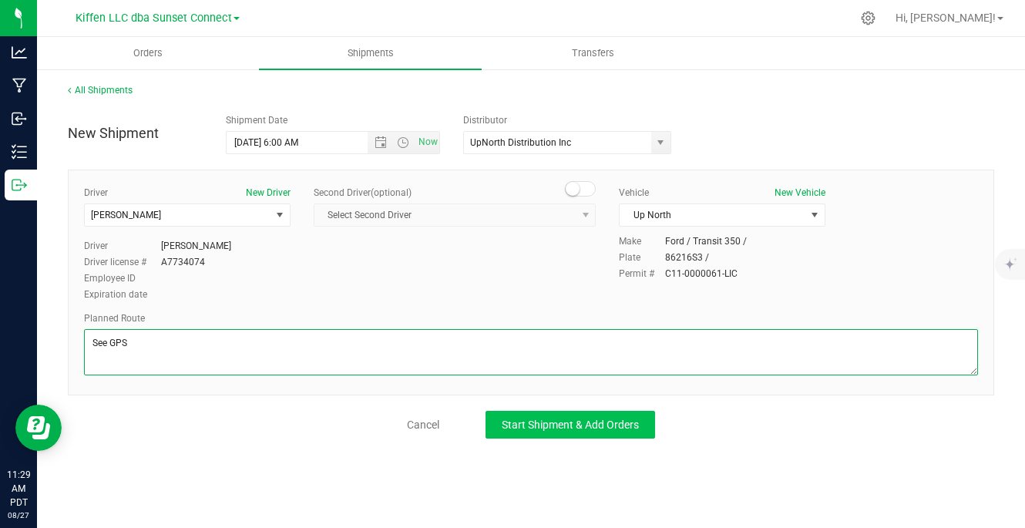
type textarea "See GPS"
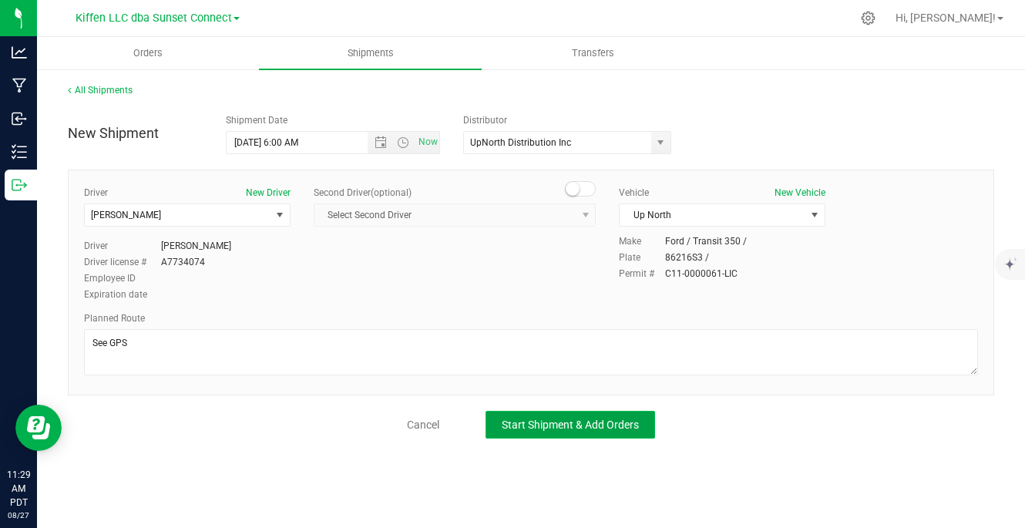
click at [613, 422] on span "Start Shipment & Add Orders" at bounding box center [570, 424] width 137 height 12
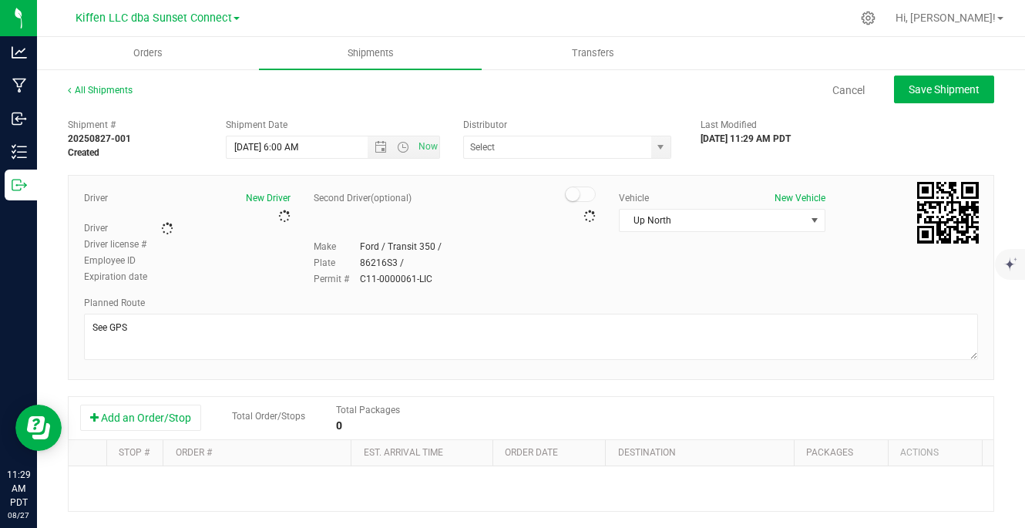
type input "UpNorth Distribution Inc"
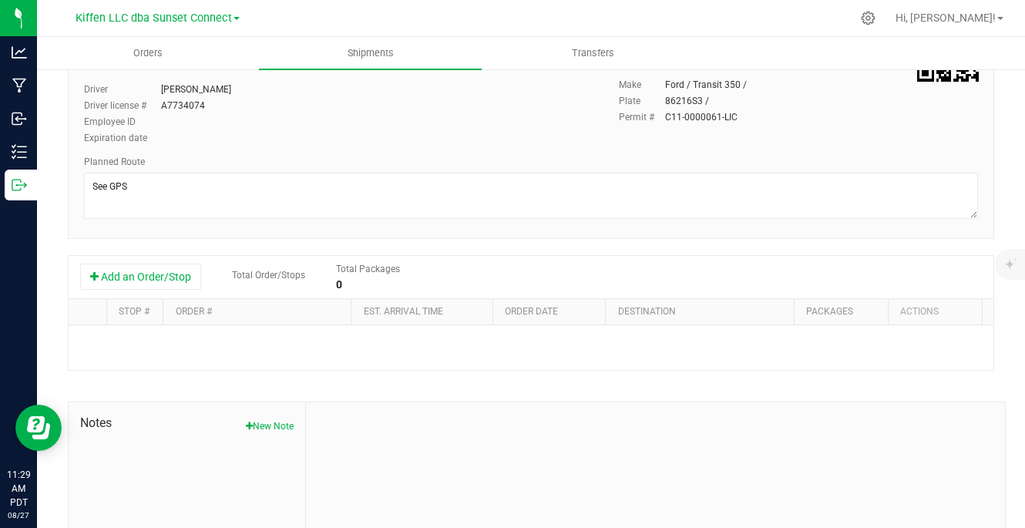
scroll to position [185, 0]
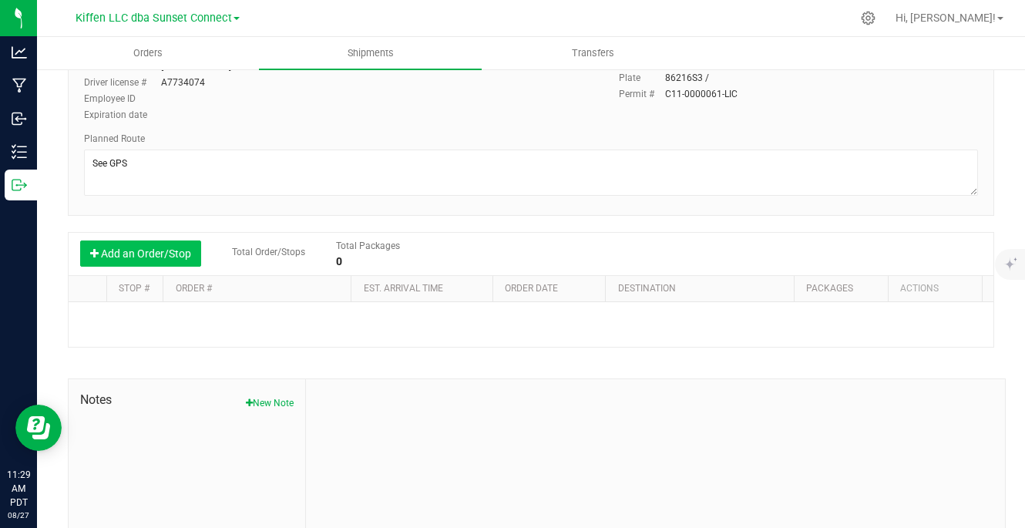
click at [169, 259] on button "Add an Order/Stop" at bounding box center [140, 253] width 121 height 26
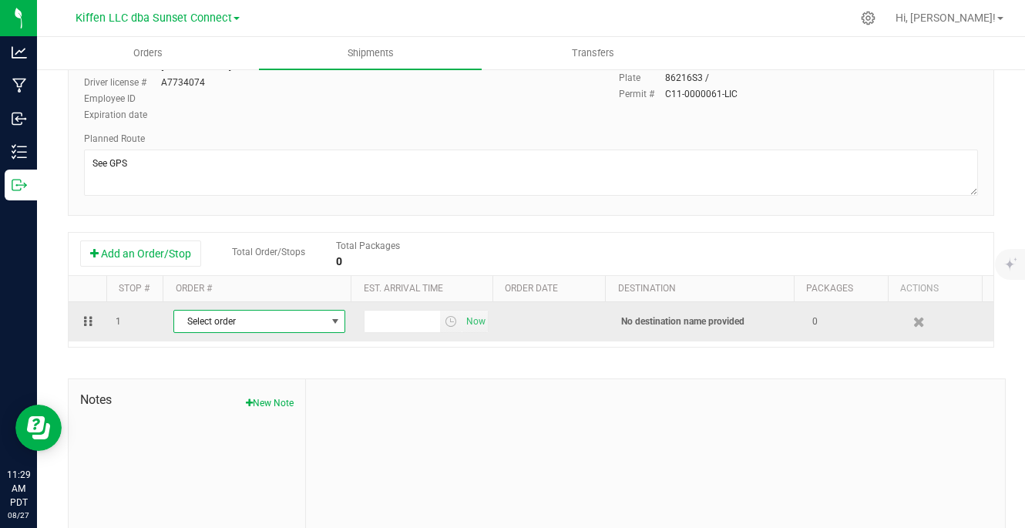
click at [235, 329] on span "Select order" at bounding box center [249, 322] width 151 height 22
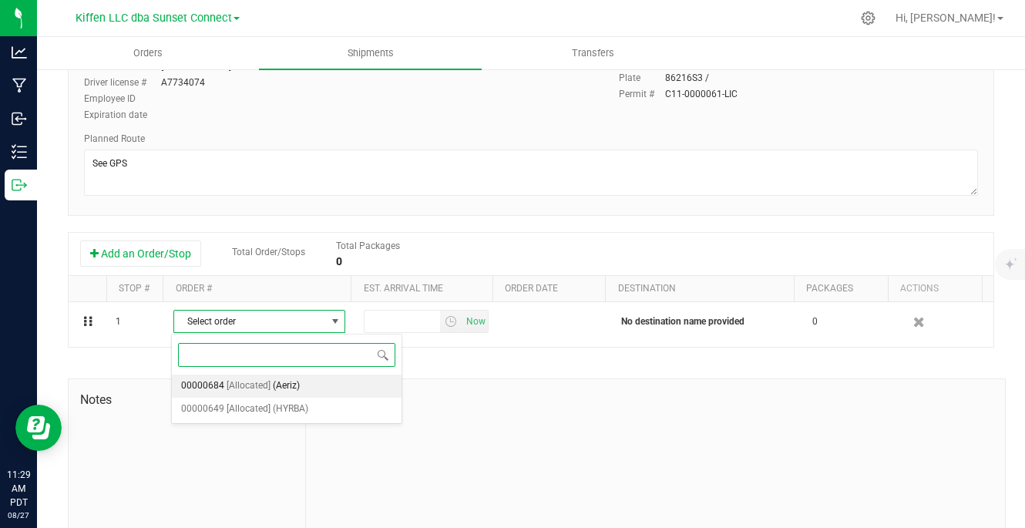
click at [274, 386] on span "(Aeriz)" at bounding box center [286, 386] width 27 height 20
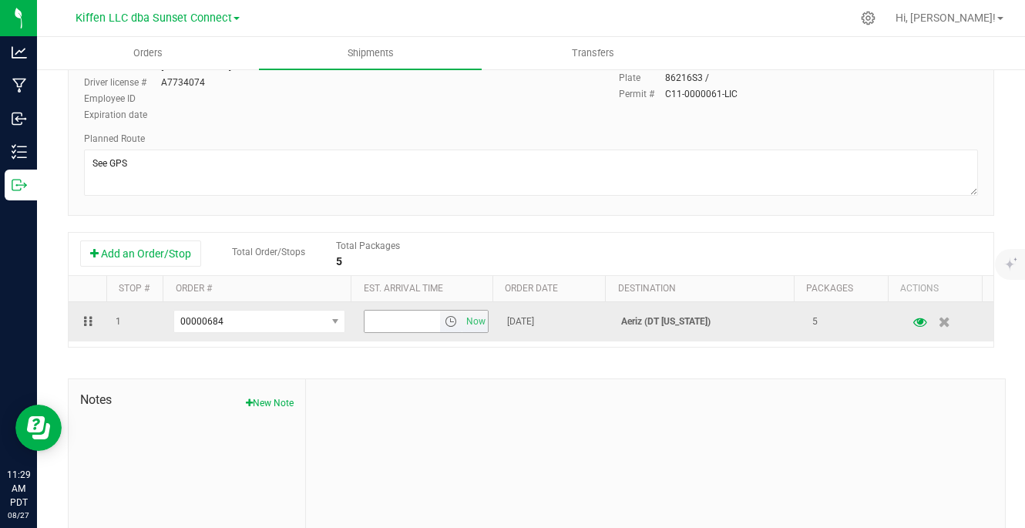
click at [445, 324] on span "select" at bounding box center [451, 321] width 12 height 12
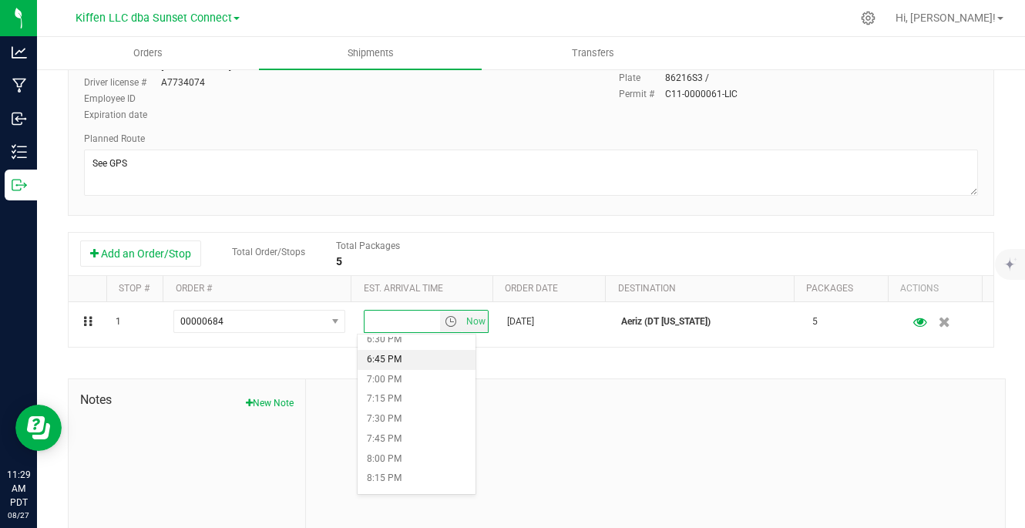
scroll to position [1479, 0]
click at [407, 451] on li "8:00 PM" at bounding box center [417, 453] width 118 height 20
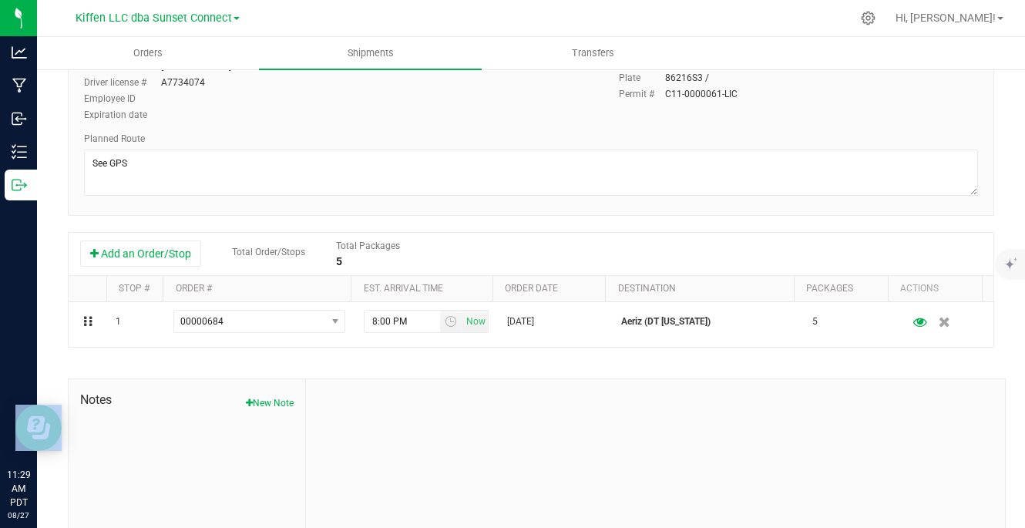
click at [407, 451] on div at bounding box center [655, 482] width 699 height 207
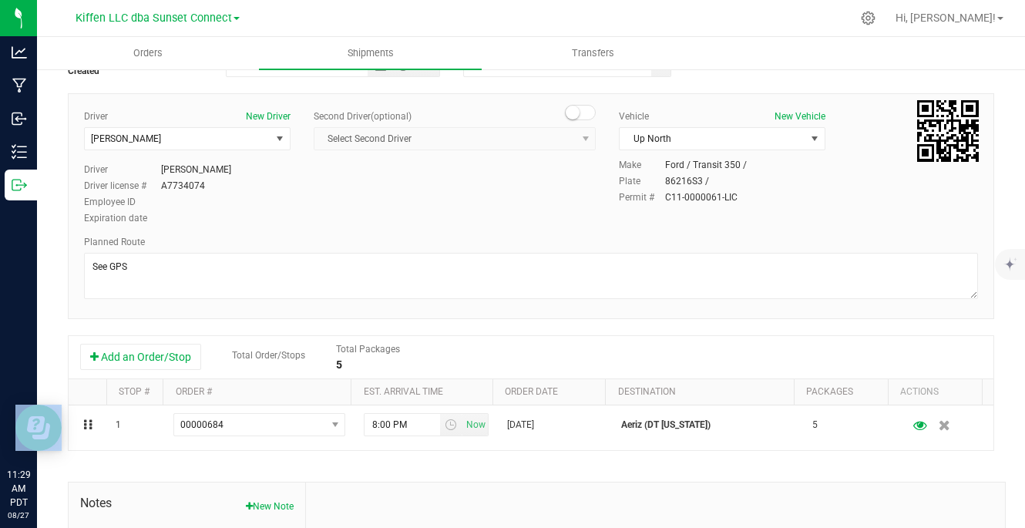
scroll to position [0, 0]
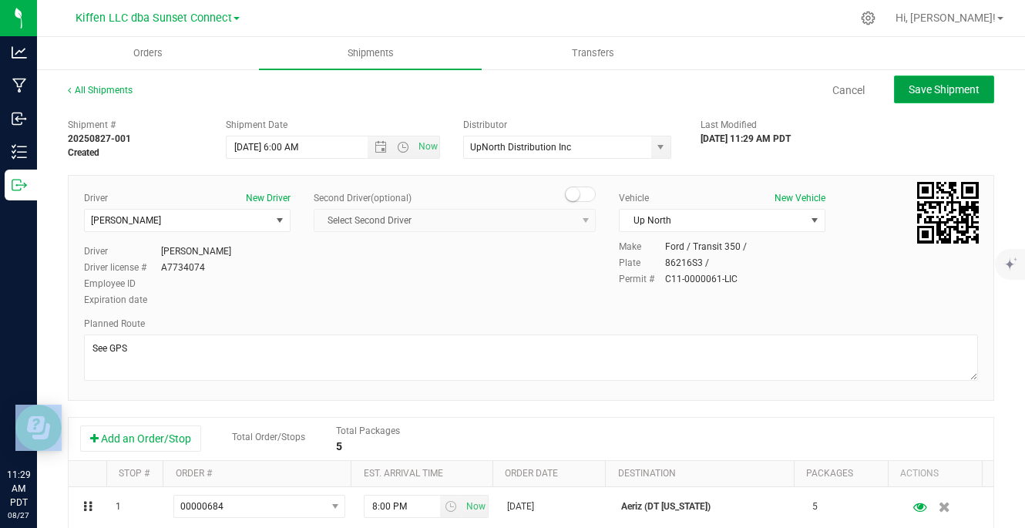
click at [894, 92] on button "Save Shipment" at bounding box center [944, 90] width 100 height 28
type input "[DATE] 1:00 PM"
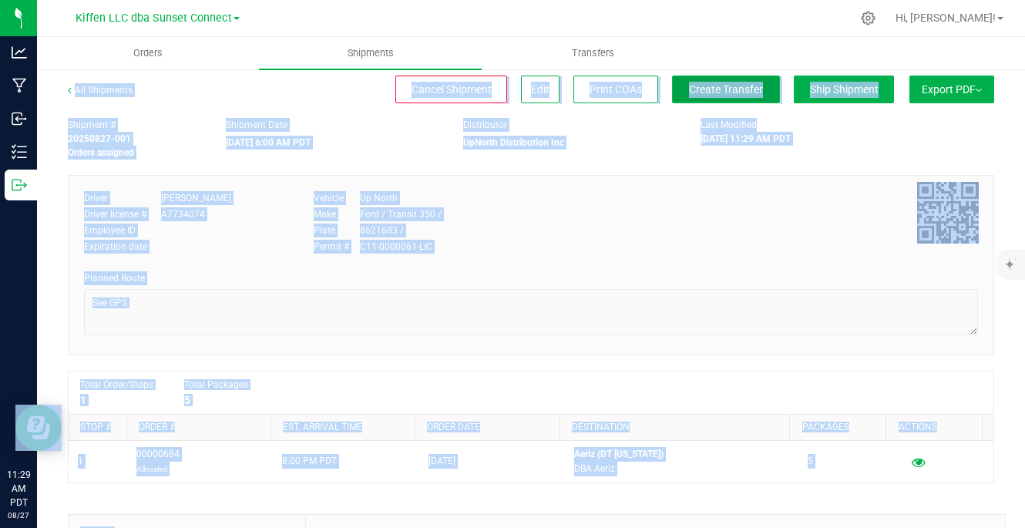
click at [693, 83] on span "Create Transfer" at bounding box center [726, 89] width 74 height 12
